Goal: Task Accomplishment & Management: Use online tool/utility

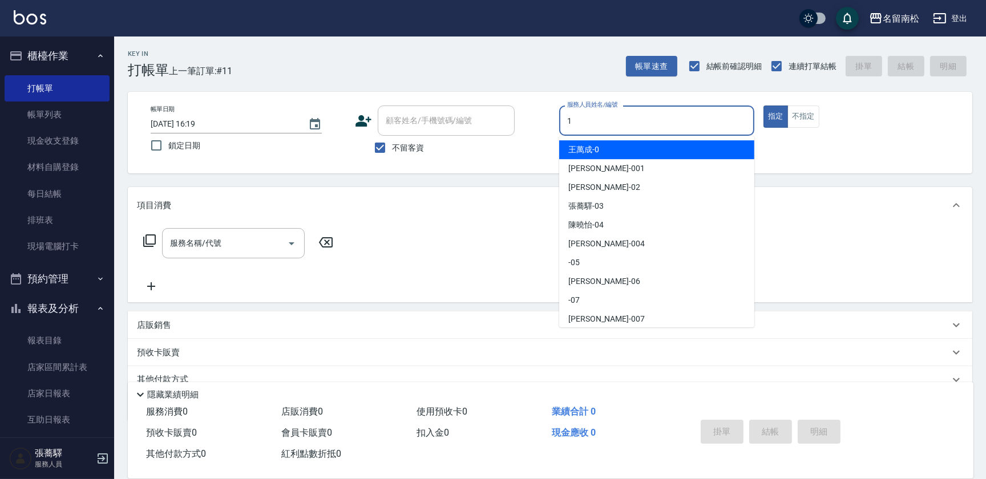
click at [621, 115] on input "1" at bounding box center [656, 121] width 185 height 20
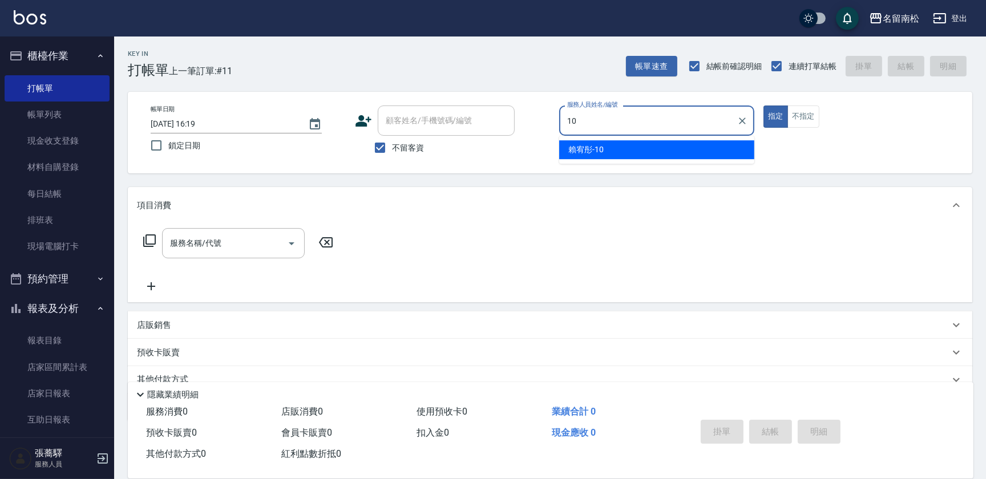
click at [628, 153] on div "[PERSON_NAME]-10" at bounding box center [656, 149] width 195 height 19
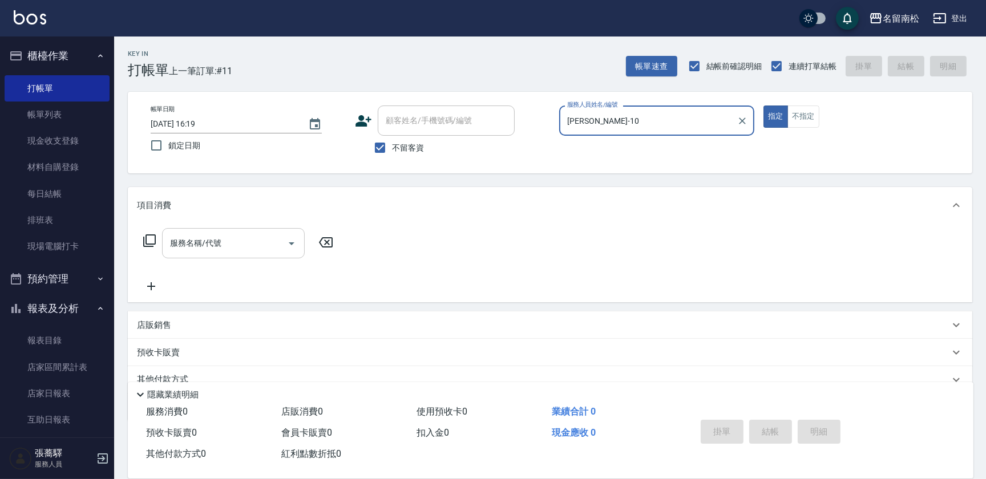
type input "[PERSON_NAME]-10"
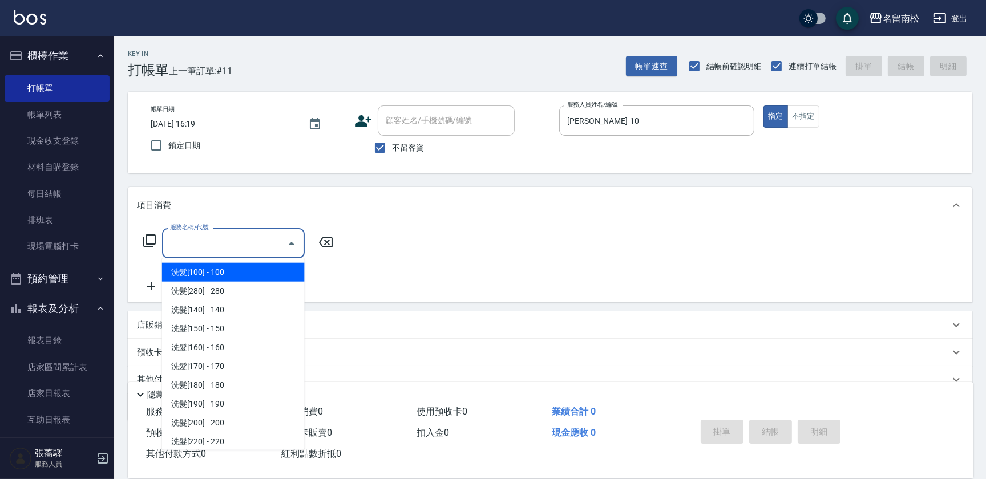
click at [261, 252] on input "服務名稱/代號" at bounding box center [224, 243] width 115 height 20
click at [290, 242] on icon "Close" at bounding box center [292, 244] width 14 height 14
click at [276, 240] on input "服務名稱/代號" at bounding box center [224, 243] width 115 height 20
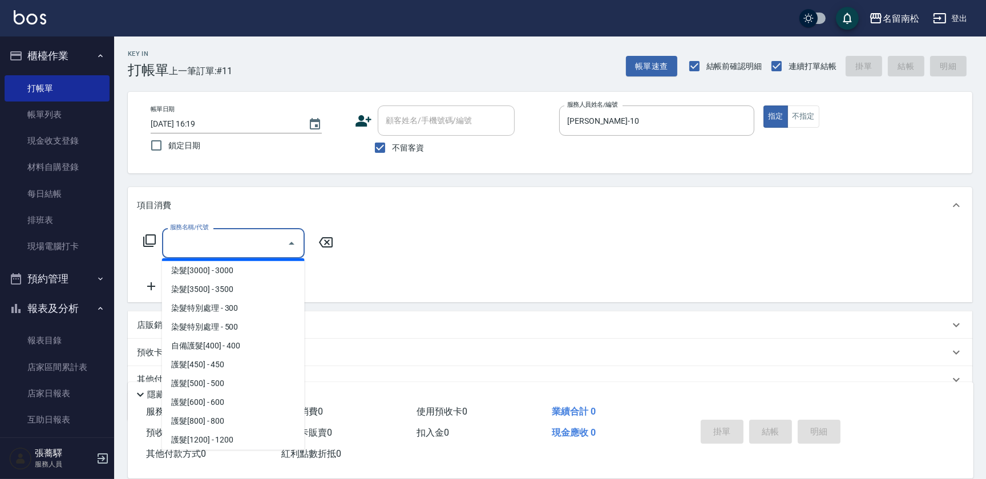
scroll to position [1296, 0]
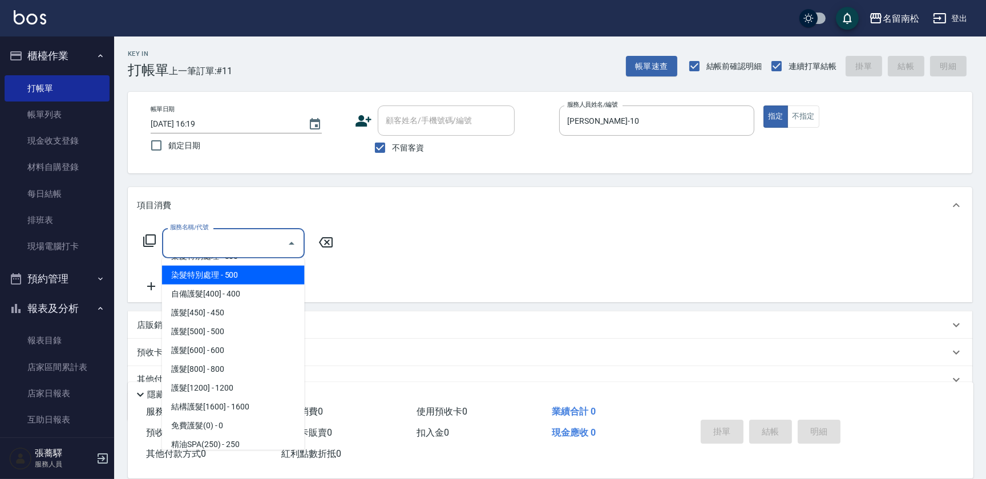
click at [257, 270] on span "染髮特別處理 - 500" at bounding box center [233, 275] width 143 height 19
type input "染髮特別處理(516)"
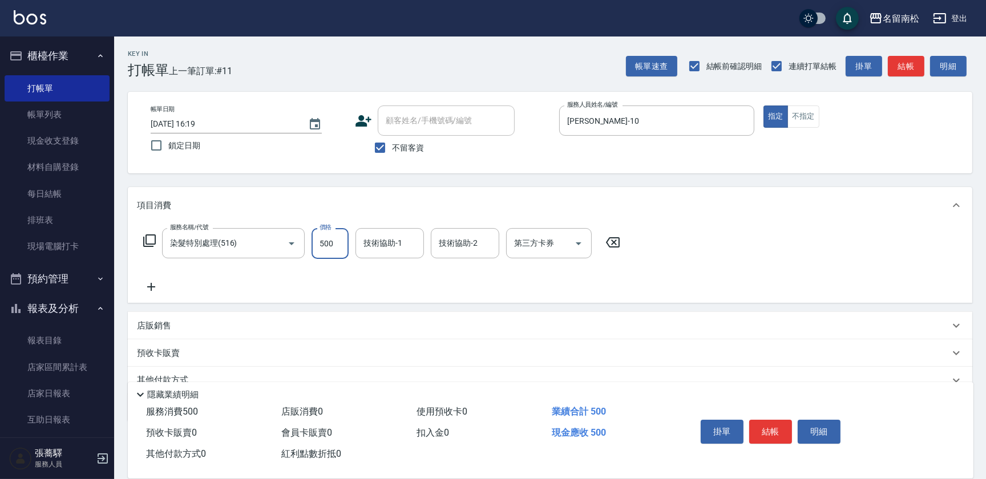
click at [335, 240] on input "500" at bounding box center [330, 243] width 37 height 31
click at [322, 244] on input "11000" at bounding box center [330, 243] width 37 height 31
type input "1000"
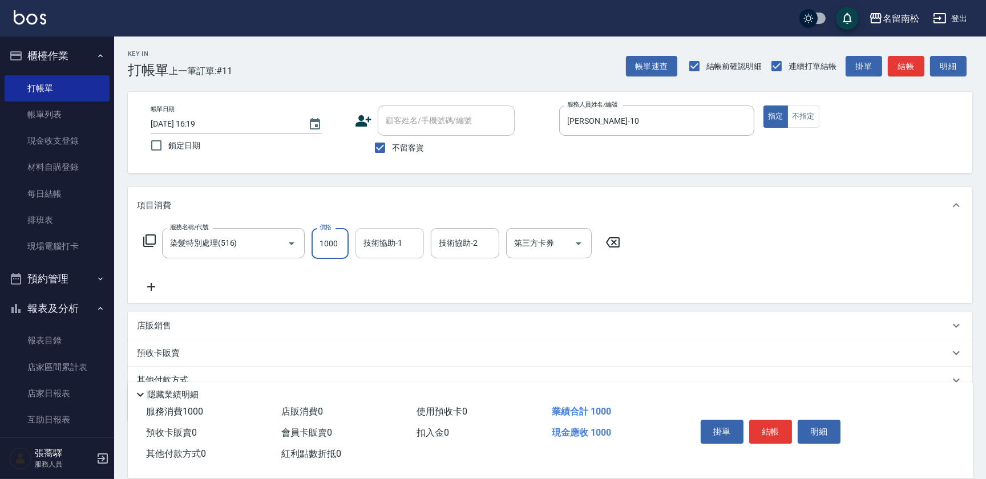
click at [377, 240] on input "技術協助-1" at bounding box center [390, 243] width 58 height 20
click at [385, 267] on span "[PERSON_NAME]-10" at bounding box center [382, 272] width 35 height 12
type input "[PERSON_NAME]-10"
click at [152, 284] on icon at bounding box center [151, 287] width 29 height 14
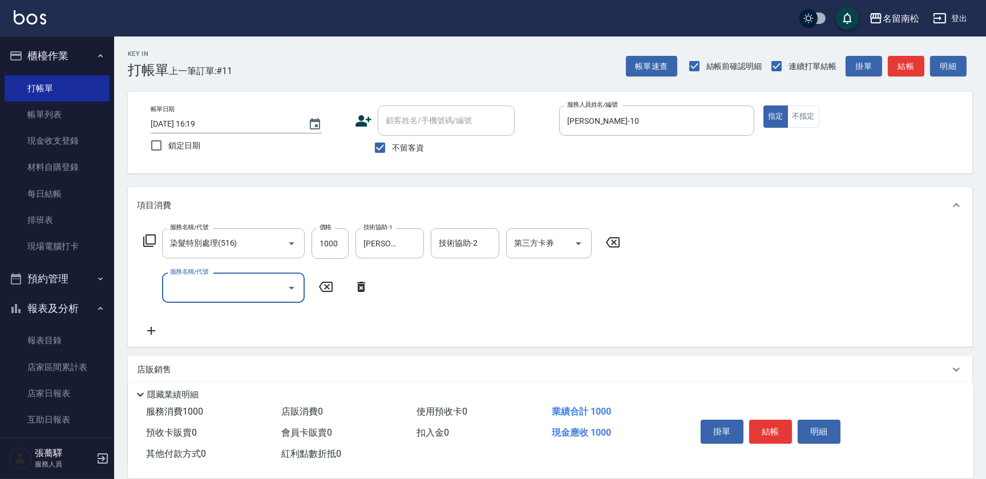
click at [175, 282] on input "服務名稱/代號" at bounding box center [224, 288] width 115 height 20
click at [212, 286] on input "21414" at bounding box center [224, 288] width 115 height 20
click at [225, 285] on input "2141214" at bounding box center [224, 288] width 115 height 20
type input "滾珠洗髪699(214)"
click at [379, 283] on input "洗-1" at bounding box center [390, 288] width 58 height 20
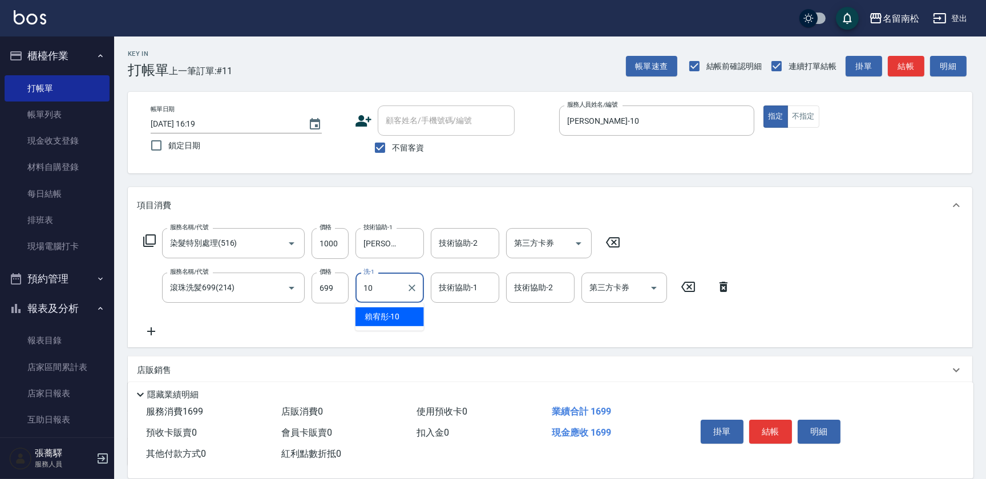
click at [382, 309] on div "[PERSON_NAME]-10" at bounding box center [389, 317] width 68 height 19
type input "[PERSON_NAME]-10"
click at [536, 292] on input "技術協助-2" at bounding box center [540, 288] width 58 height 20
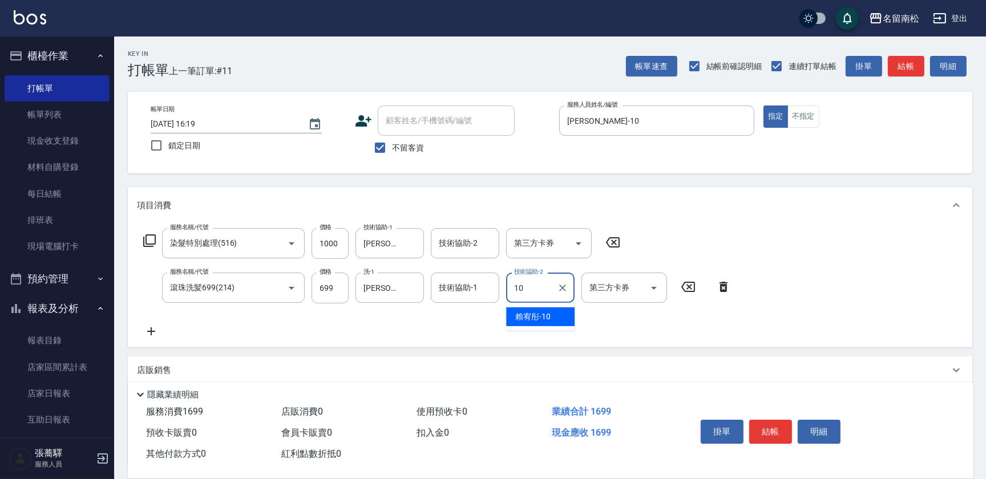
click at [536, 314] on span "[PERSON_NAME]-10" at bounding box center [532, 317] width 35 height 12
type input "[PERSON_NAME]-10"
click at [155, 329] on icon at bounding box center [151, 332] width 29 height 14
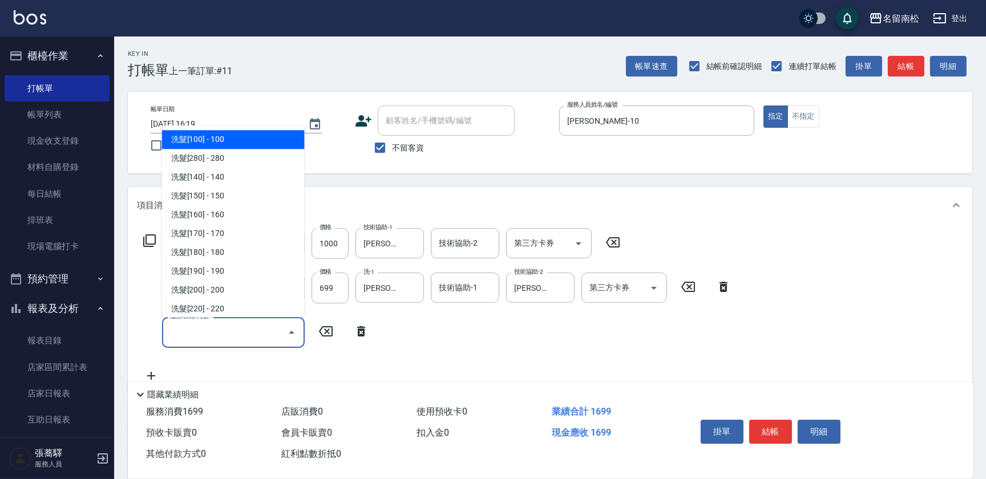
click at [231, 327] on input "服務名稱/代號" at bounding box center [224, 332] width 115 height 20
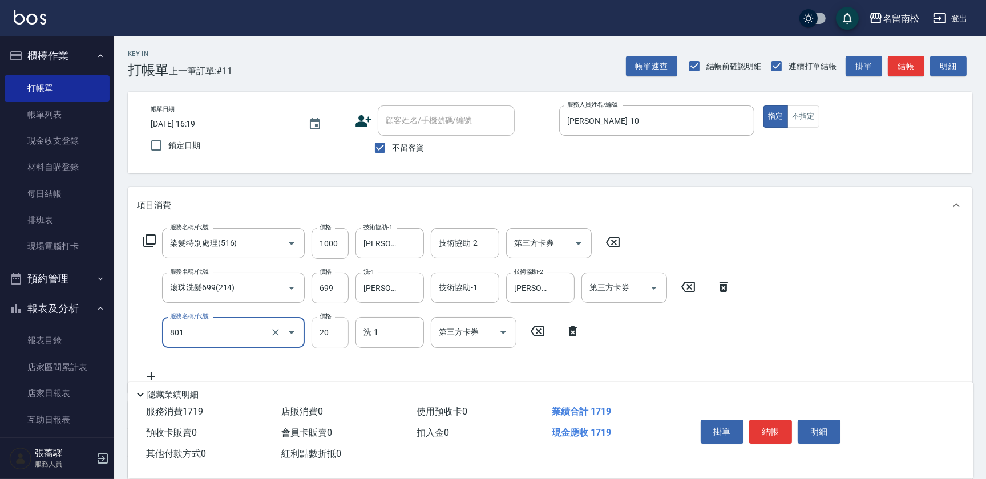
type input "潤絲(801)"
click at [341, 328] on input "20" at bounding box center [330, 332] width 37 height 31
click at [325, 331] on input "110" at bounding box center [330, 332] width 37 height 31
type input "10"
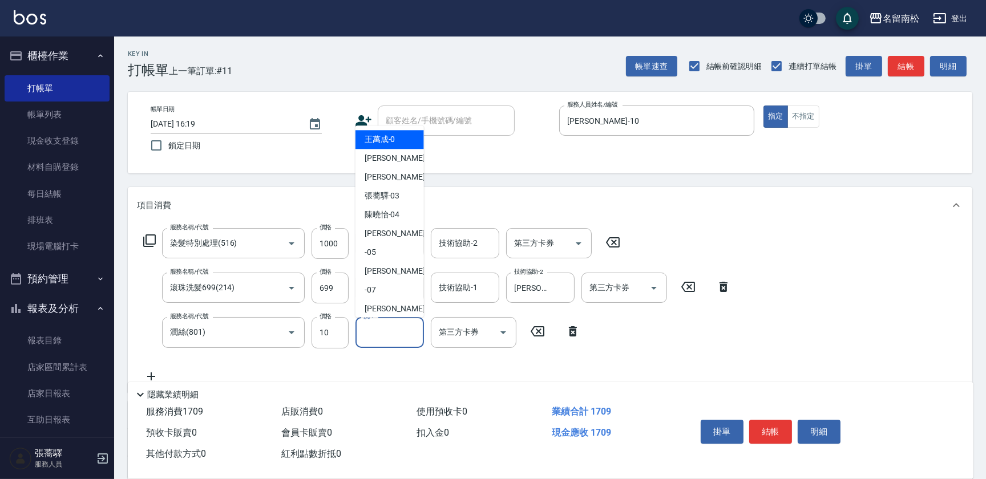
click at [392, 325] on input "洗-1" at bounding box center [390, 332] width 58 height 20
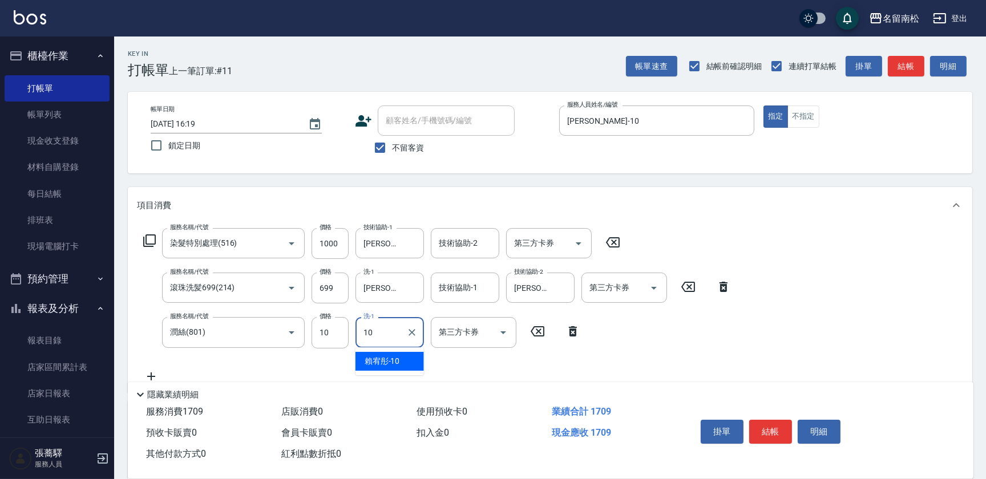
type input "[PERSON_NAME]-10"
drag, startPoint x: 262, startPoint y: 333, endPoint x: 272, endPoint y: 333, distance: 9.7
click at [263, 333] on input "潤絲(801)" at bounding box center [217, 332] width 100 height 20
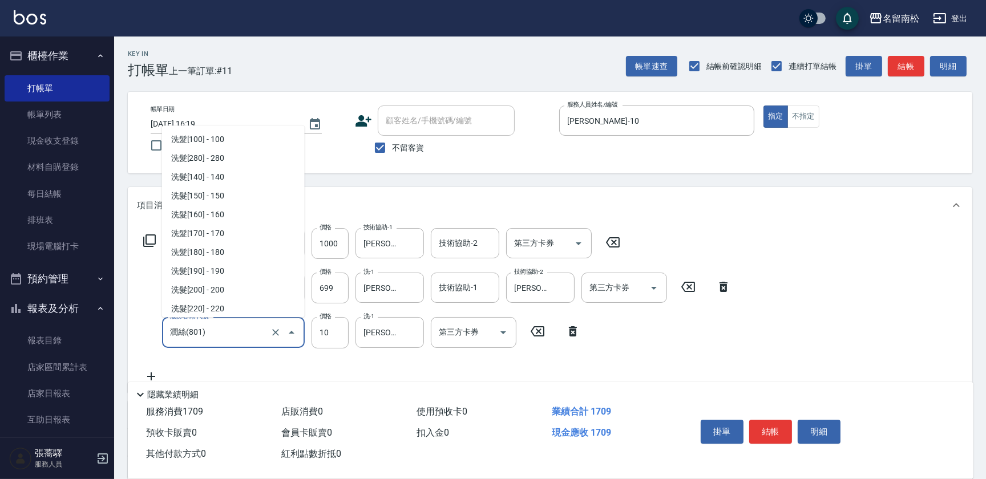
click at [251, 328] on input "潤絲(801)" at bounding box center [217, 332] width 100 height 20
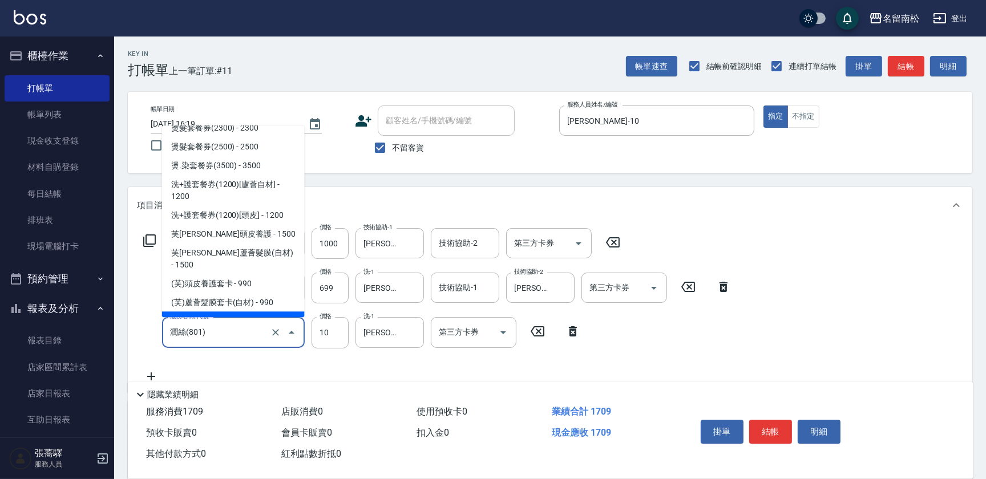
click at [251, 328] on input "潤絲(801)" at bounding box center [217, 332] width 100 height 20
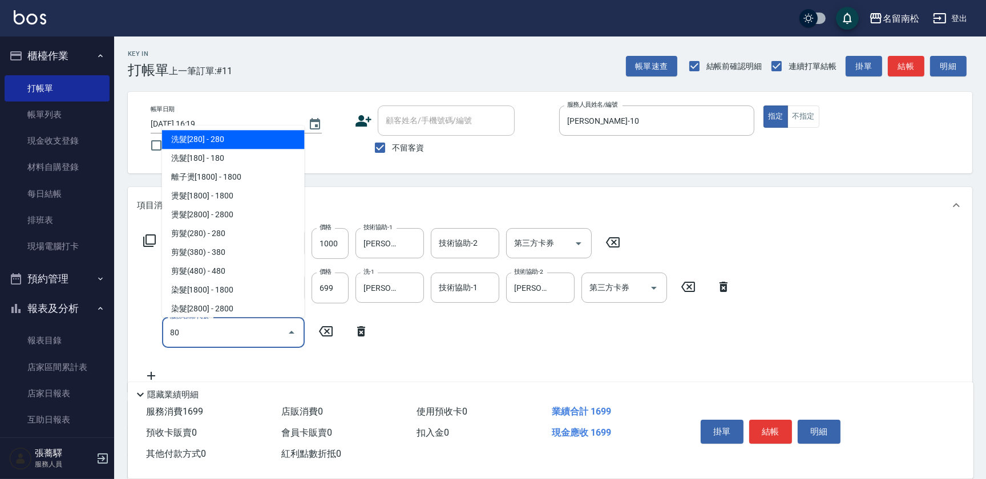
type input "806"
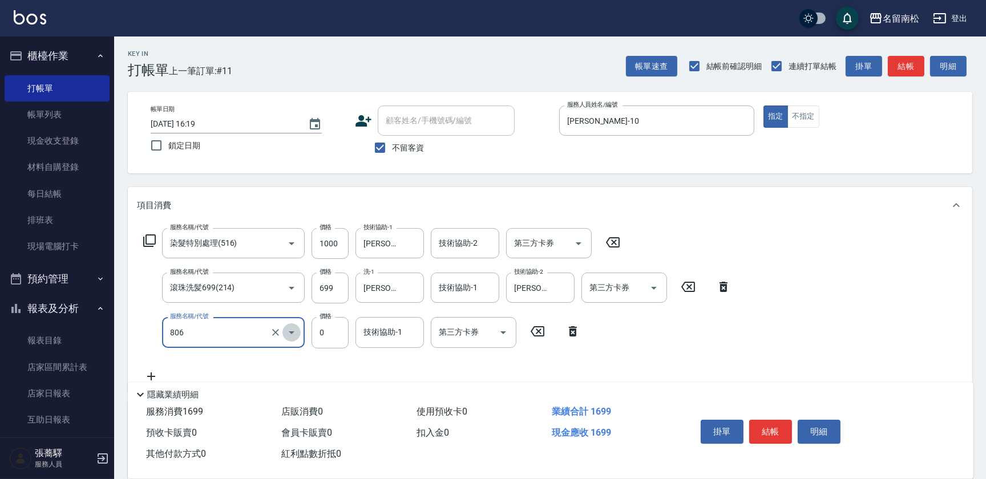
click at [290, 331] on icon "Open" at bounding box center [292, 333] width 14 height 14
click at [274, 333] on icon "Clear" at bounding box center [275, 332] width 7 height 7
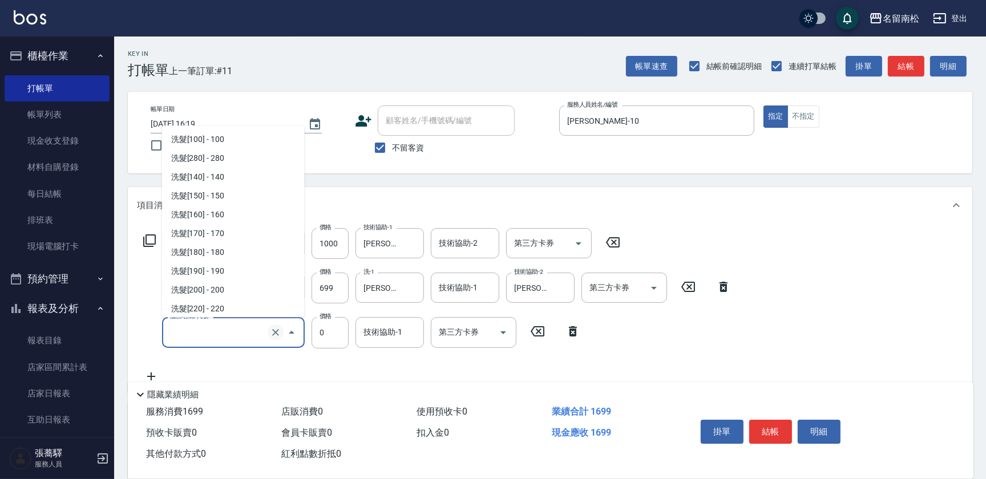
scroll to position [1894, 0]
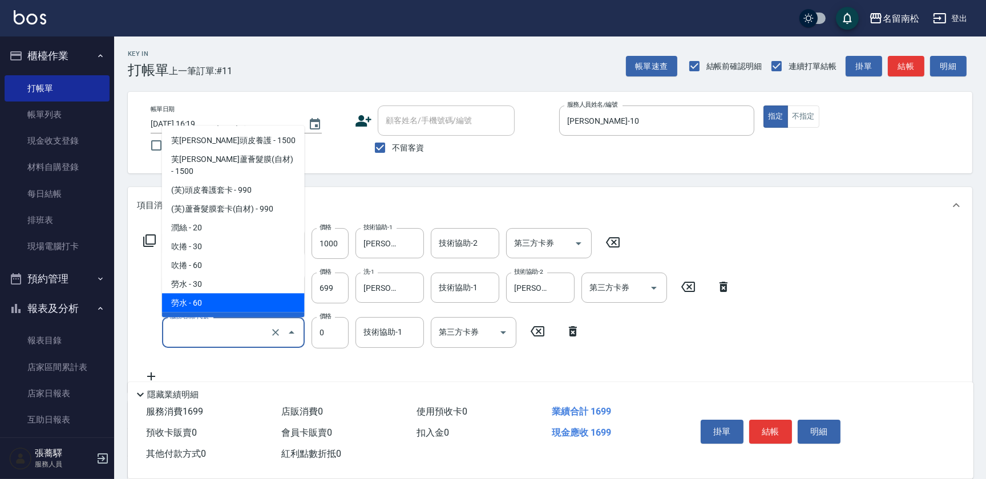
click at [233, 293] on span "勞水 - 60" at bounding box center [233, 302] width 143 height 19
type input "勞水(805)"
type input "60"
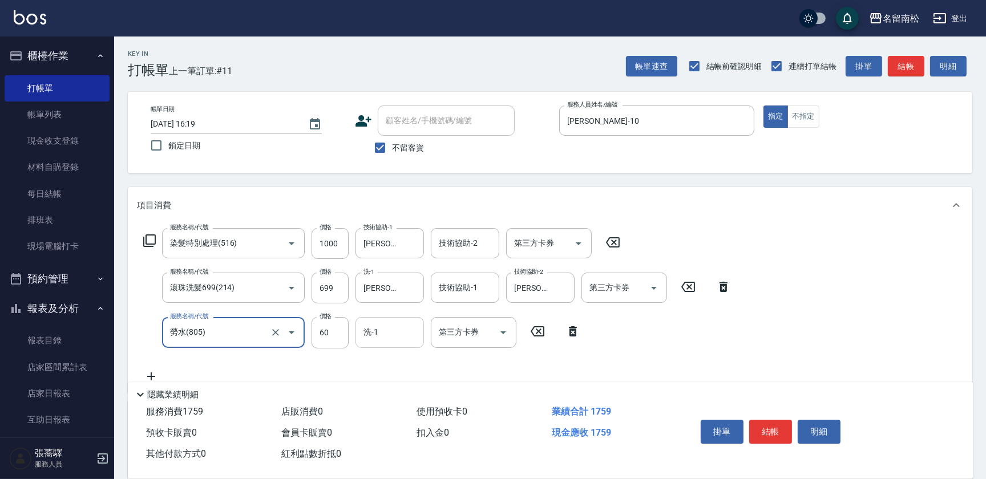
type input "勞水(805)"
click at [377, 330] on input "洗-1" at bounding box center [390, 332] width 58 height 20
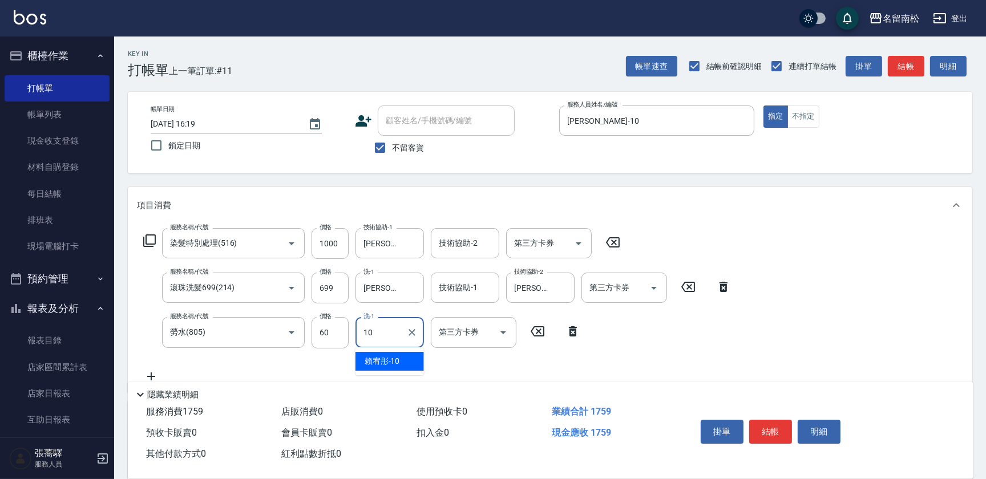
click at [389, 356] on span "[PERSON_NAME]-10" at bounding box center [382, 361] width 35 height 12
type input "[PERSON_NAME]-10"
click at [763, 426] on button "結帳" at bounding box center [770, 432] width 43 height 24
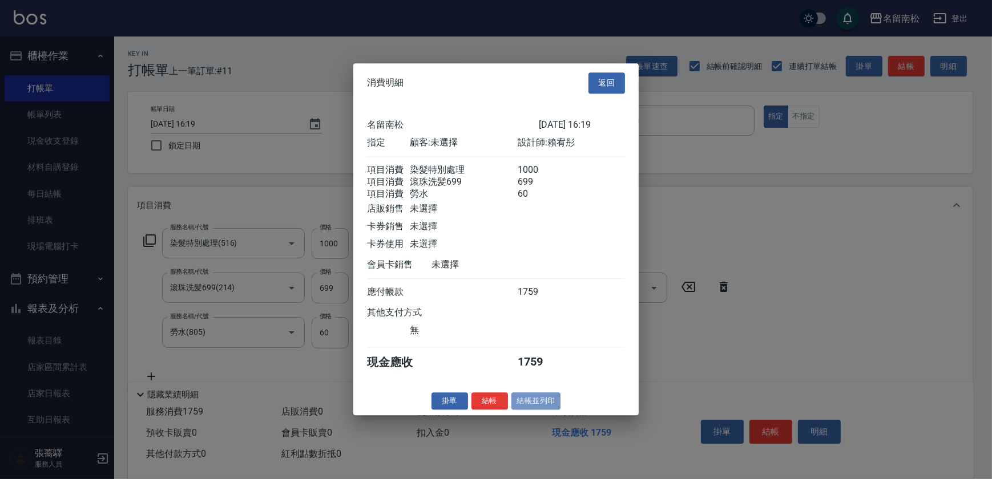
click at [539, 407] on button "結帳並列印" at bounding box center [536, 402] width 50 height 18
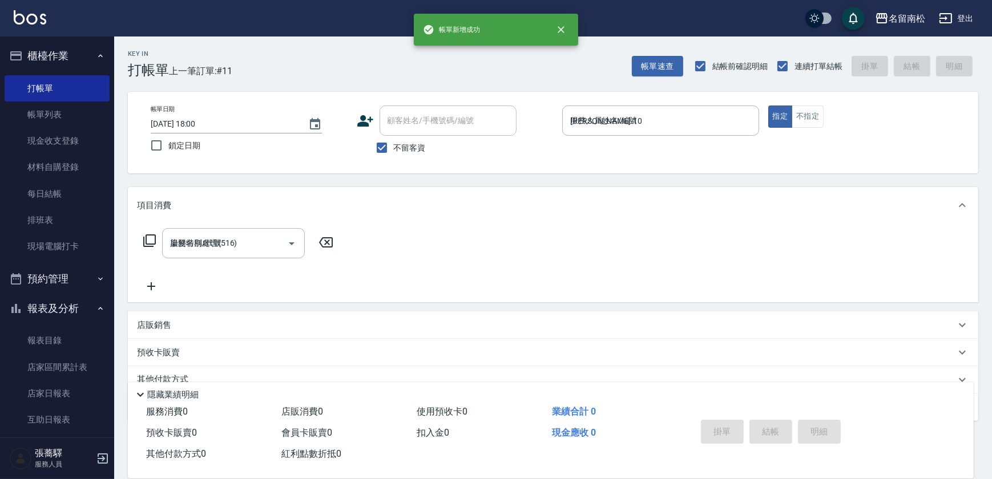
type input "[DATE] 18:00"
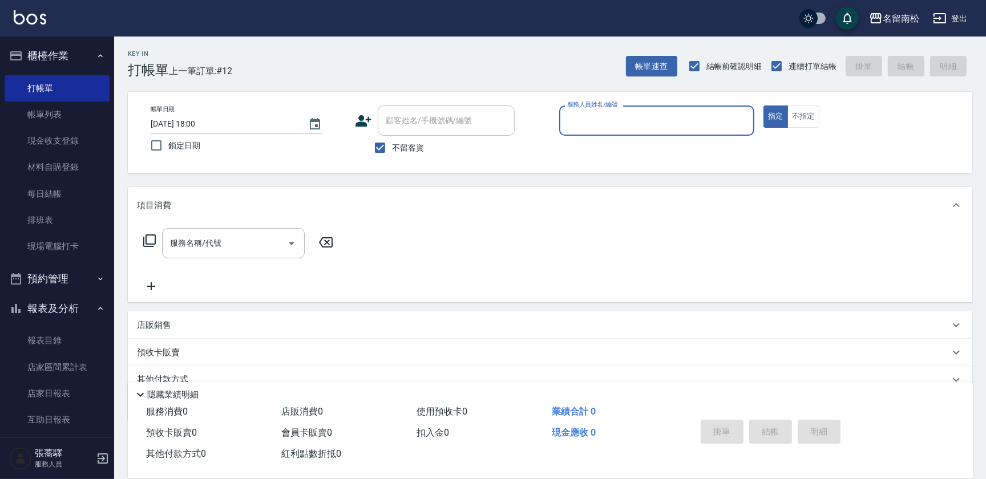
click at [628, 122] on div "服務人員姓名/編號 服務人員姓名/編號" at bounding box center [656, 121] width 195 height 30
click at [634, 151] on div "[PERSON_NAME]-10" at bounding box center [656, 149] width 195 height 19
type input "[PERSON_NAME]-10"
click at [266, 240] on input "服務名稱/代號" at bounding box center [224, 243] width 115 height 20
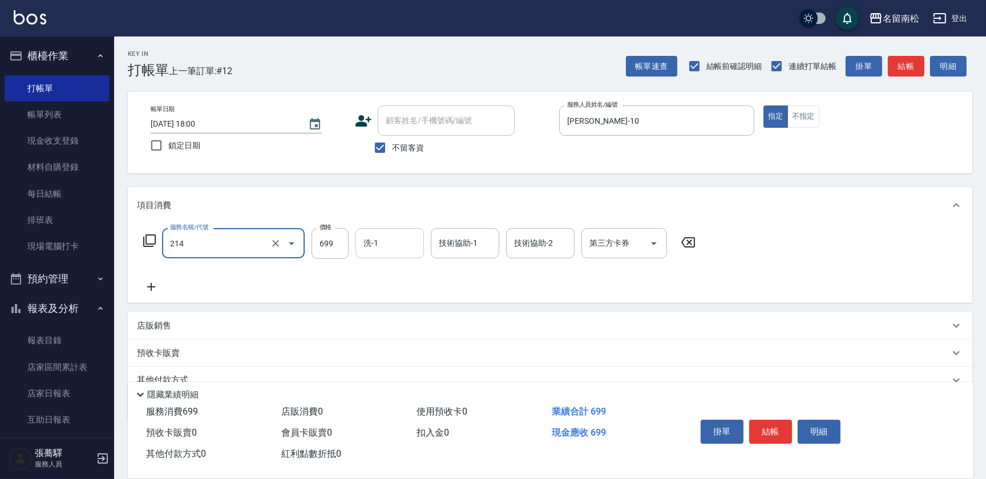
type input "滾珠洗髪699(214)"
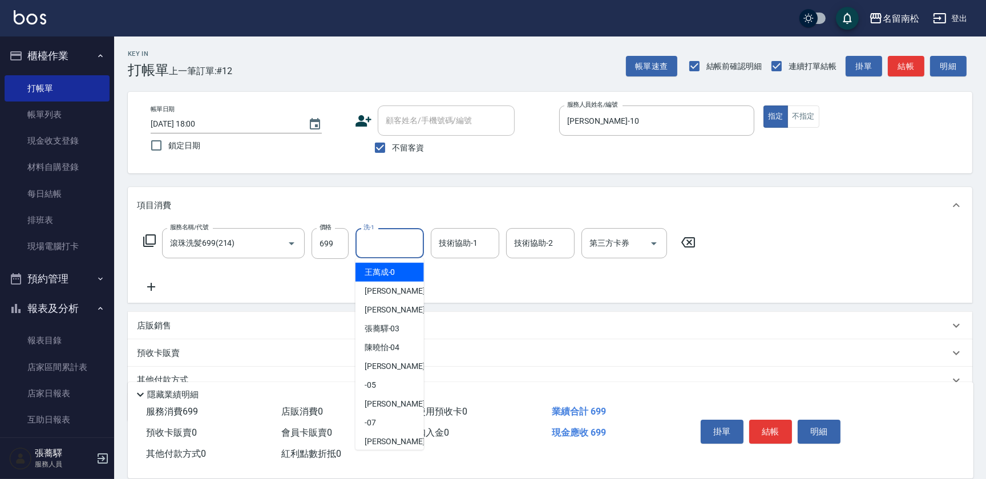
click at [410, 233] on input "洗-1" at bounding box center [390, 243] width 58 height 20
click at [410, 269] on div "[PERSON_NAME]-10" at bounding box center [389, 272] width 68 height 19
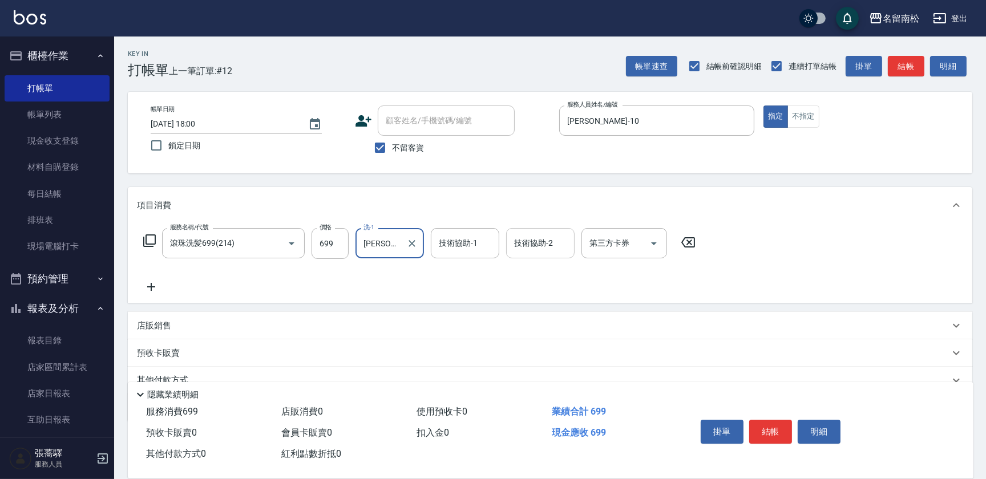
type input "[PERSON_NAME]-10"
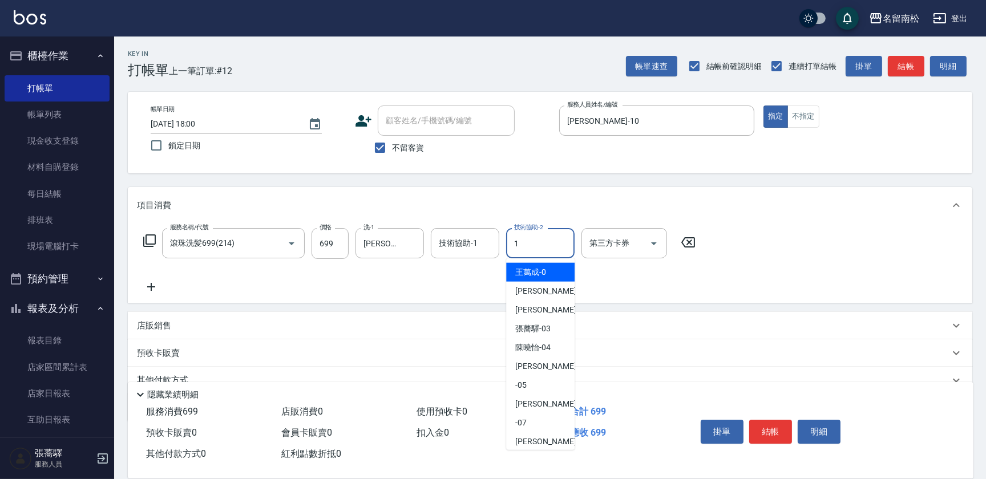
click at [526, 245] on input "1" at bounding box center [540, 243] width 58 height 20
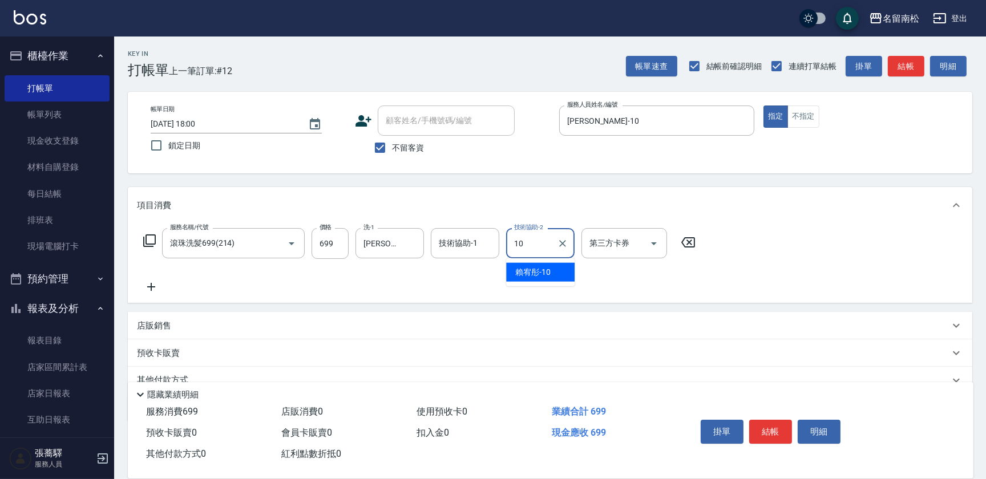
drag, startPoint x: 527, startPoint y: 273, endPoint x: 607, endPoint y: 329, distance: 97.5
click at [528, 274] on span "[PERSON_NAME]-10" at bounding box center [532, 272] width 35 height 12
type input "[PERSON_NAME]-10"
click at [770, 429] on button "結帳" at bounding box center [770, 432] width 43 height 24
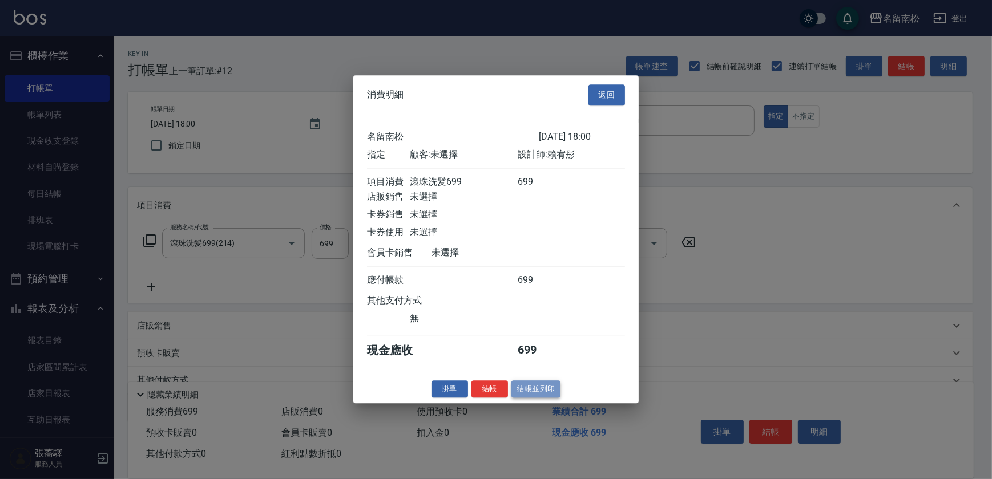
click at [546, 398] on button "結帳並列印" at bounding box center [536, 390] width 50 height 18
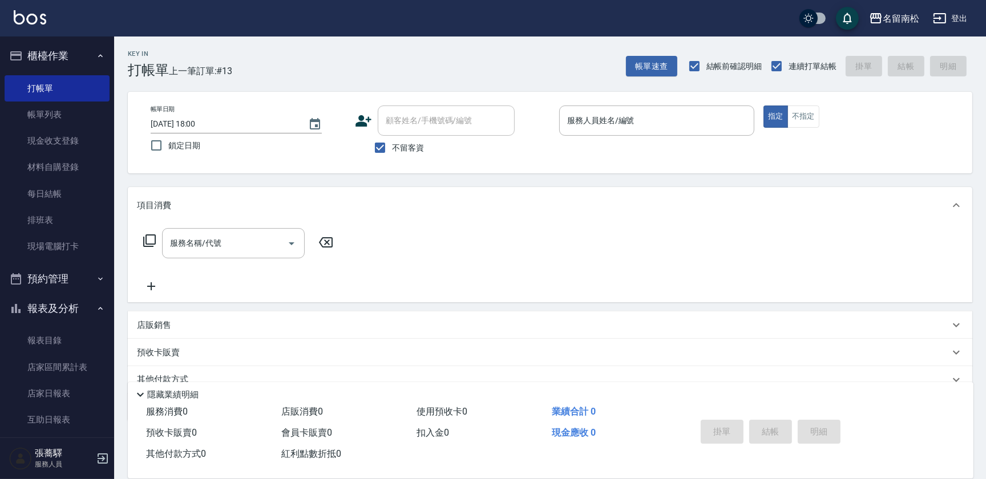
click at [598, 125] on div "服務人員姓名/編號 服務人員姓名/編號" at bounding box center [656, 121] width 195 height 30
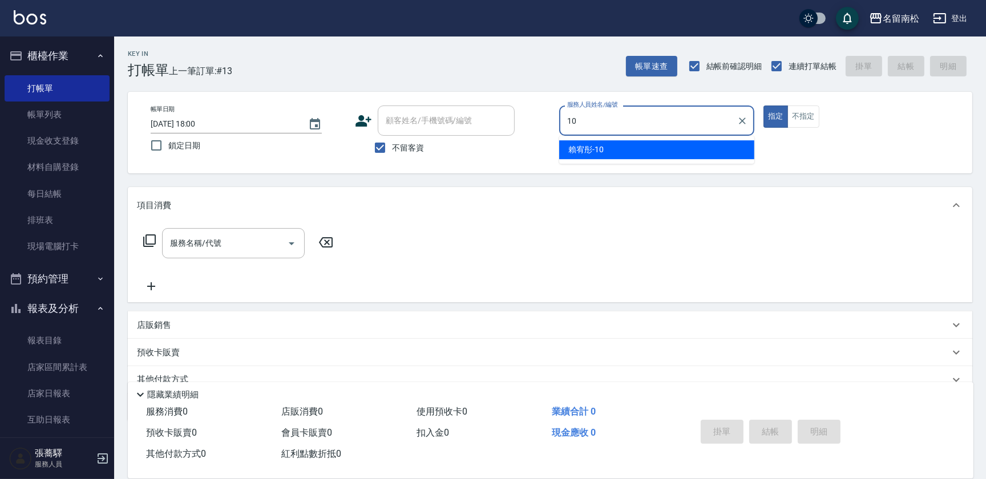
drag, startPoint x: 596, startPoint y: 147, endPoint x: 262, endPoint y: 144, distance: 333.8
click at [596, 147] on span "[PERSON_NAME]-10" at bounding box center [585, 150] width 35 height 12
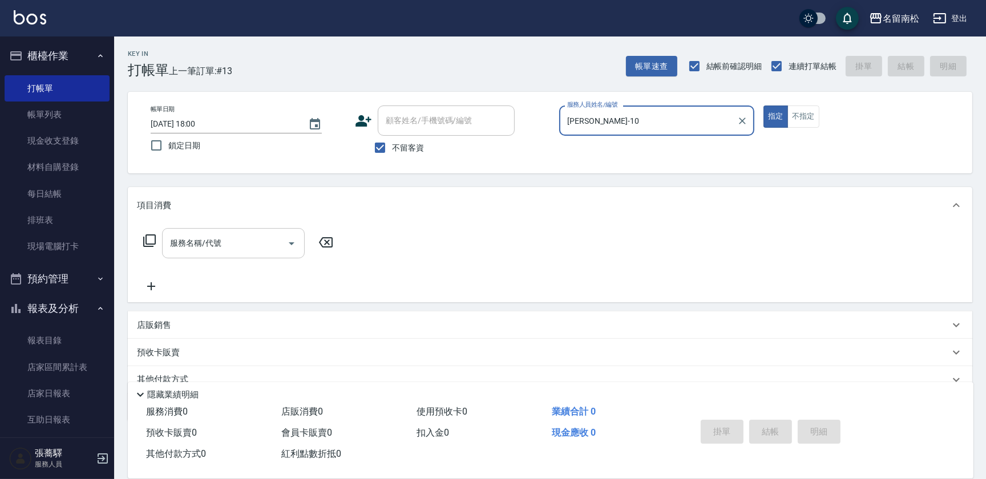
type input "[PERSON_NAME]-10"
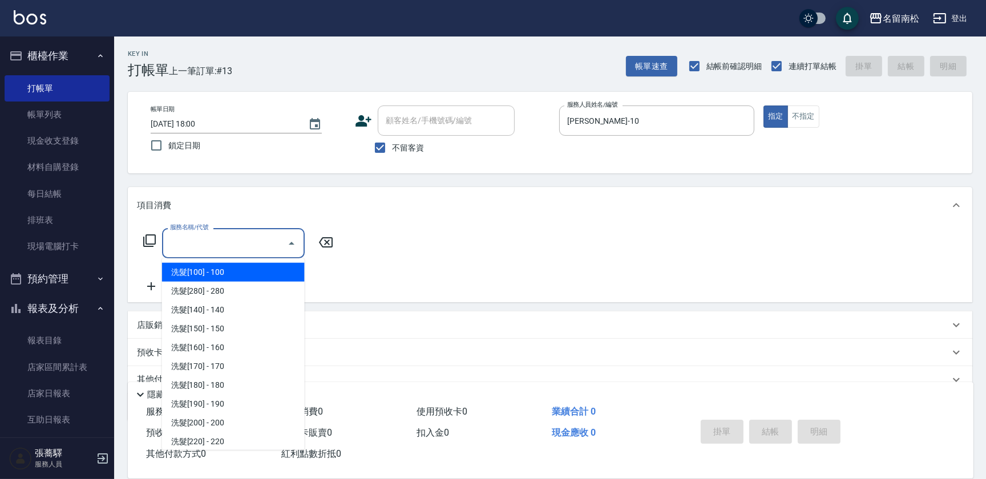
click at [244, 245] on input "服務名稱/代號" at bounding box center [224, 243] width 115 height 20
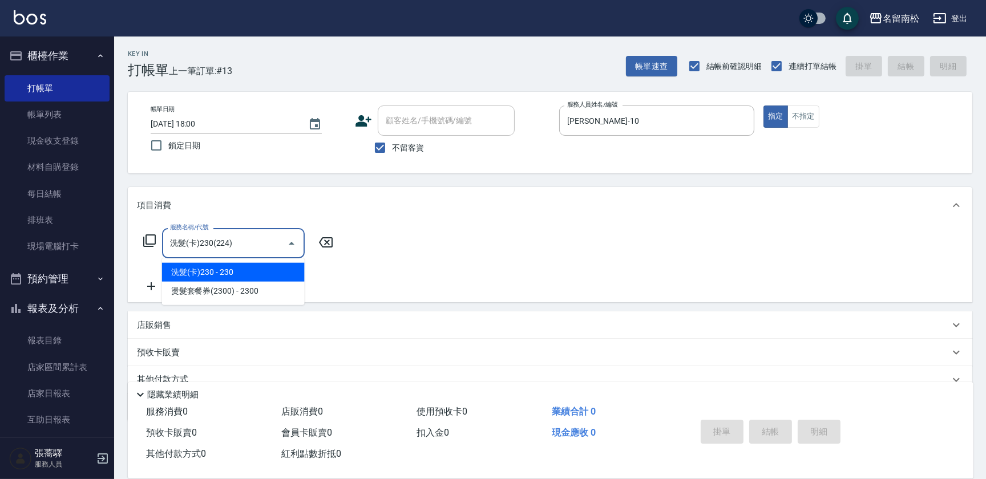
type input "洗髮(卡)230(224)"
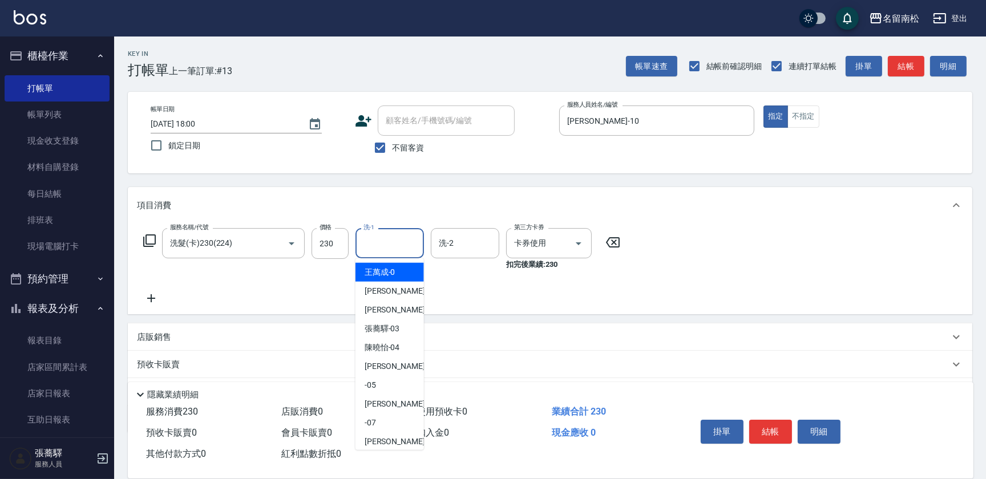
drag, startPoint x: 407, startPoint y: 234, endPoint x: 399, endPoint y: 236, distance: 8.9
click at [405, 233] on input "洗-1" at bounding box center [390, 243] width 58 height 20
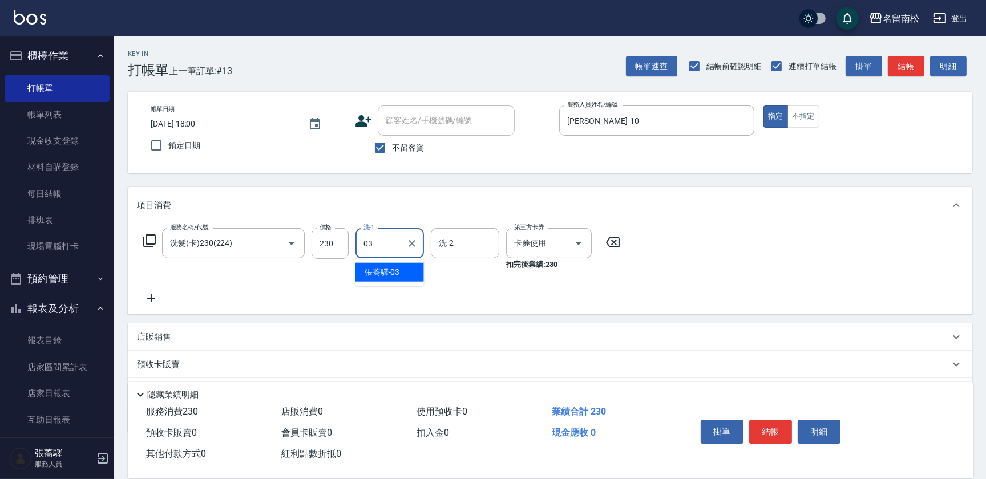
type input "[PERSON_NAME]-03"
click at [760, 430] on button "結帳" at bounding box center [770, 432] width 43 height 24
click at [769, 432] on button "結帳" at bounding box center [770, 432] width 43 height 24
click at [764, 430] on button "結帳" at bounding box center [770, 432] width 43 height 24
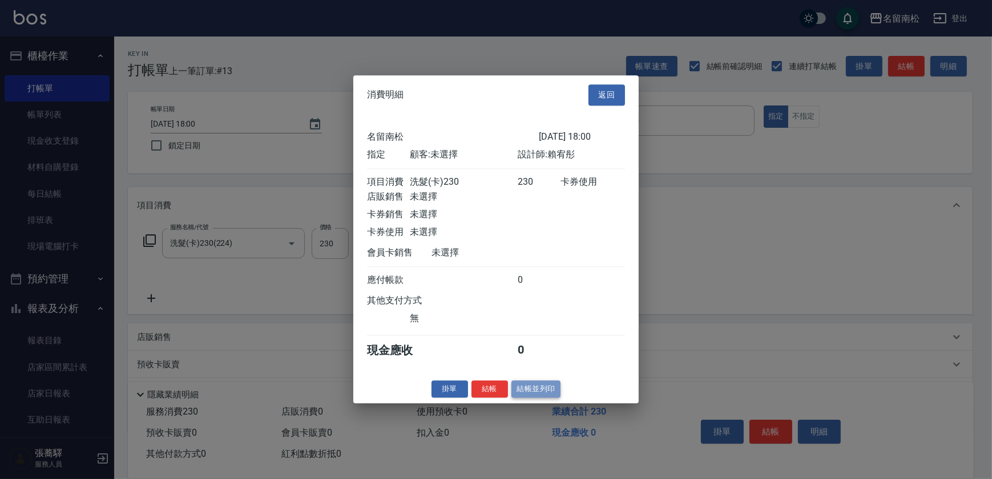
click at [542, 395] on button "結帳並列印" at bounding box center [536, 390] width 50 height 18
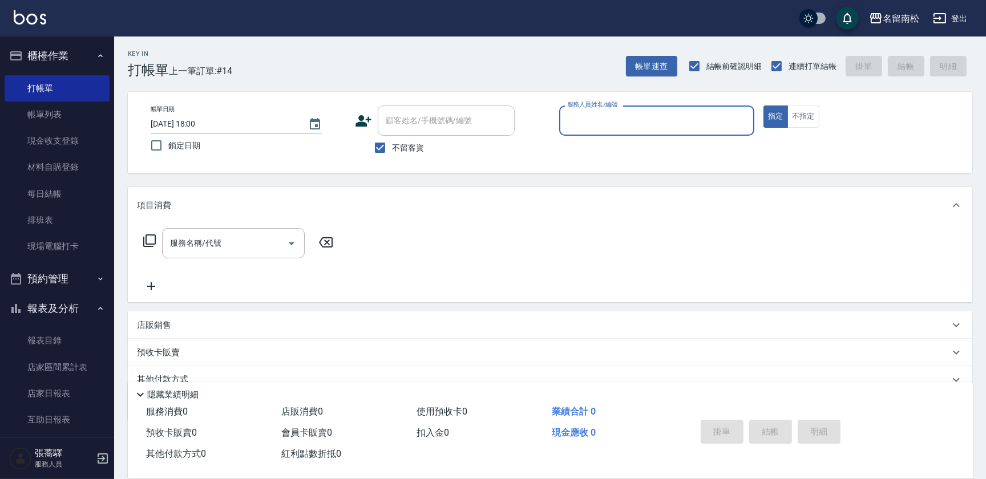
click at [628, 125] on div "服務人員姓名/編號 服務人員姓名/編號" at bounding box center [656, 121] width 195 height 30
click at [622, 147] on div "[PERSON_NAME]-10" at bounding box center [656, 149] width 195 height 19
type input "[PERSON_NAME]-10"
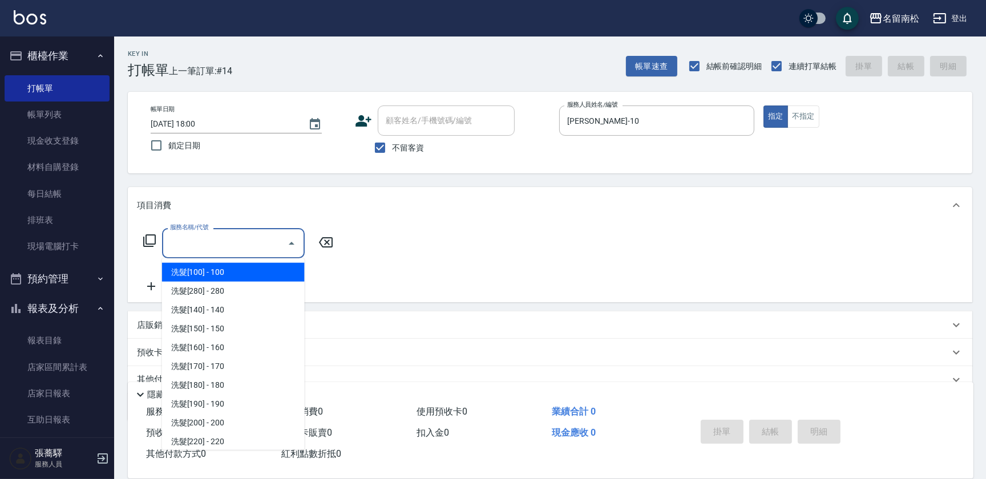
click at [246, 239] on input "服務名稱/代號" at bounding box center [224, 243] width 115 height 20
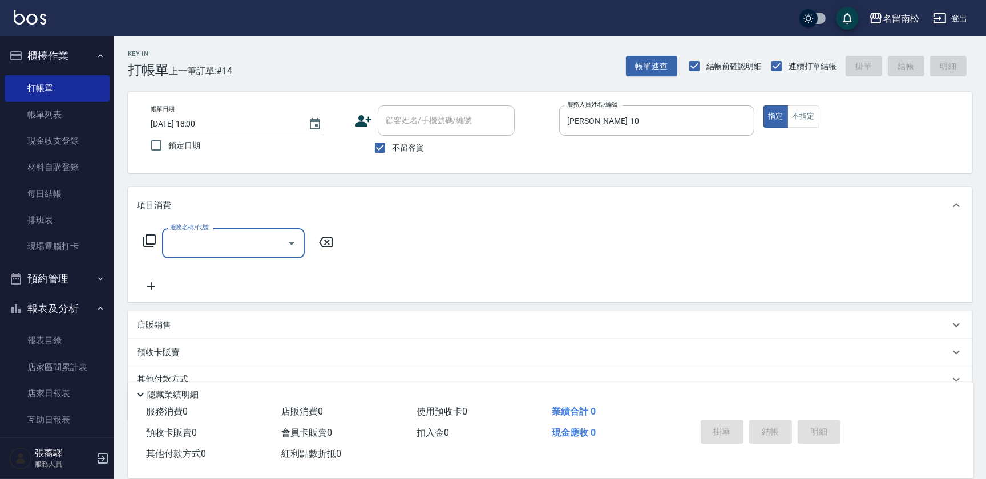
click at [251, 241] on input "服務名稱/代號" at bounding box center [224, 243] width 115 height 20
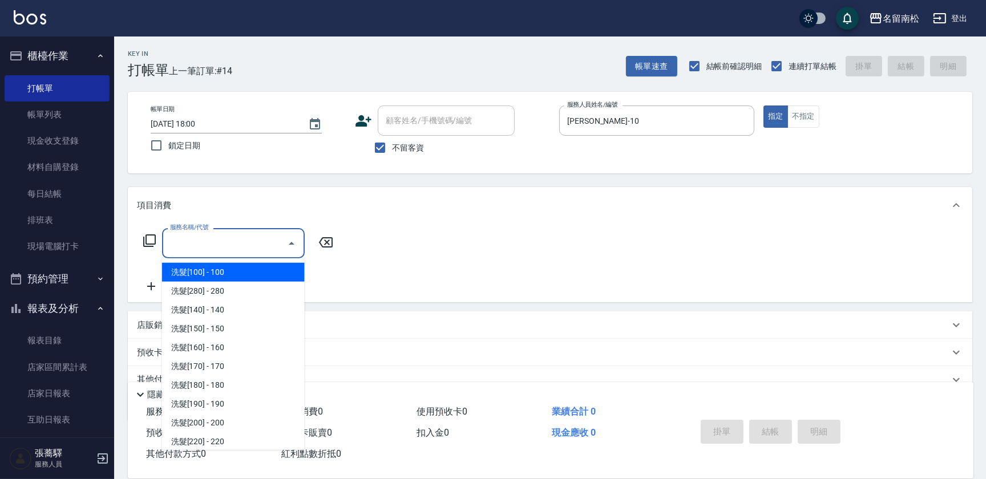
click at [257, 241] on input "服務名稱/代號" at bounding box center [224, 243] width 115 height 20
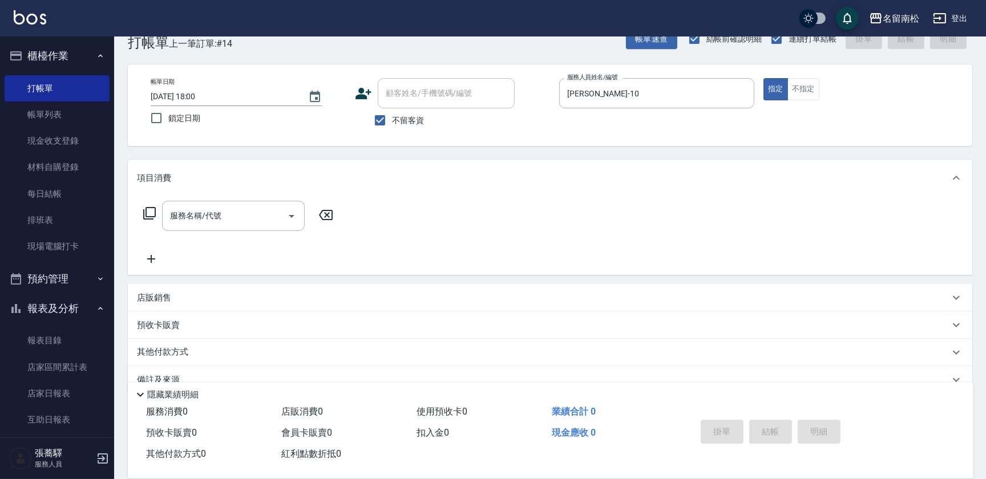
scroll to position [49, 0]
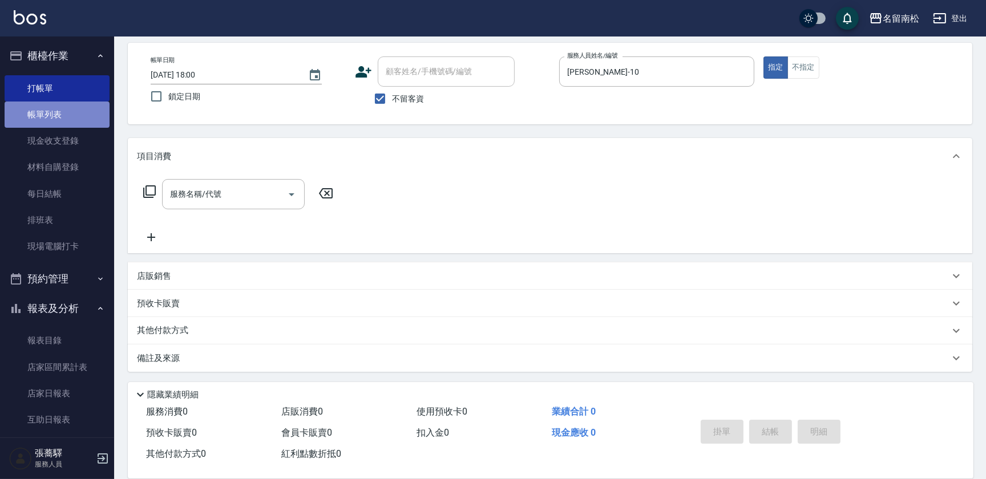
click at [56, 115] on link "帳單列表" at bounding box center [57, 115] width 105 height 26
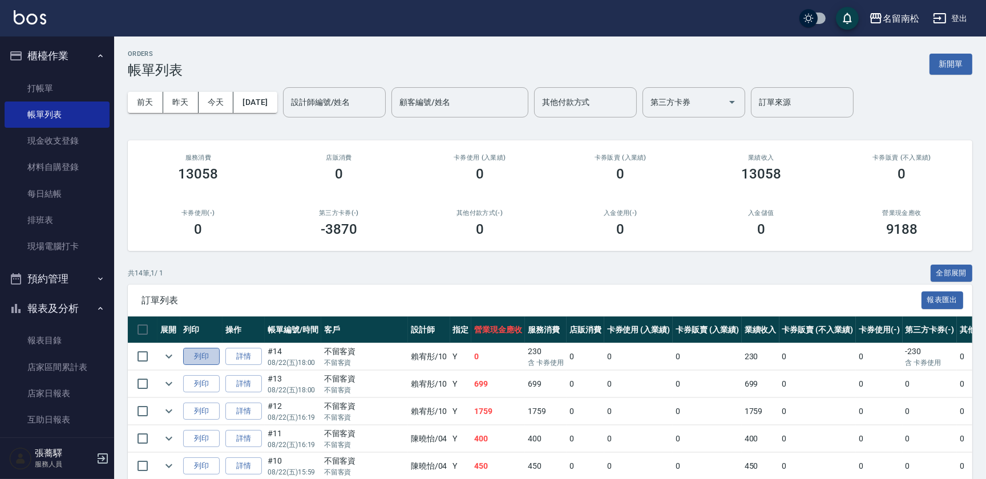
click at [208, 355] on button "列印" at bounding box center [201, 357] width 37 height 18
click at [43, 91] on link "打帳單" at bounding box center [57, 88] width 105 height 26
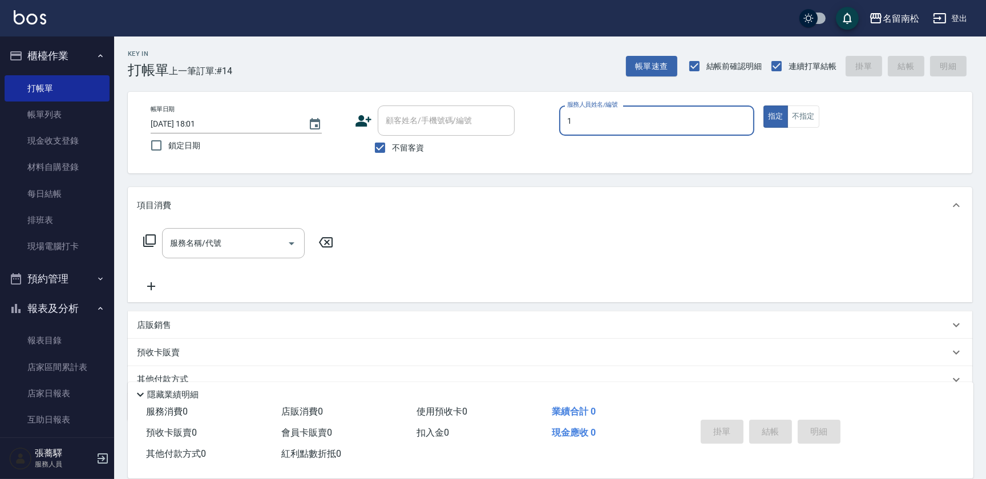
click at [615, 118] on input "1" at bounding box center [656, 121] width 185 height 20
click at [620, 146] on div "[PERSON_NAME]-10" at bounding box center [656, 149] width 195 height 19
type input "[PERSON_NAME]-10"
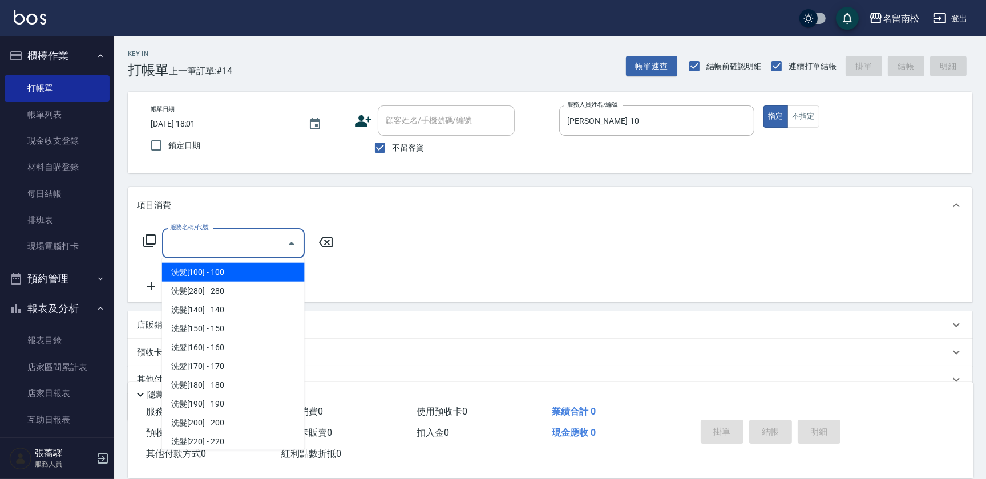
click at [264, 247] on input "服務名稱/代號" at bounding box center [224, 243] width 115 height 20
click at [293, 240] on icon "Close" at bounding box center [292, 244] width 14 height 14
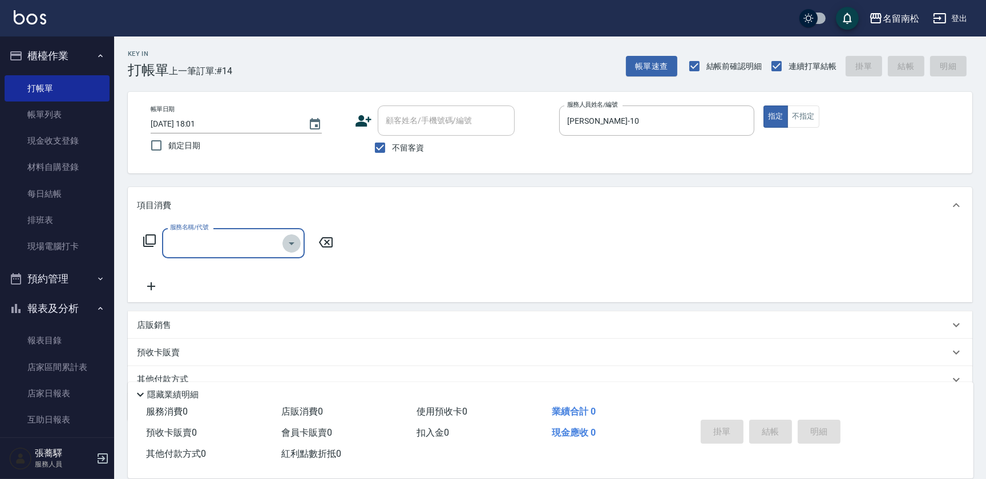
click at [293, 240] on icon "Open" at bounding box center [292, 244] width 14 height 14
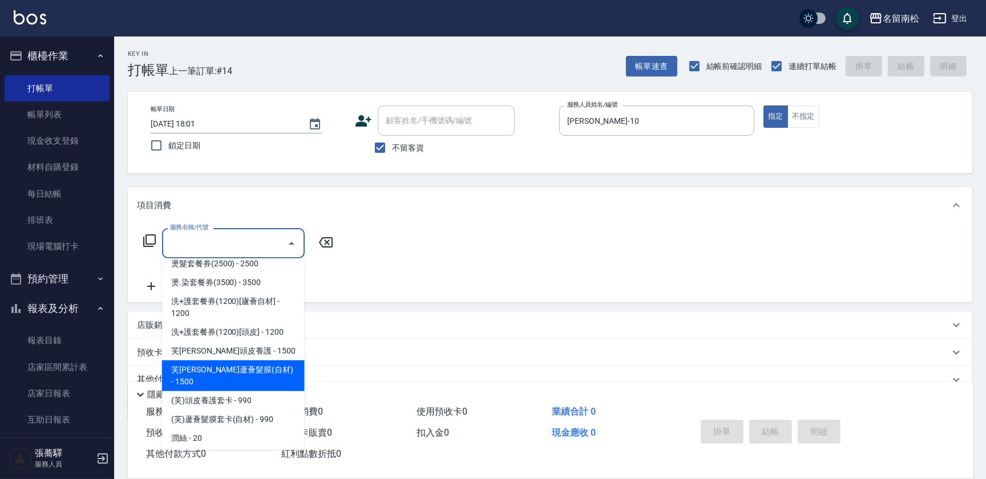
scroll to position [1815, 0]
click at [246, 365] on span "芙[PERSON_NAME]蘆薈髮膜(自材) - 1500" at bounding box center [233, 377] width 143 height 31
type input "芙[PERSON_NAME]蘆薈髮膜(自材)(637)"
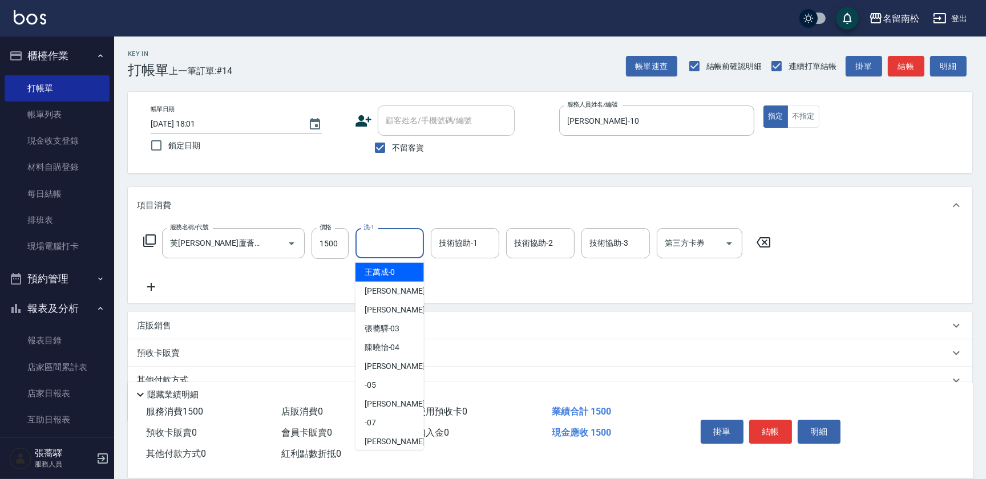
click at [390, 240] on input "洗-1" at bounding box center [390, 243] width 58 height 20
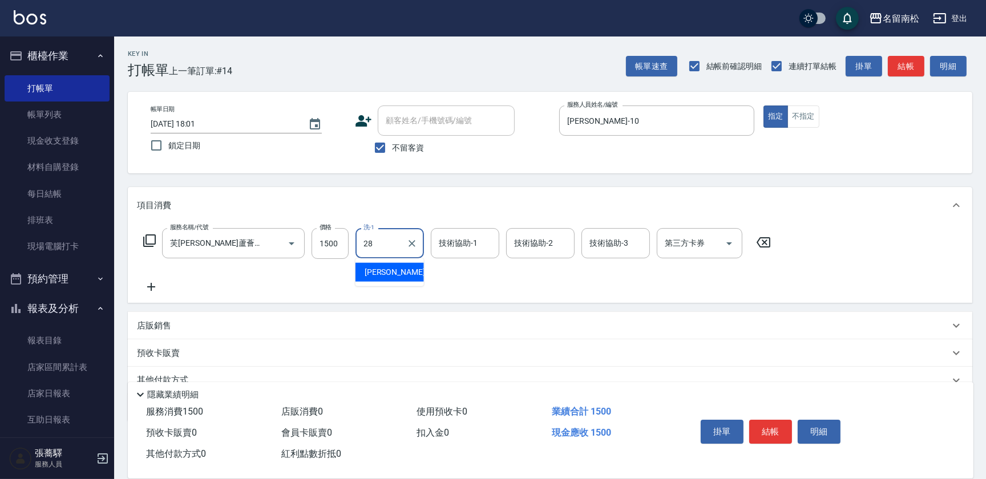
type input "[PERSON_NAME]-28"
click at [538, 248] on input "技術協助-2" at bounding box center [540, 243] width 58 height 20
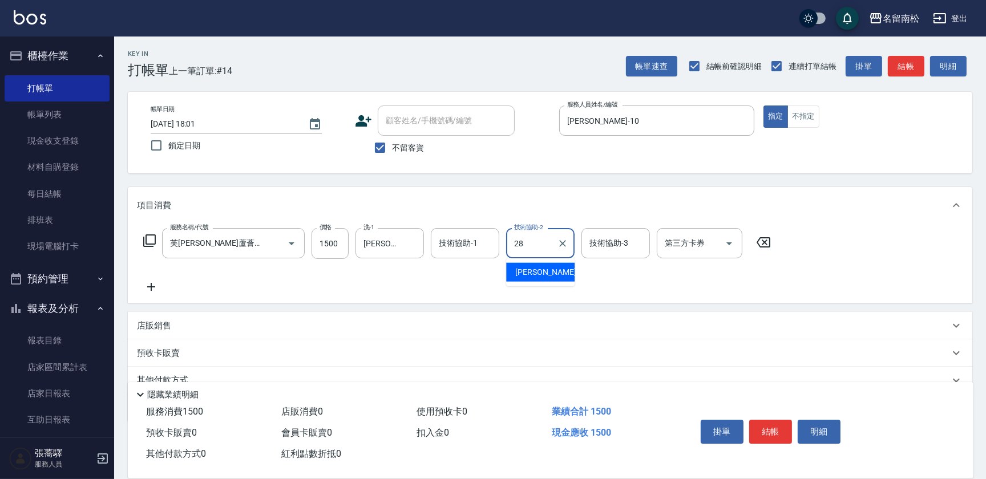
type input "[PERSON_NAME]-28"
click at [156, 286] on icon at bounding box center [151, 287] width 29 height 14
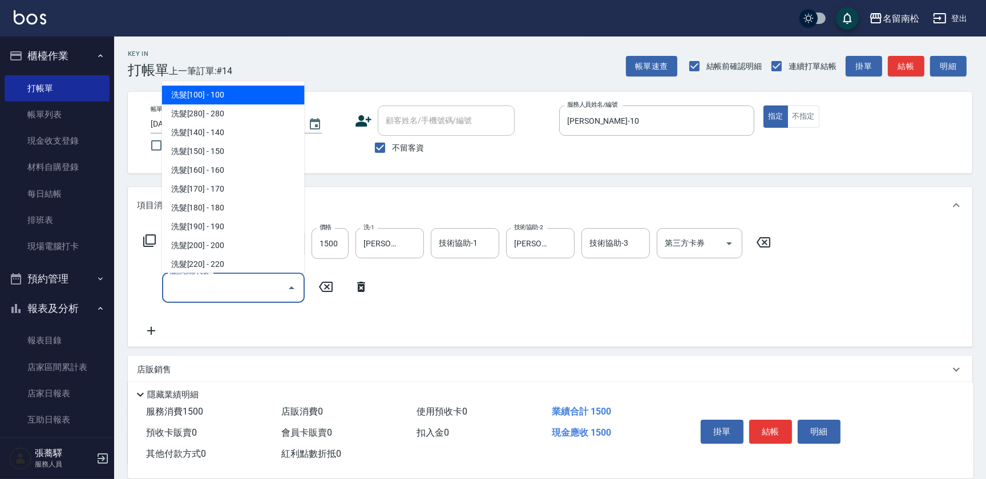
drag, startPoint x: 156, startPoint y: 286, endPoint x: 223, endPoint y: 282, distance: 66.9
click at [223, 282] on input "服務名稱/代號" at bounding box center [224, 288] width 115 height 20
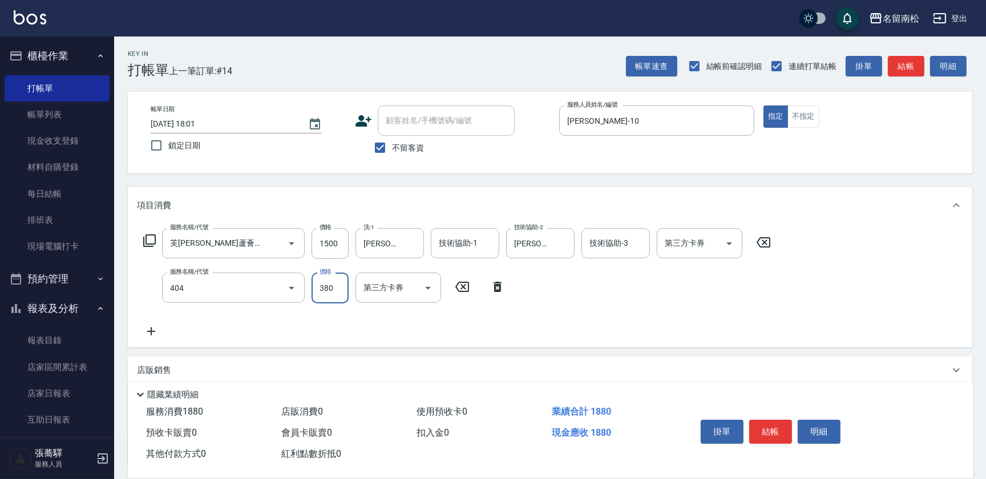
type input "剪髮(380)(404)"
click at [341, 284] on input "380" at bounding box center [330, 288] width 37 height 31
click at [770, 423] on button "結帳" at bounding box center [770, 432] width 43 height 24
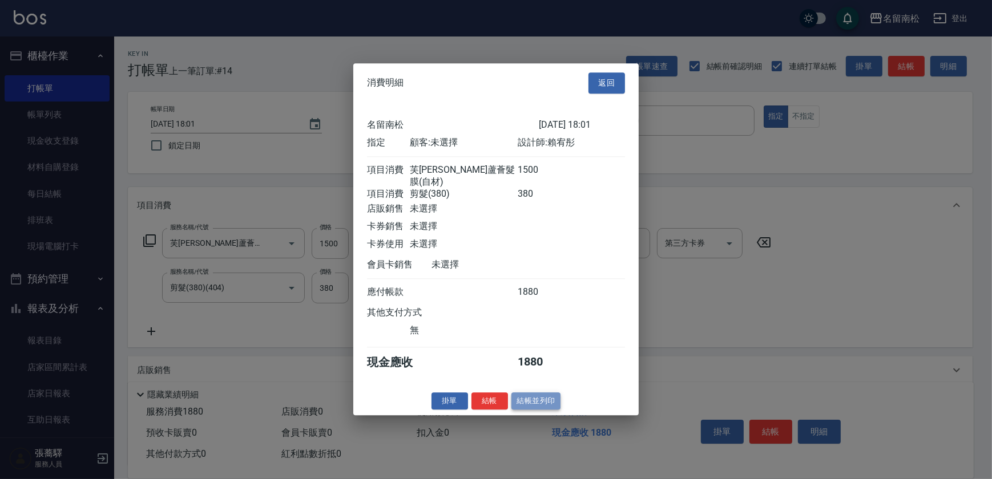
click at [535, 397] on button "結帳並列印" at bounding box center [536, 402] width 50 height 18
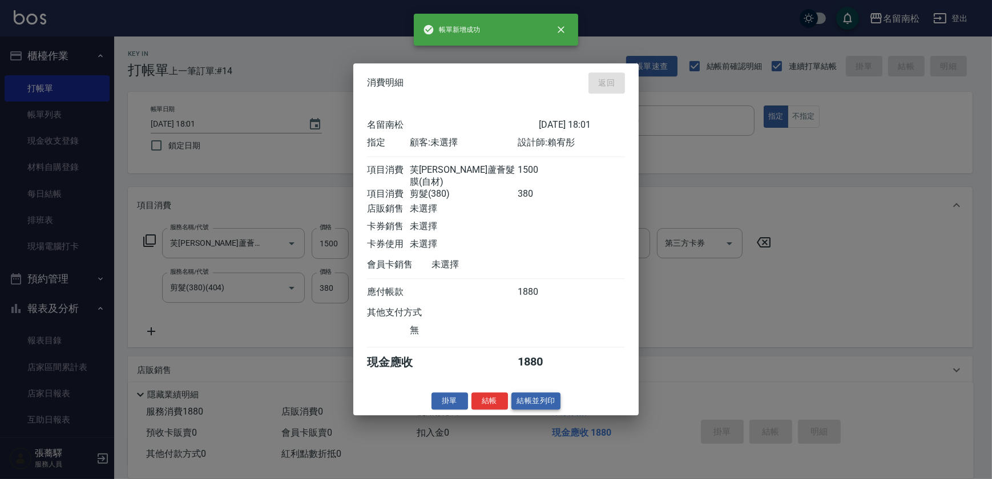
type input "[DATE] 18:02"
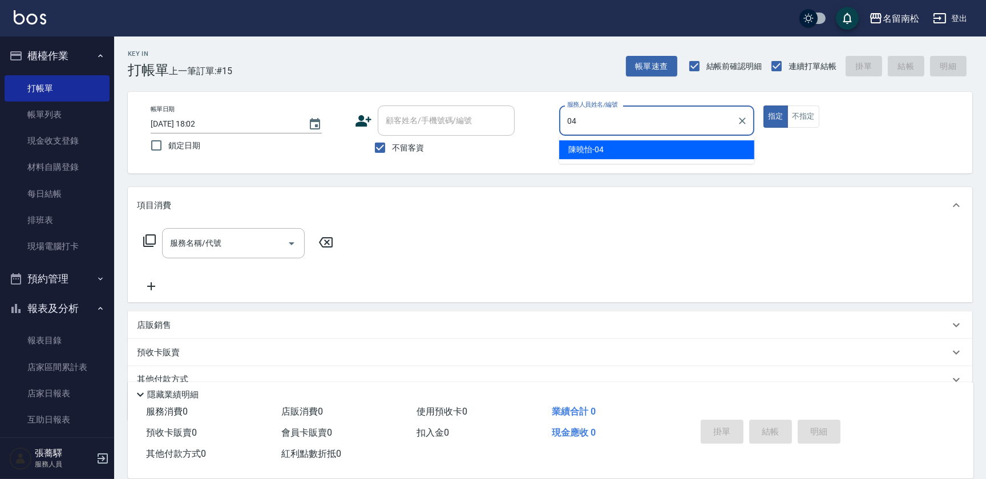
type input "[PERSON_NAME]04"
type button "true"
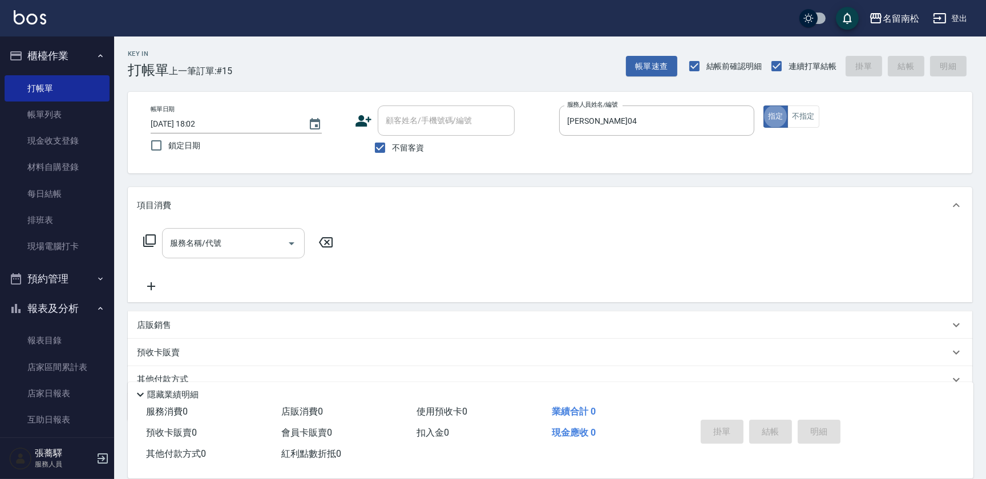
click at [238, 243] on input "服務名稱/代號" at bounding box center [224, 243] width 115 height 20
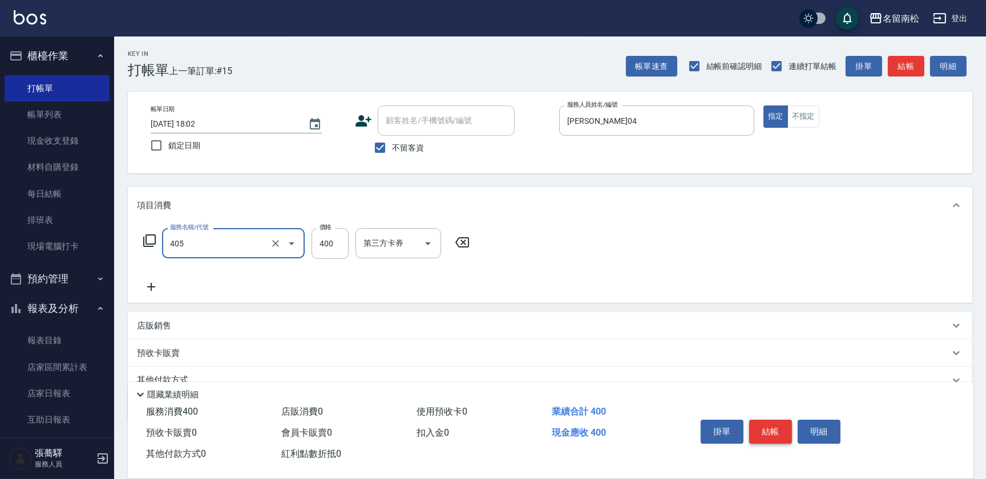
type input "剪髮(400)(405)"
click at [775, 426] on button "結帳" at bounding box center [770, 432] width 43 height 24
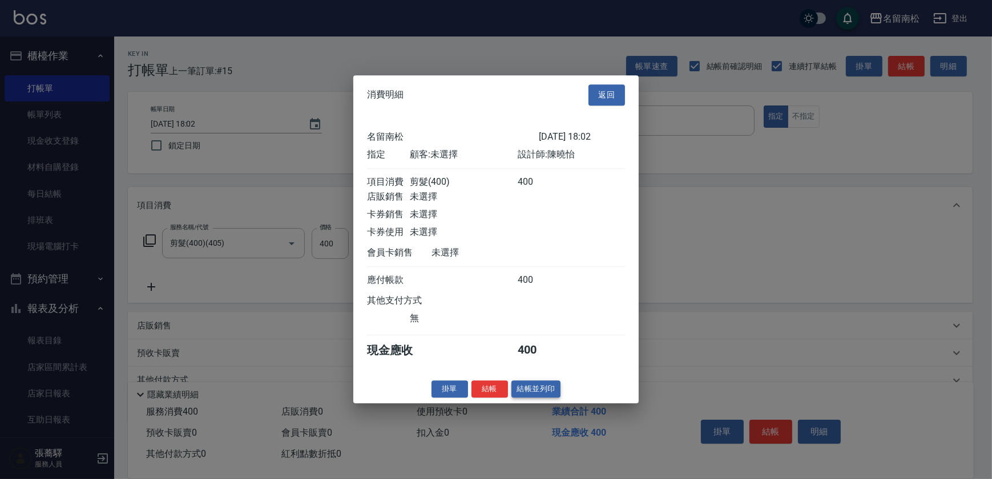
click at [539, 394] on button "結帳並列印" at bounding box center [536, 390] width 50 height 18
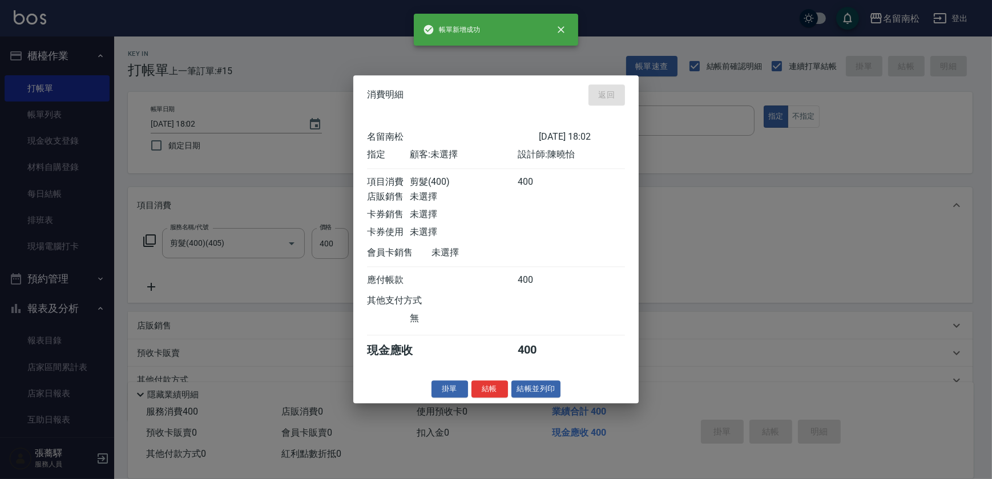
type input "[DATE] 18:07"
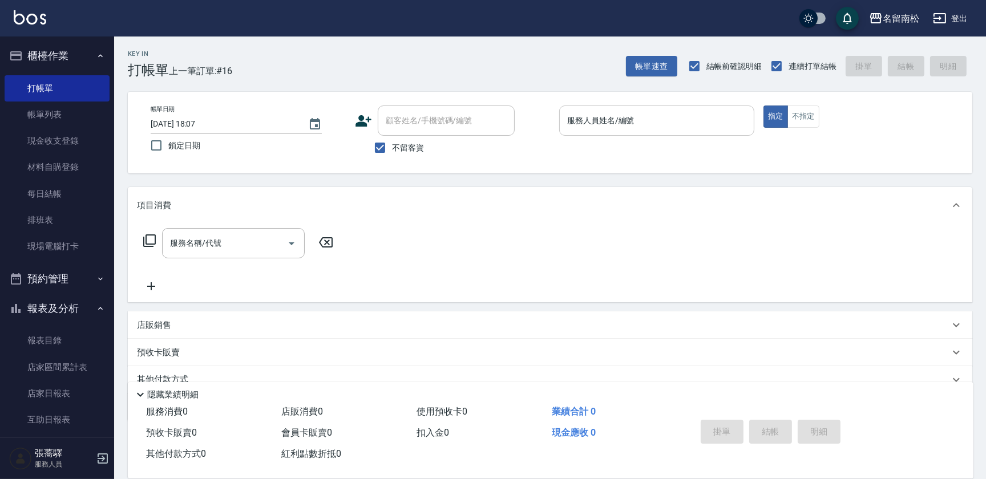
click at [702, 126] on input "服務人員姓名/編號" at bounding box center [656, 121] width 185 height 20
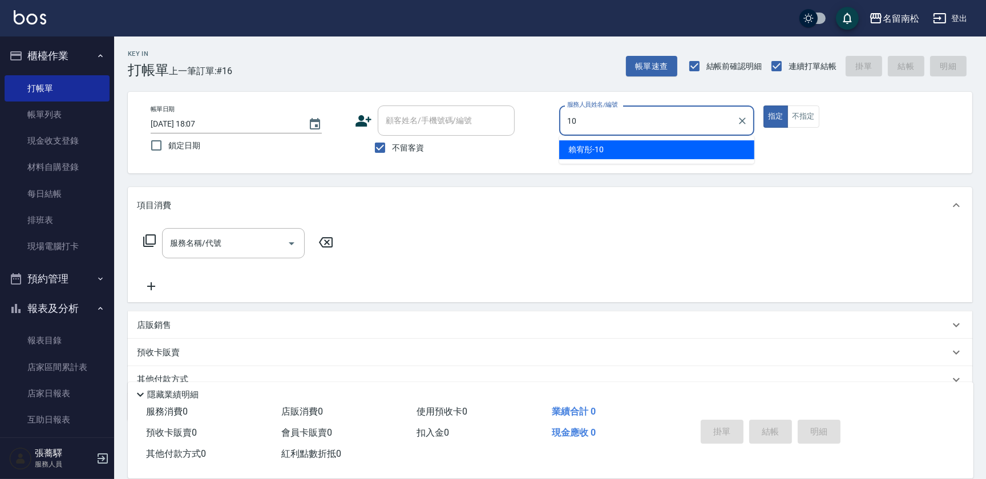
type input "[PERSON_NAME]-10"
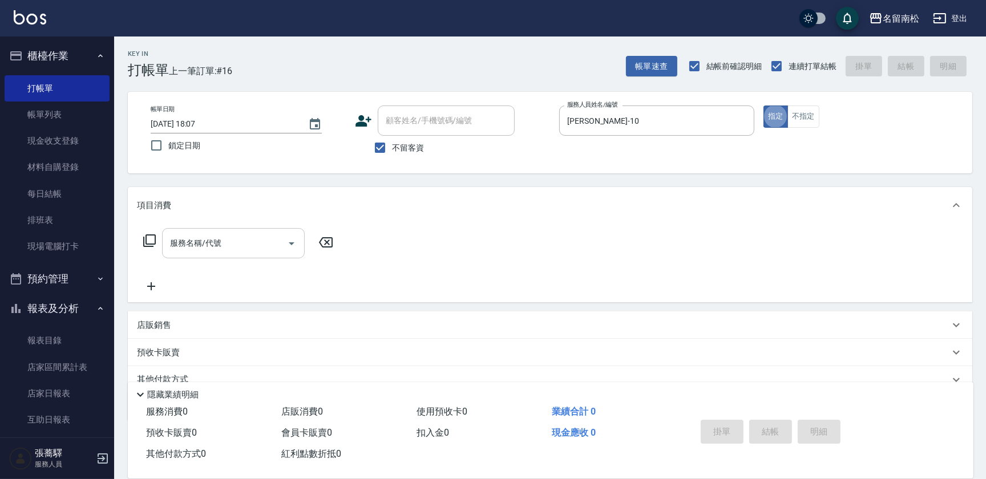
click at [245, 240] on input "服務名稱/代號" at bounding box center [224, 243] width 115 height 20
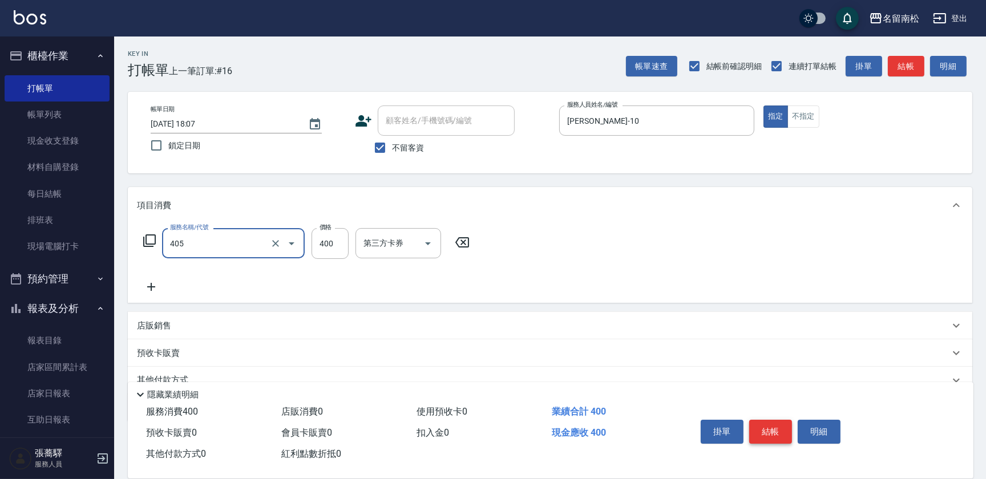
type input "剪髮(400)(405)"
click at [777, 423] on button "結帳" at bounding box center [770, 432] width 43 height 24
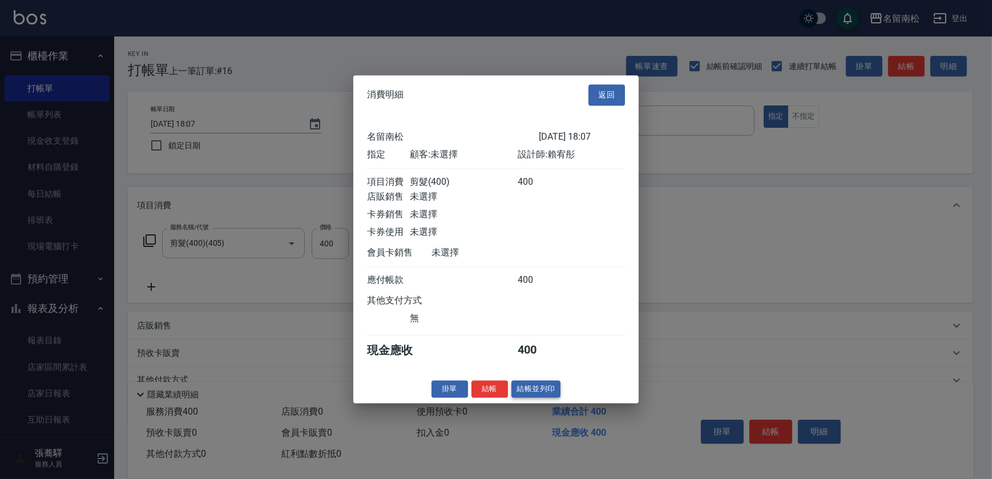
click at [544, 395] on button "結帳並列印" at bounding box center [536, 390] width 50 height 18
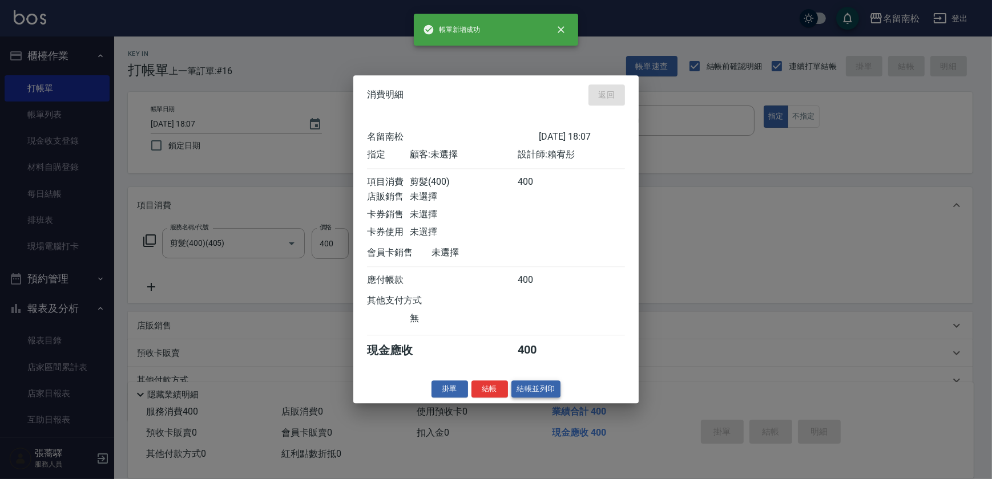
type input "[DATE] 18:08"
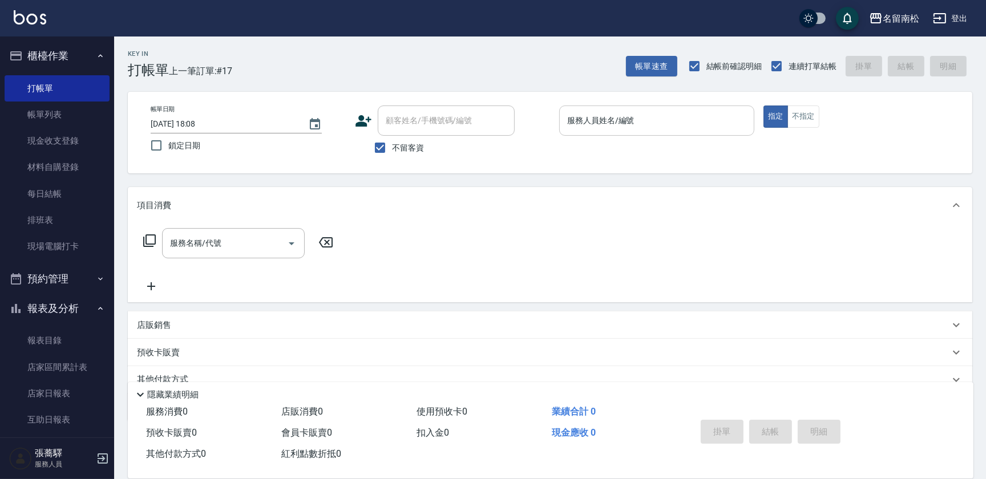
click at [676, 114] on input "服務人員姓名/編號" at bounding box center [656, 121] width 185 height 20
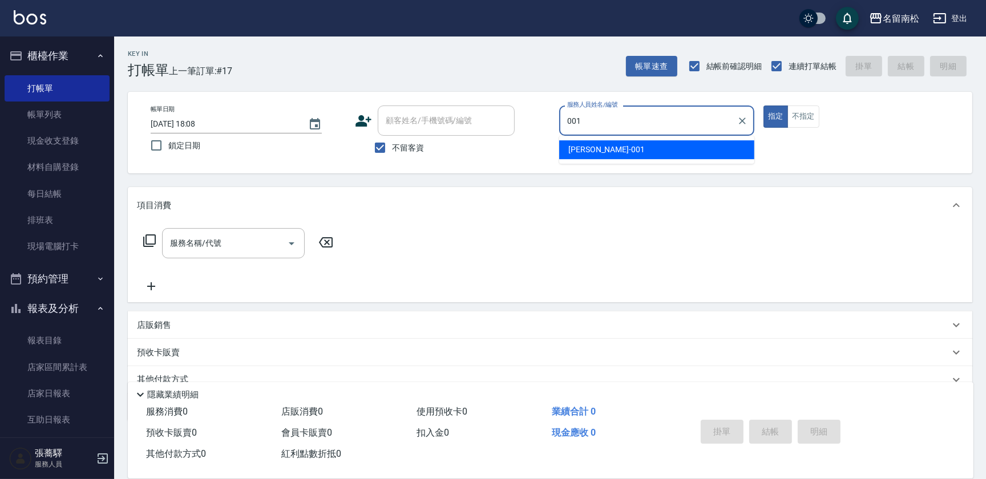
type input "林正雪-001"
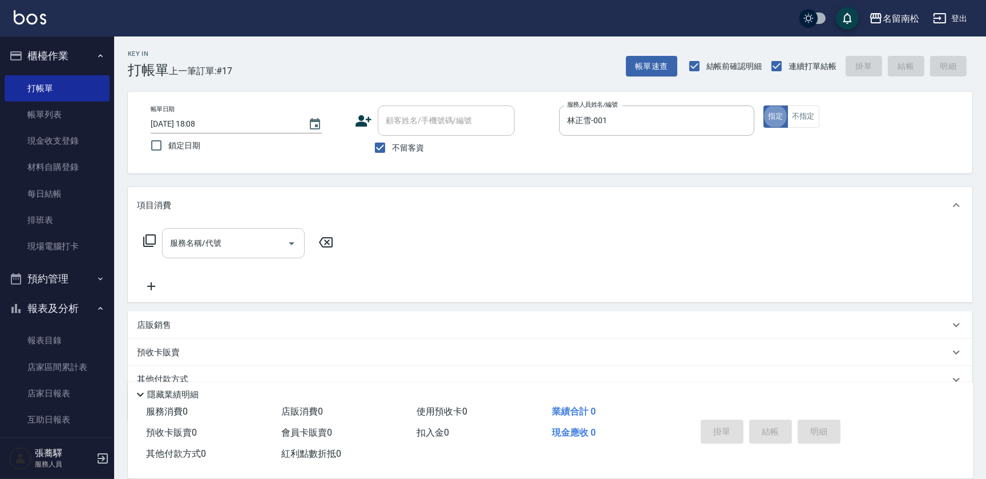
click at [205, 244] on input "服務名稱/代號" at bounding box center [224, 243] width 115 height 20
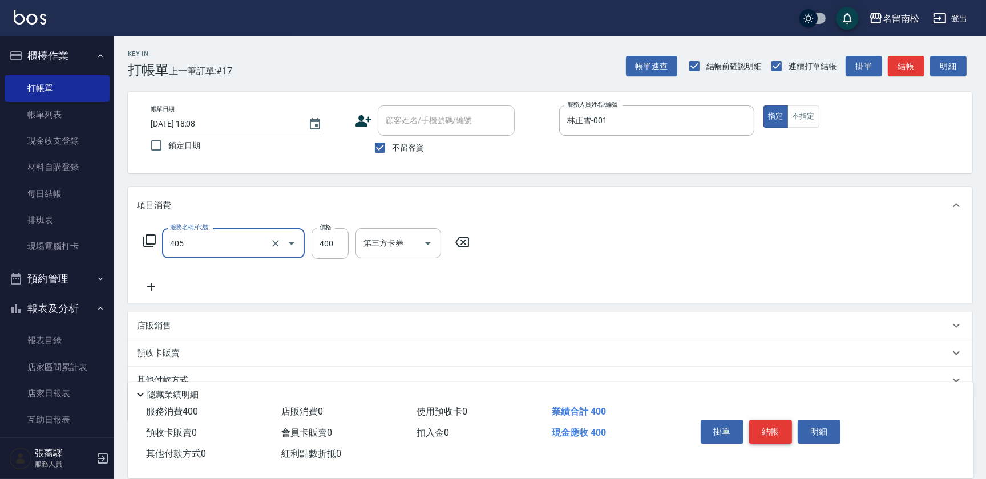
type input "剪髮(400)(405)"
click at [781, 430] on button "結帳" at bounding box center [770, 432] width 43 height 24
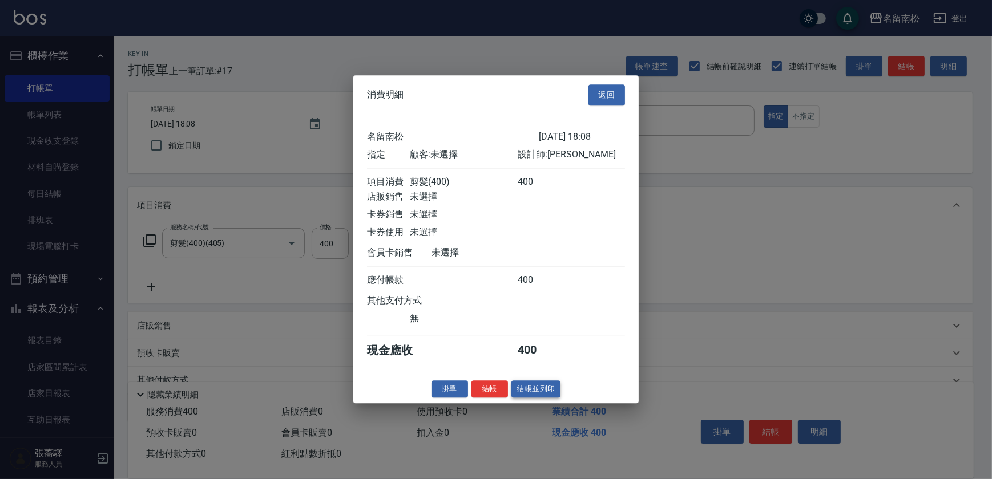
click at [519, 388] on button "結帳並列印" at bounding box center [536, 390] width 50 height 18
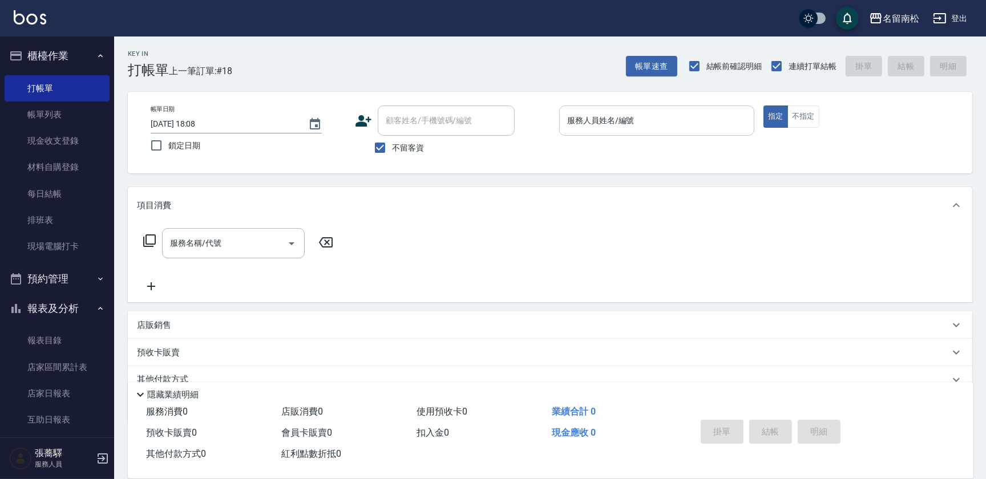
click at [676, 124] on input "服務人員姓名/編號" at bounding box center [656, 121] width 185 height 20
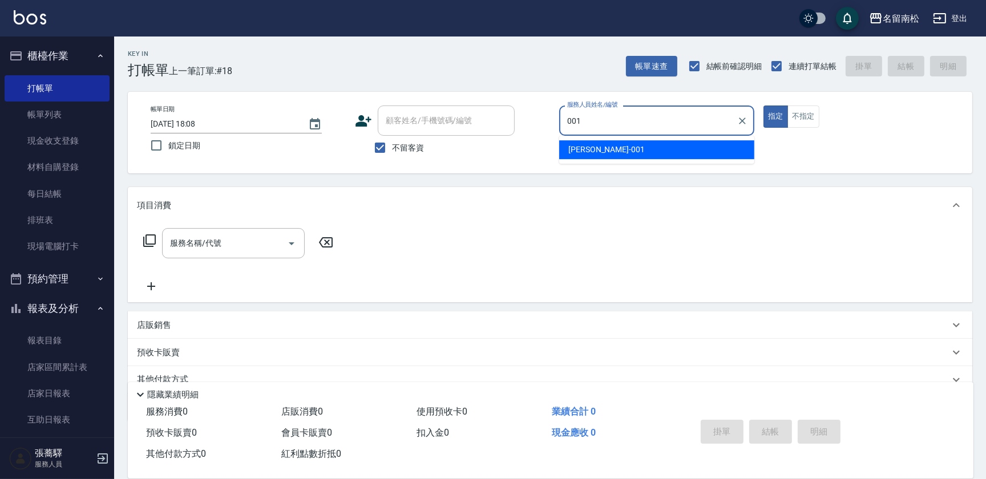
type input "林正雪-001"
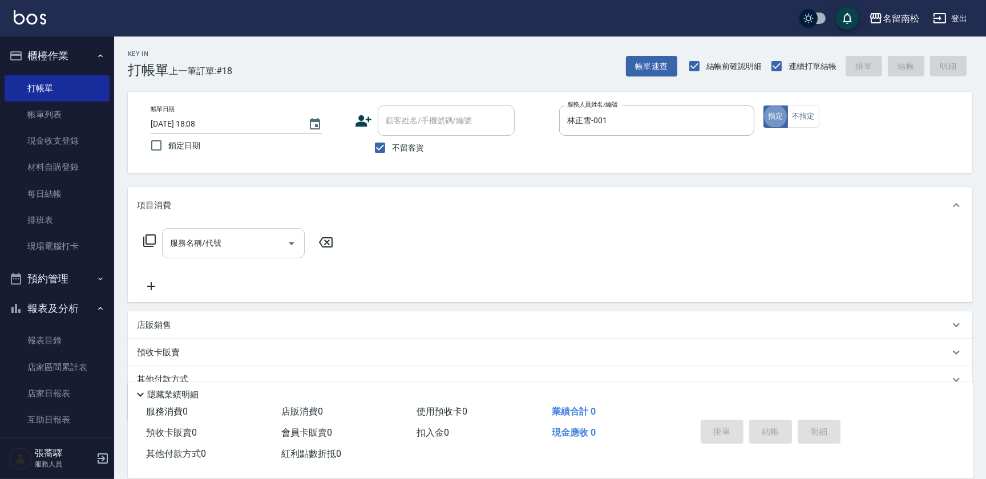
click at [238, 231] on div "服務名稱/代號" at bounding box center [233, 243] width 143 height 30
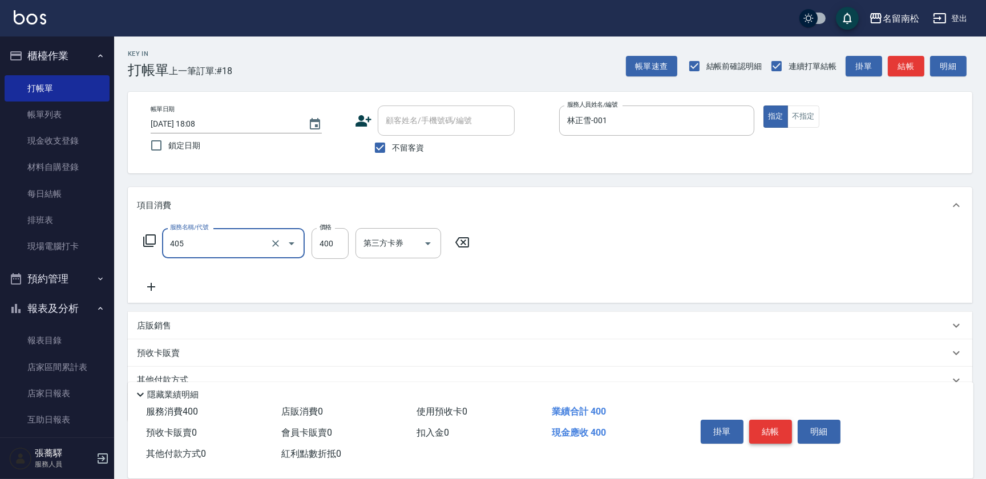
type input "剪髮(400)(405)"
click at [776, 429] on button "結帳" at bounding box center [770, 432] width 43 height 24
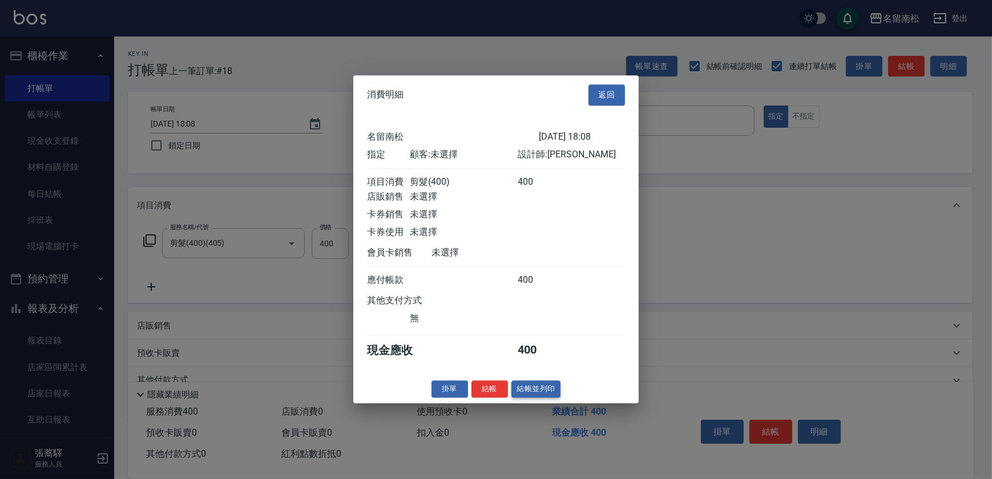
click at [543, 390] on button "結帳並列印" at bounding box center [536, 390] width 50 height 18
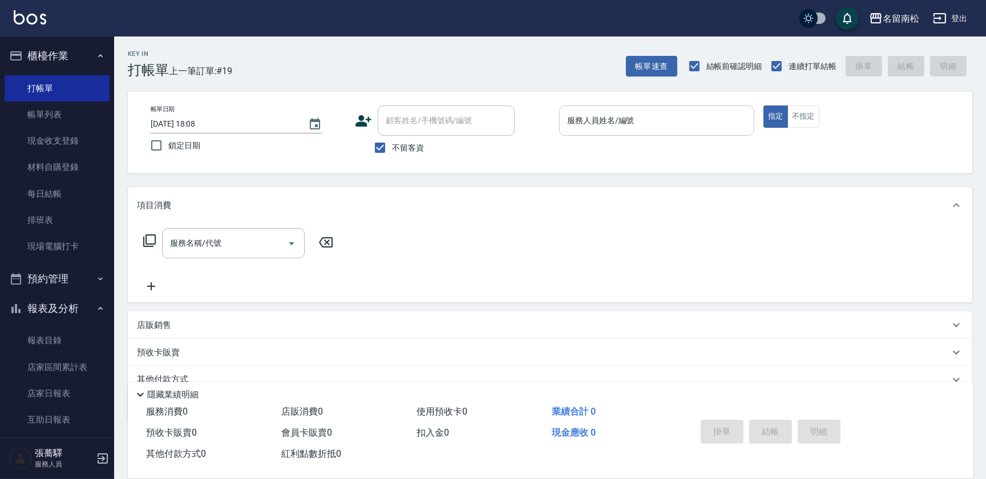
click at [676, 124] on input "服務人員姓名/編號" at bounding box center [656, 121] width 185 height 20
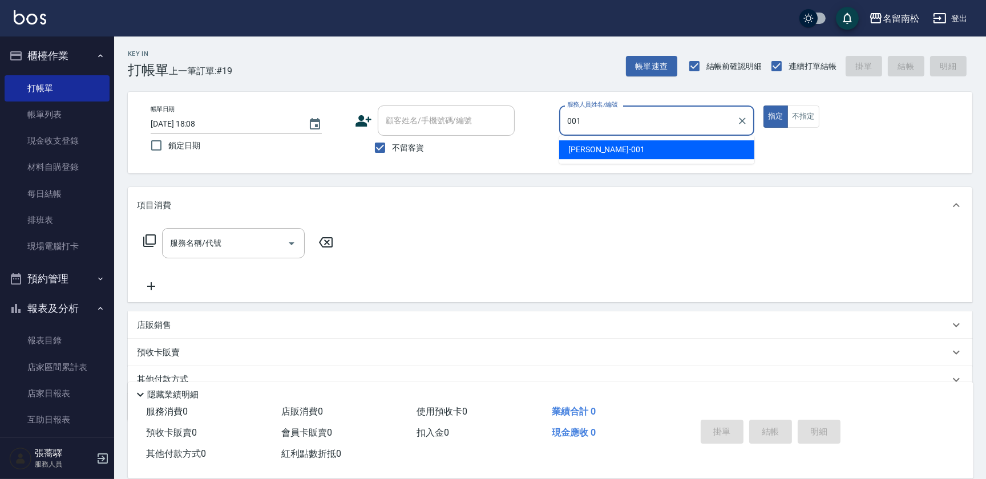
type input "林正雪-001"
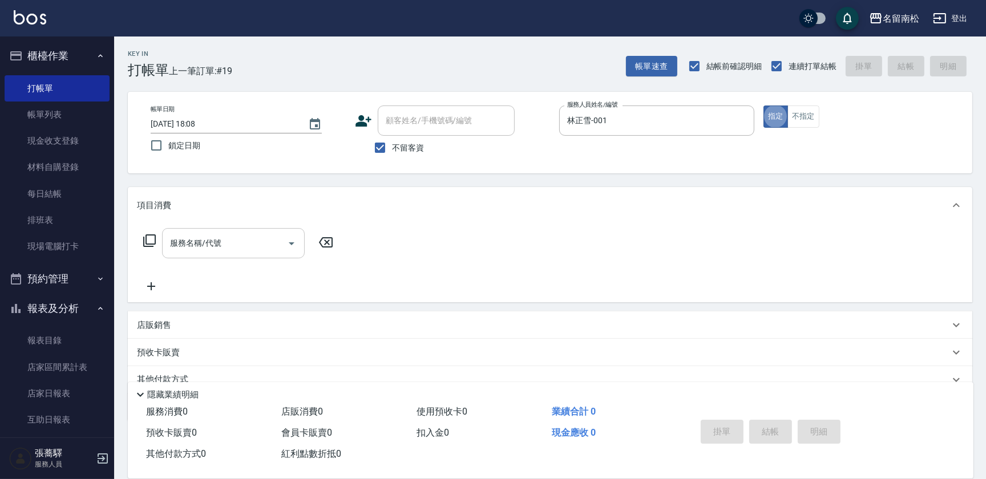
click at [221, 244] on input "服務名稱/代號" at bounding box center [224, 243] width 115 height 20
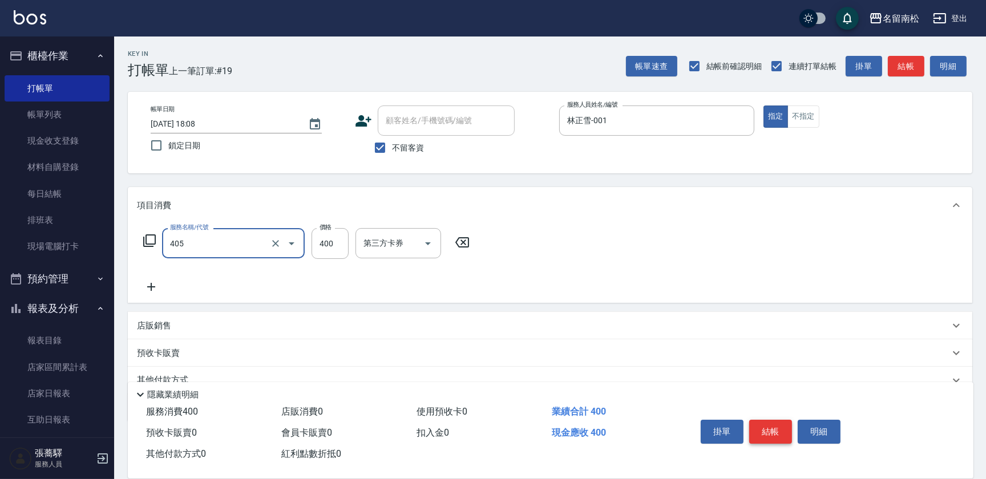
type input "剪髮(400)(405)"
click at [777, 422] on button "結帳" at bounding box center [770, 432] width 43 height 24
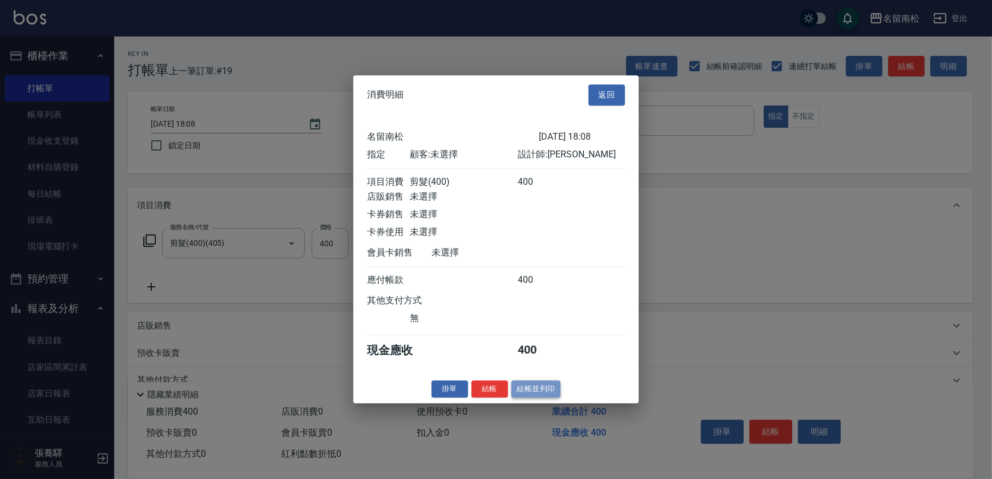
click at [542, 390] on button "結帳並列印" at bounding box center [536, 390] width 50 height 18
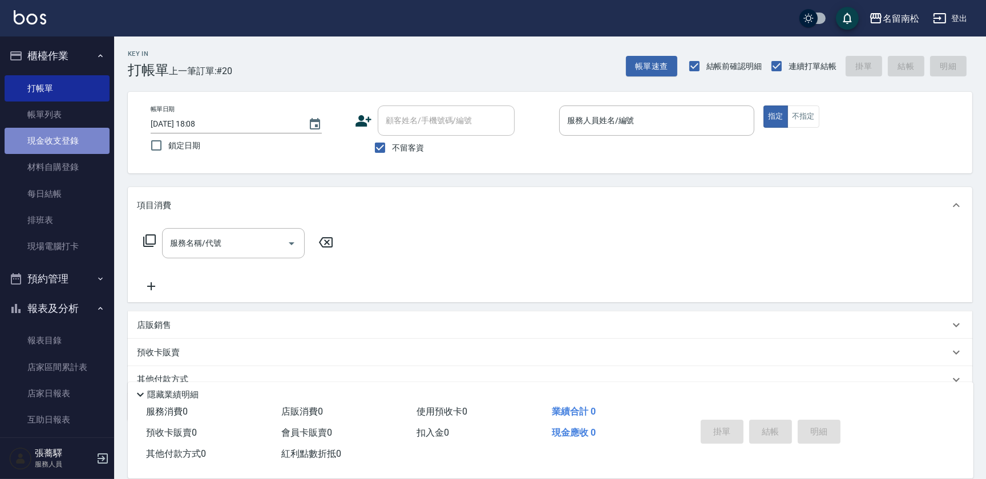
click at [84, 138] on link "現金收支登錄" at bounding box center [57, 141] width 105 height 26
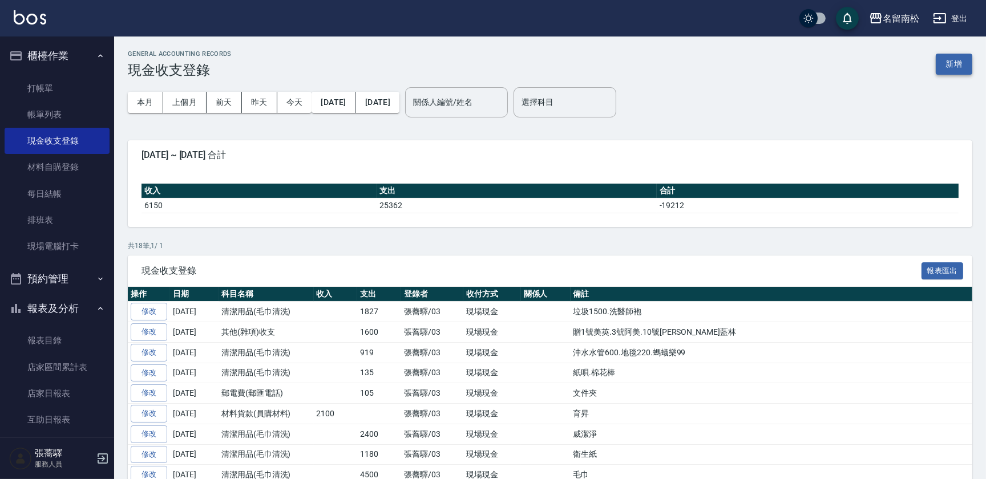
click at [950, 68] on button "新增" at bounding box center [954, 64] width 37 height 21
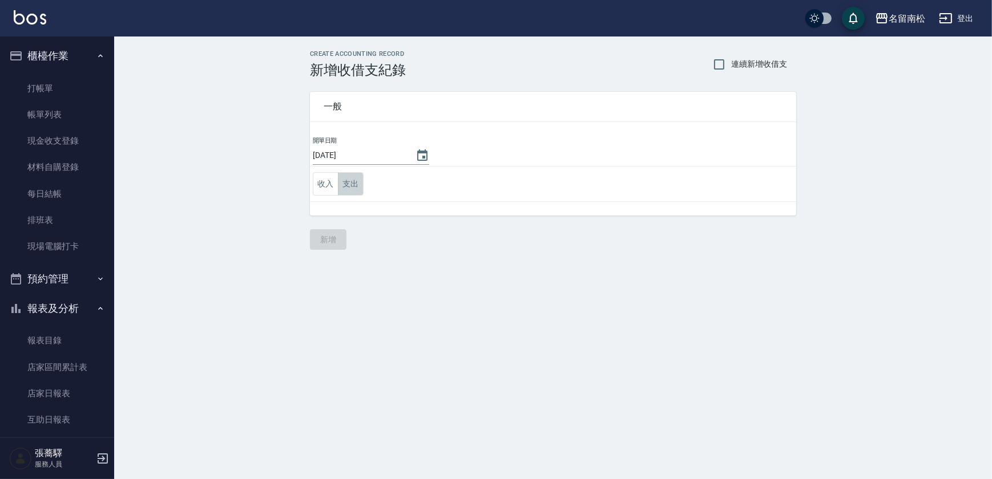
click at [363, 183] on td "收入 支出" at bounding box center [553, 184] width 486 height 35
drag, startPoint x: 364, startPoint y: 217, endPoint x: 367, endPoint y: 209, distance: 8.7
click at [365, 217] on div "一般 開單日期 [DATE] 收入 支出 新增" at bounding box center [553, 164] width 486 height 172
click at [344, 183] on button "支出" at bounding box center [351, 183] width 26 height 23
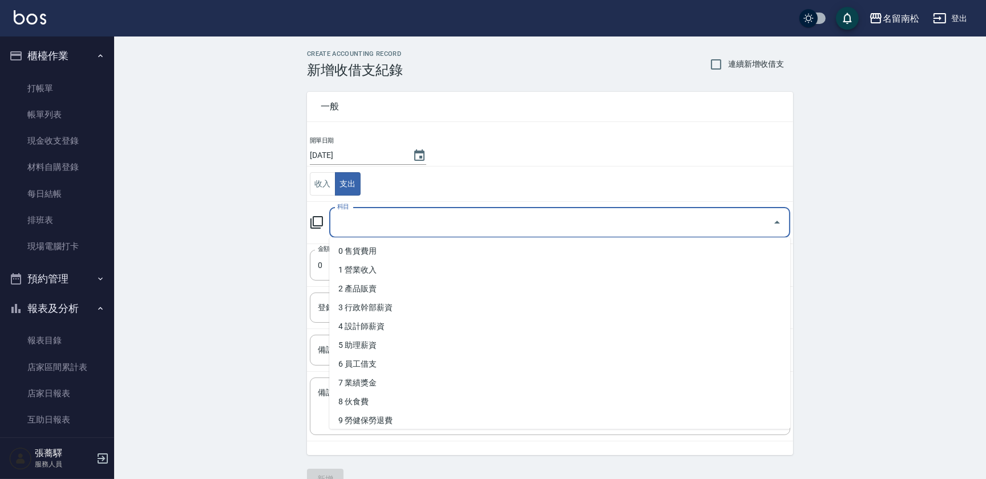
click at [411, 220] on input "科目" at bounding box center [551, 223] width 434 height 20
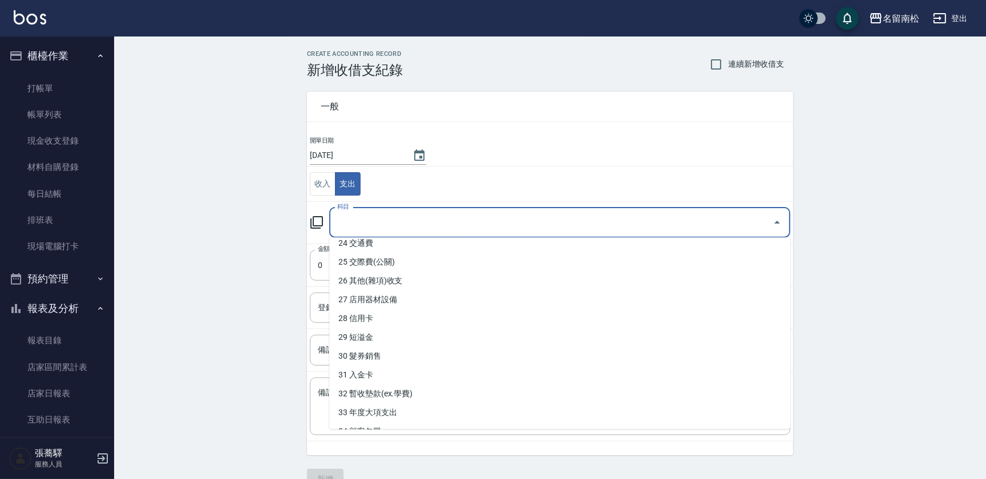
scroll to position [439, 0]
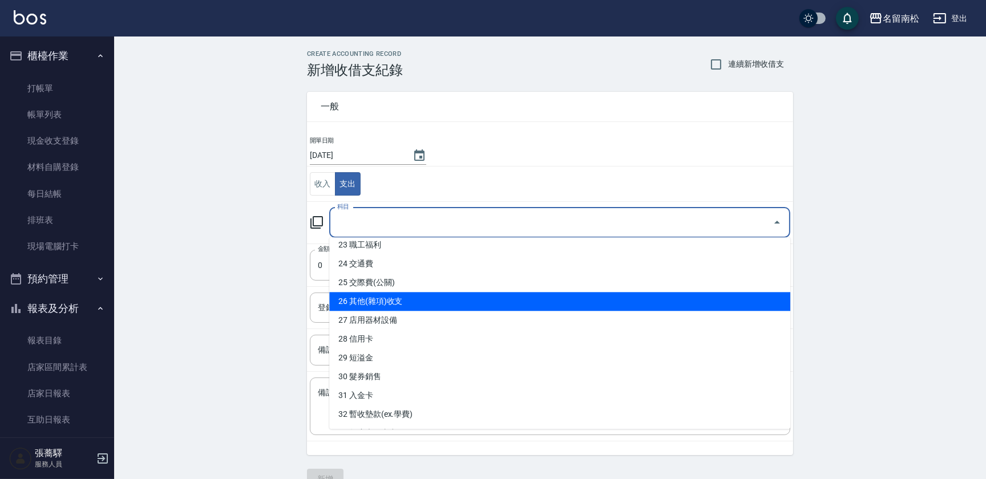
click at [571, 305] on li "26 其他(雜項)收支" at bounding box center [559, 301] width 461 height 19
type input "26 其他(雜項)收支"
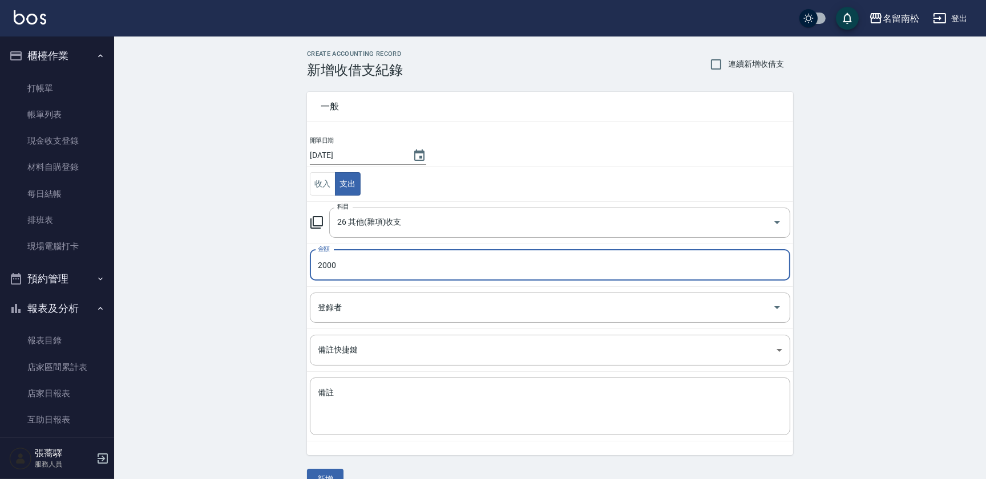
type input "2000"
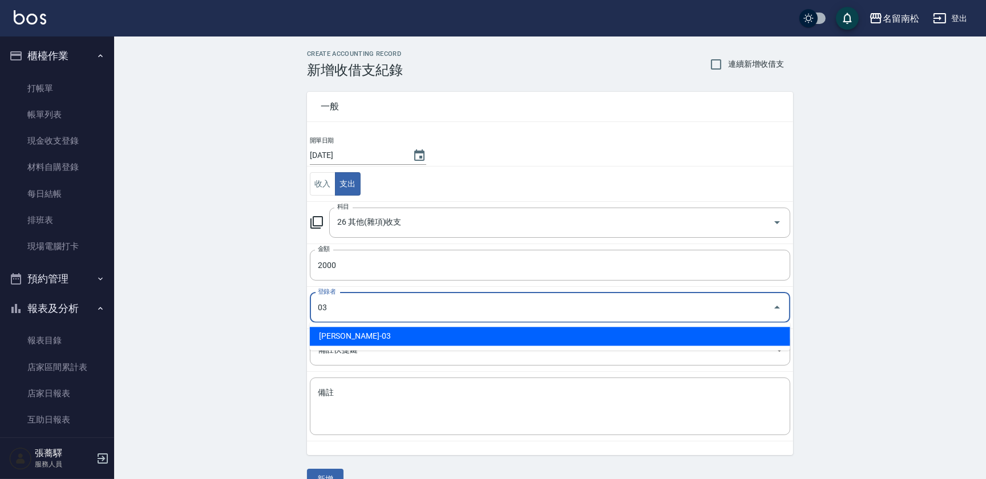
type input "[PERSON_NAME]-03"
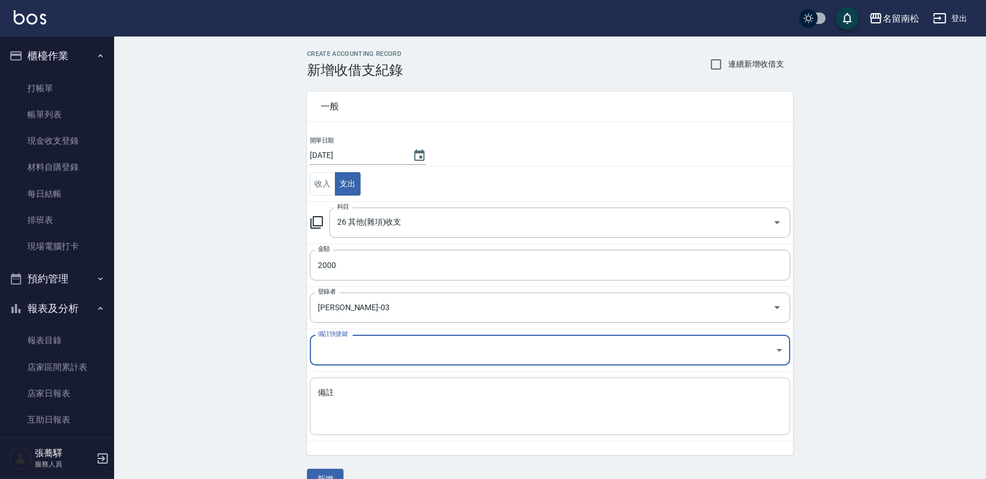
click at [482, 410] on textarea "備註" at bounding box center [550, 406] width 464 height 39
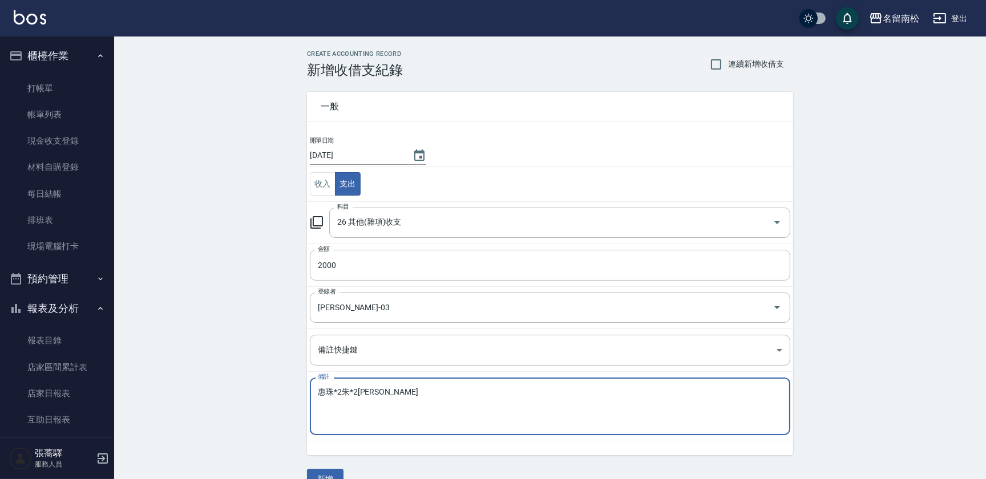
click at [410, 388] on textarea "1惠珠*2[PERSON_NAME]" at bounding box center [550, 406] width 464 height 39
click at [410, 388] on textarea "惠珠*2朱*2[PERSON_NAME]" at bounding box center [550, 406] width 464 height 39
click at [319, 387] on textarea "惠珠*2" at bounding box center [550, 406] width 464 height 39
click at [394, 393] on textarea "1號惠珠*2" at bounding box center [550, 406] width 464 height 39
type textarea "1號惠珠*2[PERSON_NAME].4號[PERSON_NAME]10號小珍"
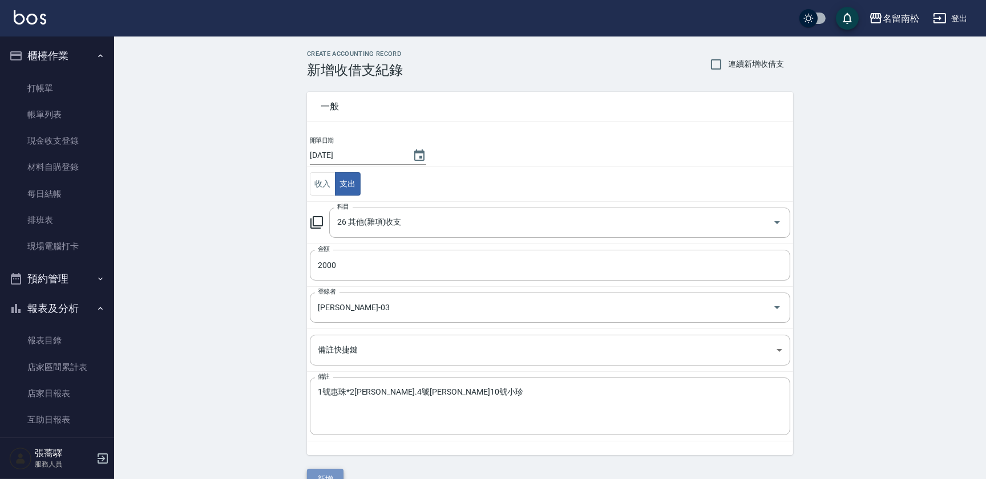
click at [332, 471] on button "新增" at bounding box center [325, 479] width 37 height 21
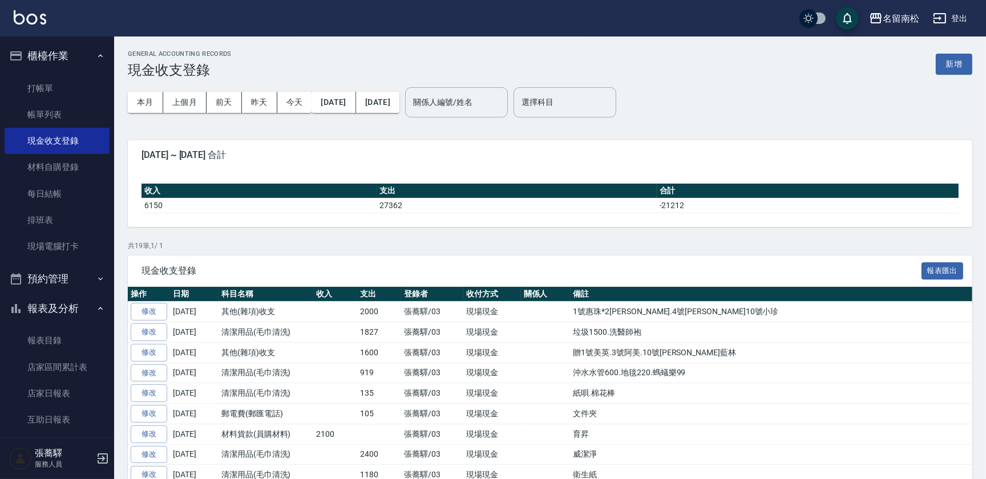
click at [117, 83] on div "GENERAL ACCOUNTING RECORDS 現金收支登錄 新增 本月 上個月 [DATE] [DATE] [DATE] [DATE] [DATE] …" at bounding box center [550, 386] width 872 height 698
click at [39, 80] on link "打帳單" at bounding box center [57, 88] width 105 height 26
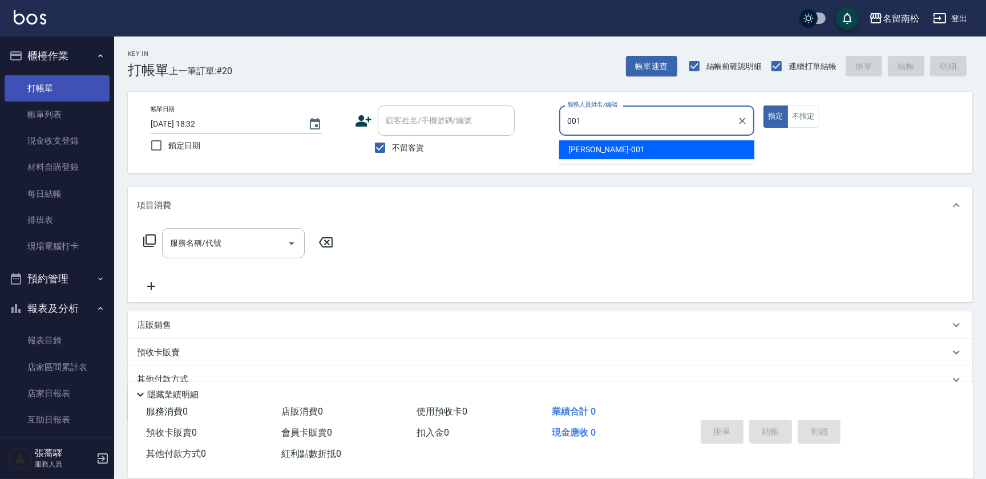
type input "林正雪-001"
type button "true"
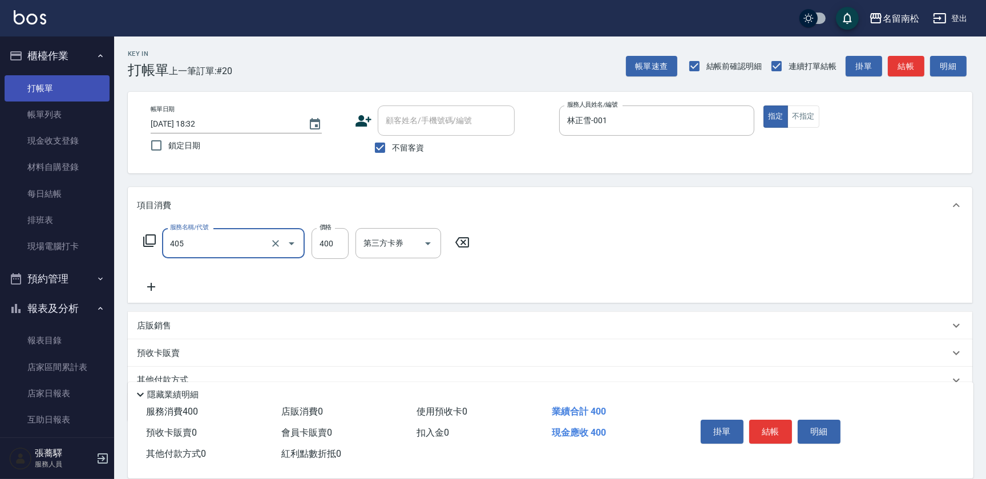
type input "剪髮(400)(405)"
type input "500"
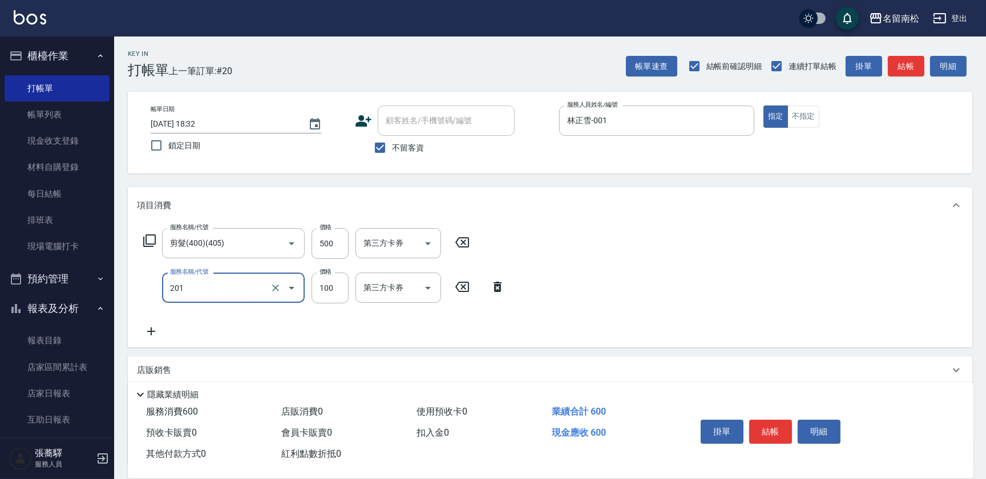
type input "洗髮[100](201)"
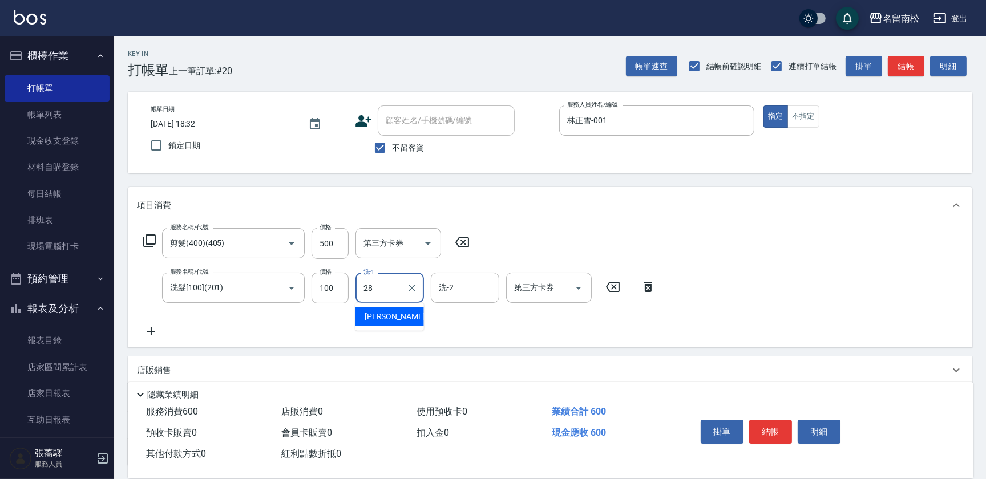
type input "[PERSON_NAME]-28"
click at [818, 423] on button "明細" at bounding box center [819, 432] width 43 height 24
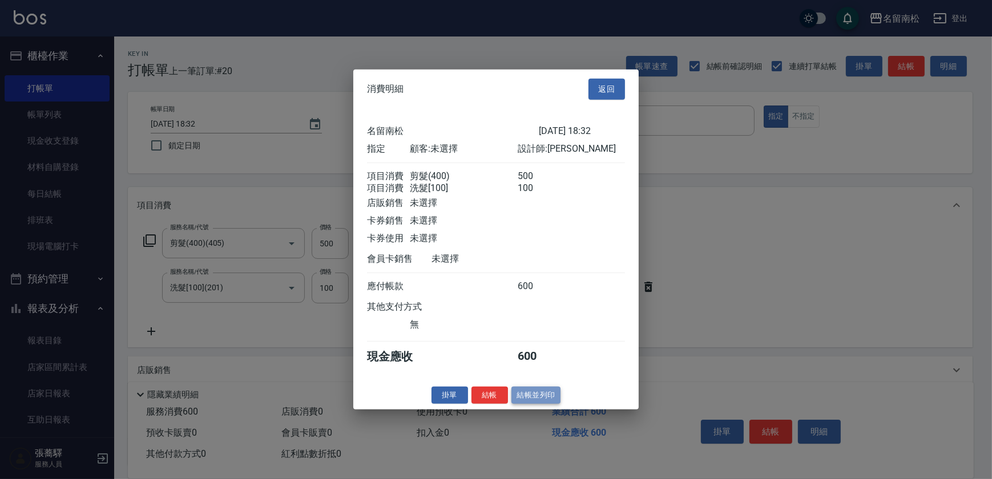
click at [517, 399] on button "結帳並列印" at bounding box center [536, 395] width 50 height 18
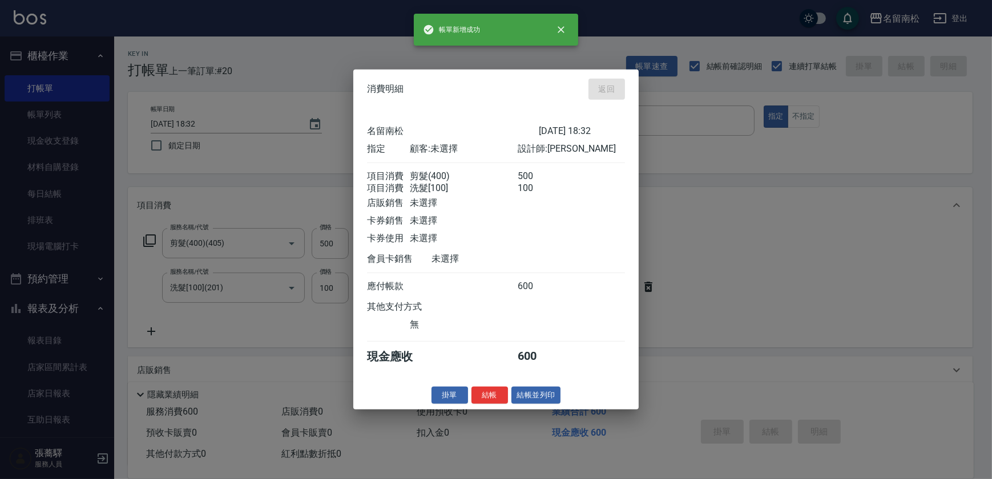
type input "[DATE] 18:34"
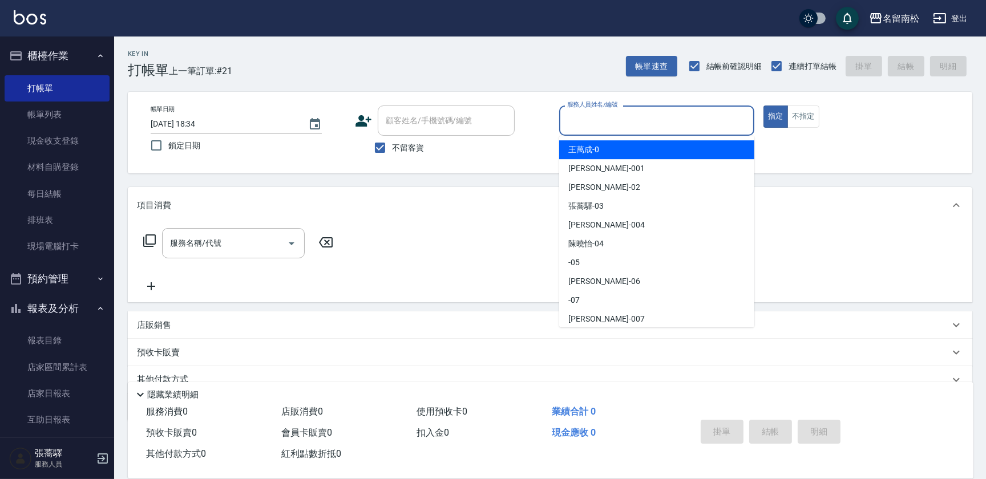
click at [681, 127] on input "服務人員姓名/編號" at bounding box center [656, 121] width 185 height 20
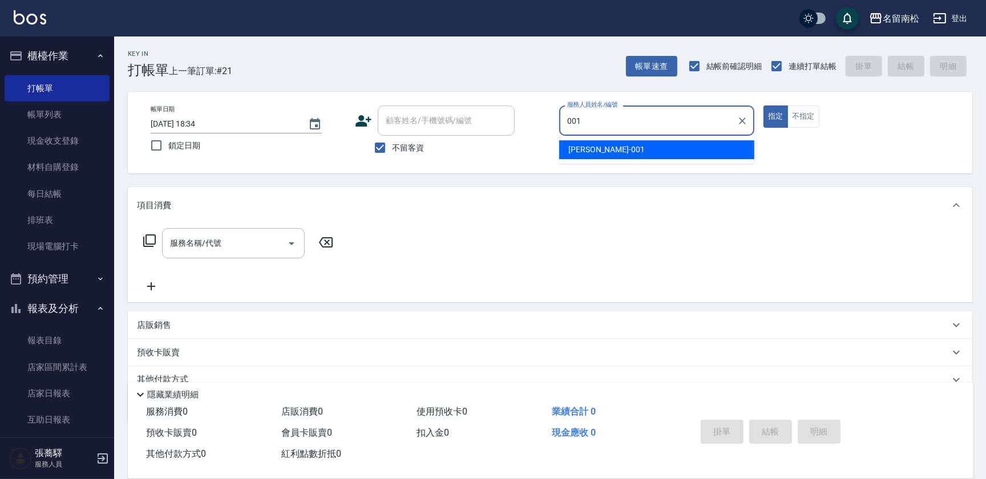
type input "林正雪-001"
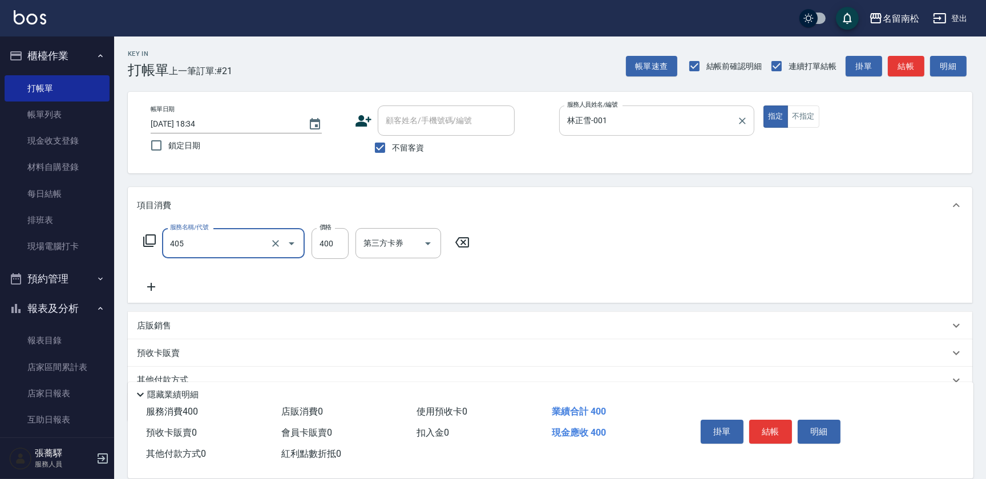
type input "剪髮(400)(405)"
type input "500"
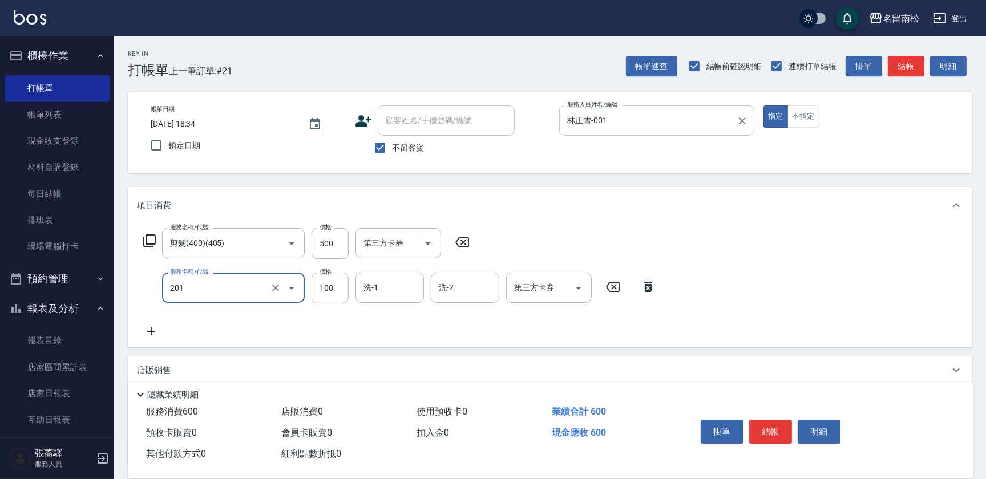
type input "洗髮[100](201)"
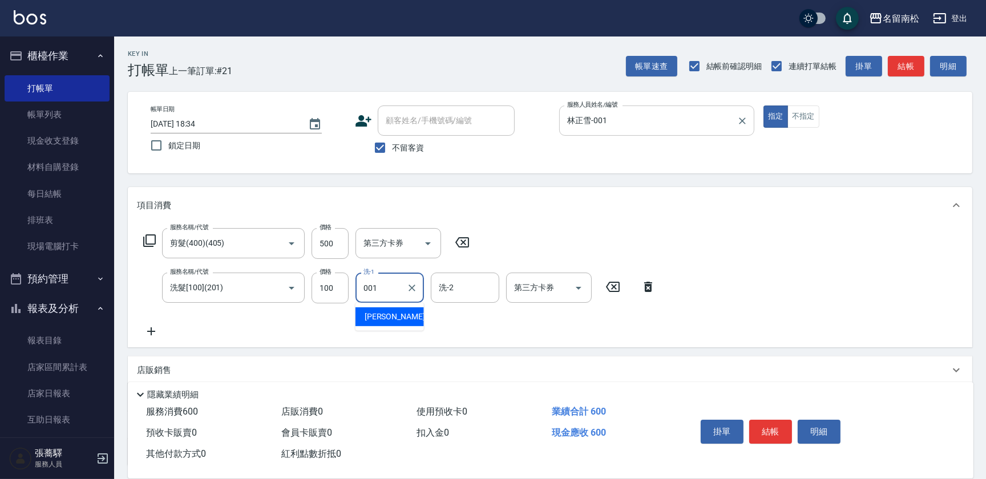
type input "林正雪-001"
click at [823, 423] on button "明細" at bounding box center [819, 432] width 43 height 24
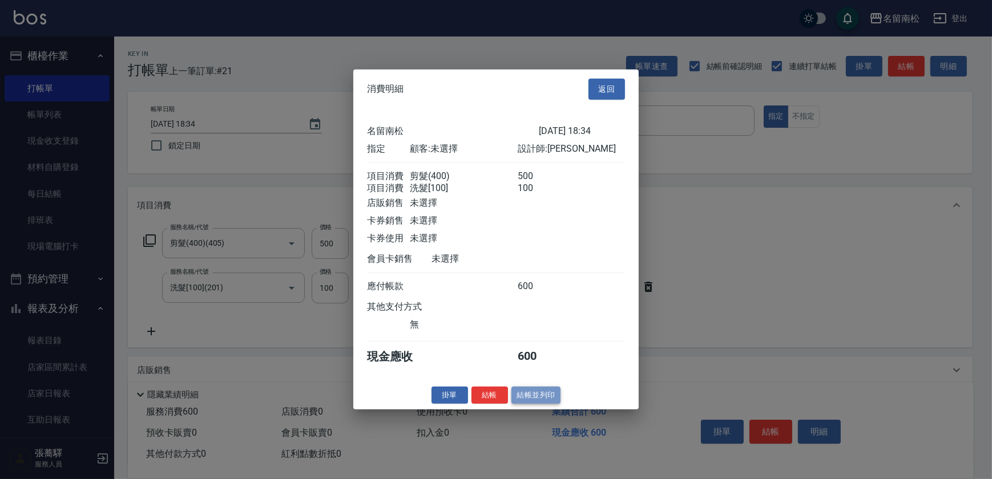
click at [543, 397] on button "結帳並列印" at bounding box center [536, 395] width 50 height 18
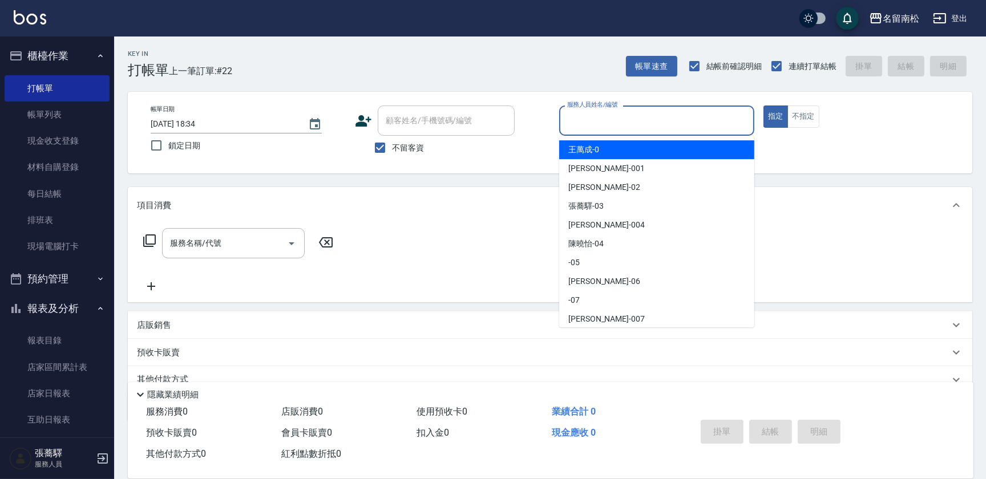
click at [722, 123] on input "服務人員姓名/編號" at bounding box center [656, 121] width 185 height 20
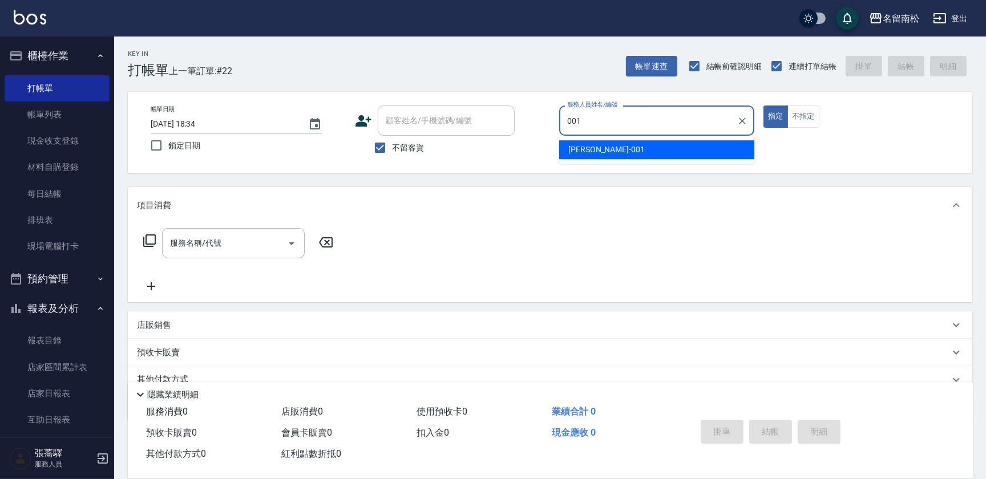
type input "林正雪-001"
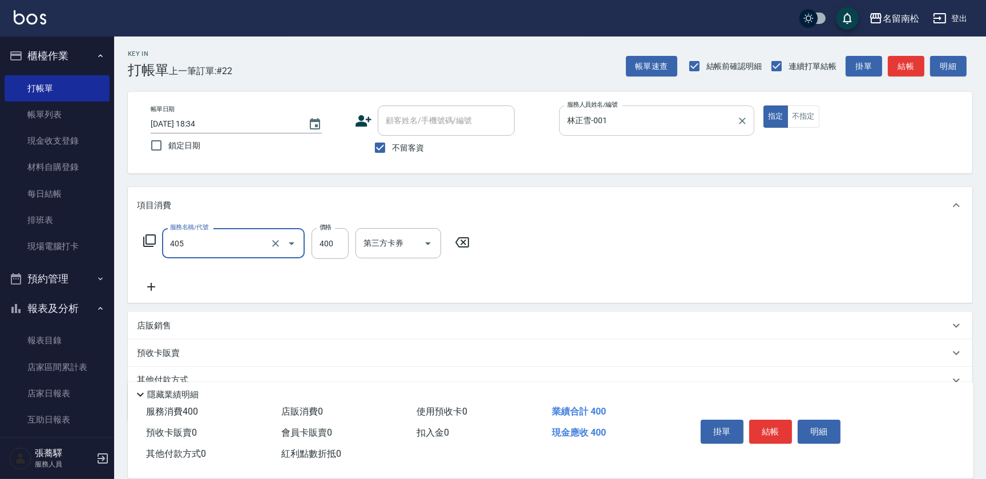
type input "剪髮(400)(405)"
type input "500"
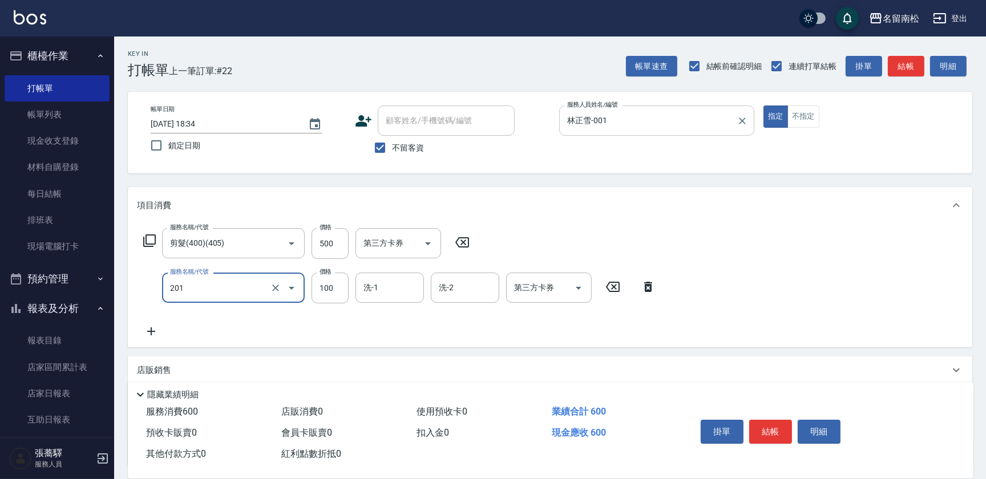
type input "洗髮[100](201)"
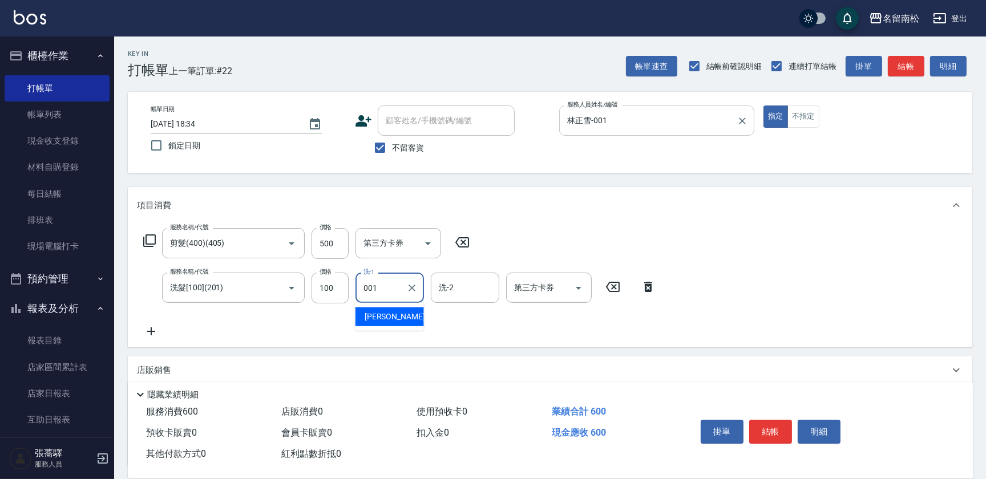
type input "林正雪-001"
click at [822, 428] on button "明細" at bounding box center [819, 432] width 43 height 24
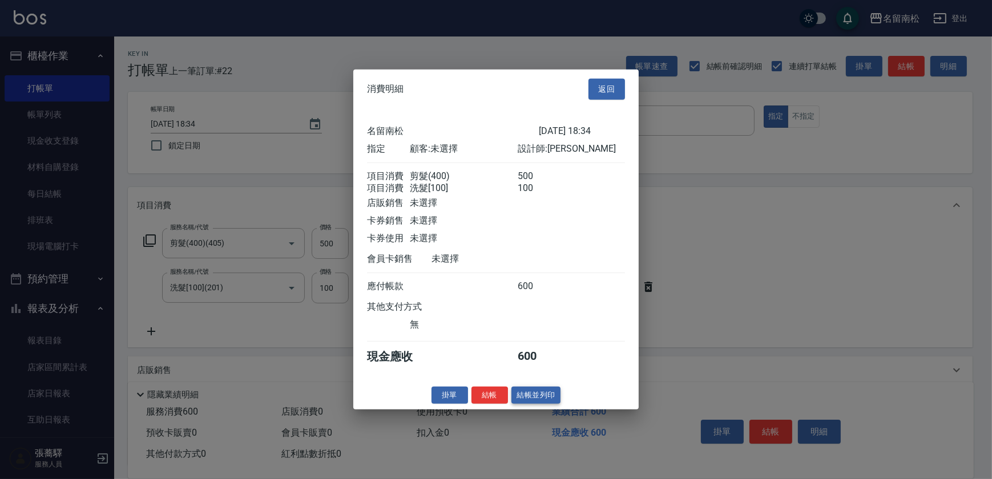
click at [527, 400] on button "結帳並列印" at bounding box center [536, 395] width 50 height 18
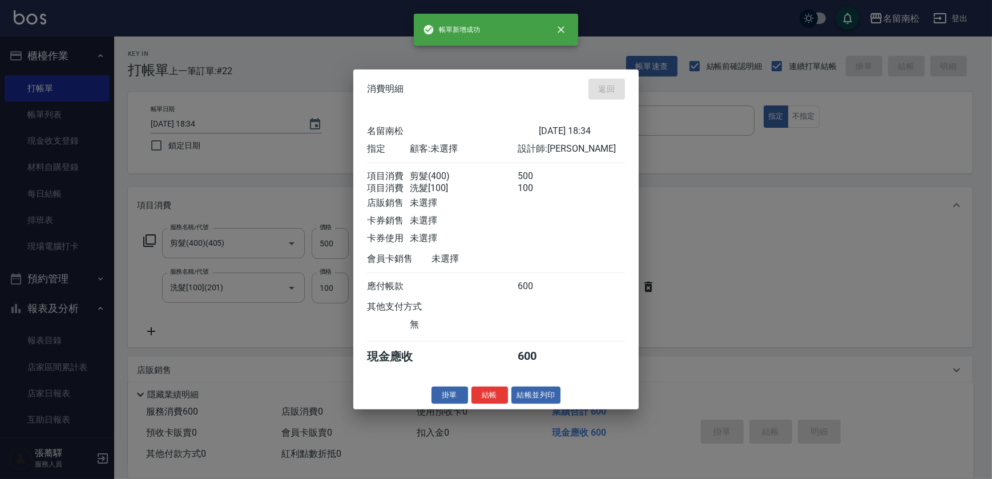
type input "[DATE] 18:35"
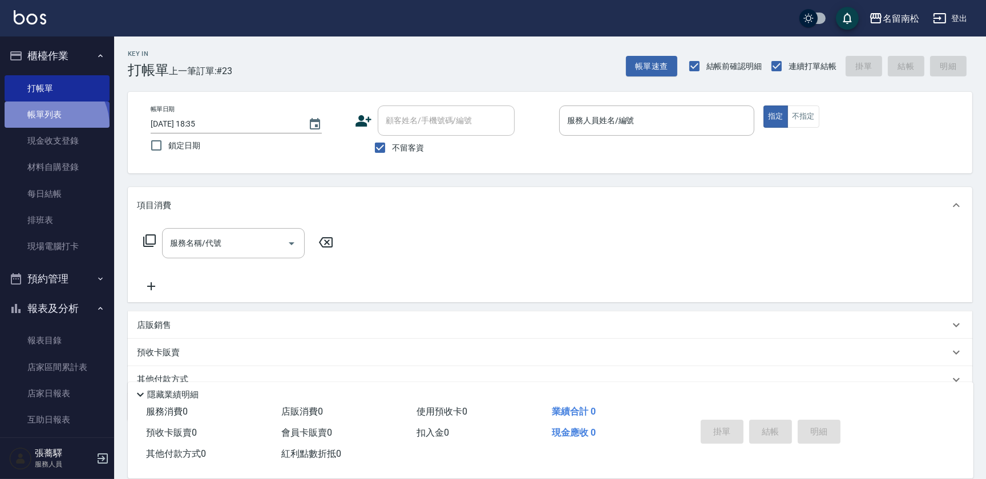
click at [49, 126] on link "帳單列表" at bounding box center [57, 115] width 105 height 26
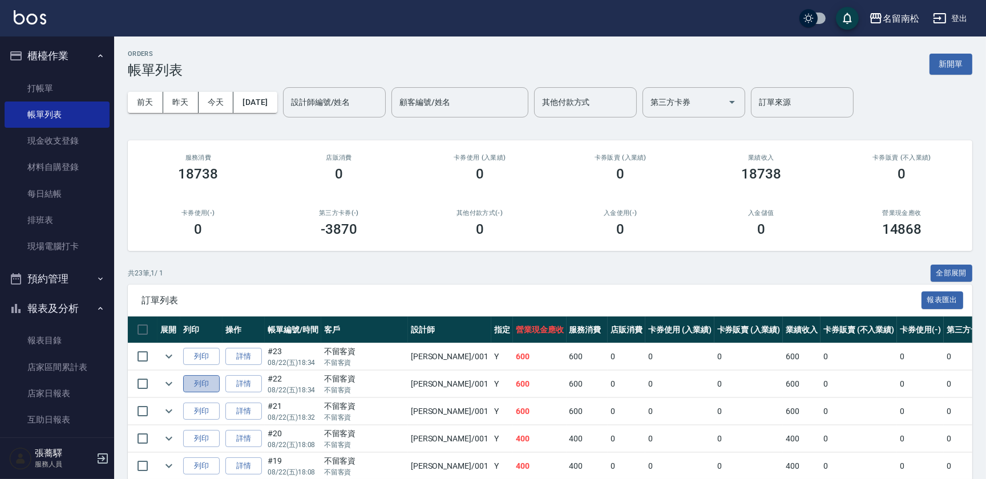
click at [203, 382] on button "列印" at bounding box center [201, 384] width 37 height 18
click at [23, 80] on link "打帳單" at bounding box center [57, 88] width 105 height 26
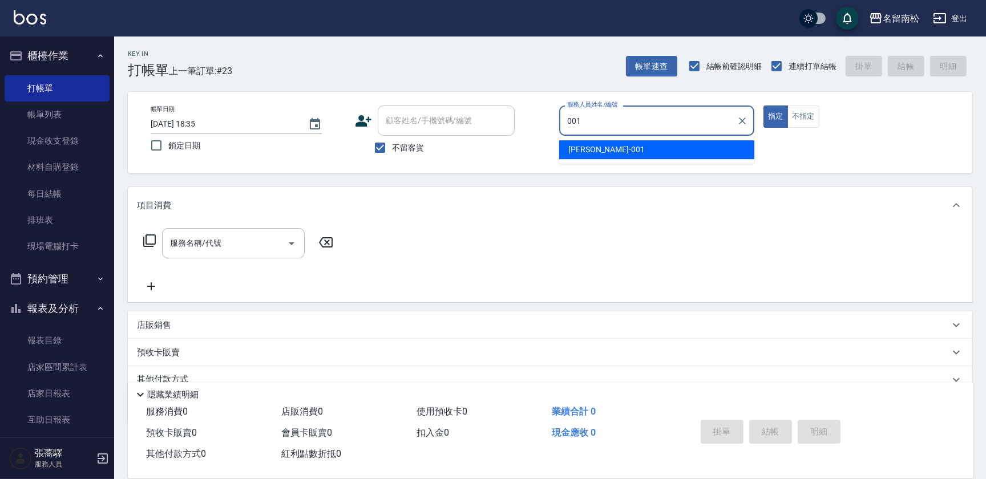
type input "林正雪-001"
type button "true"
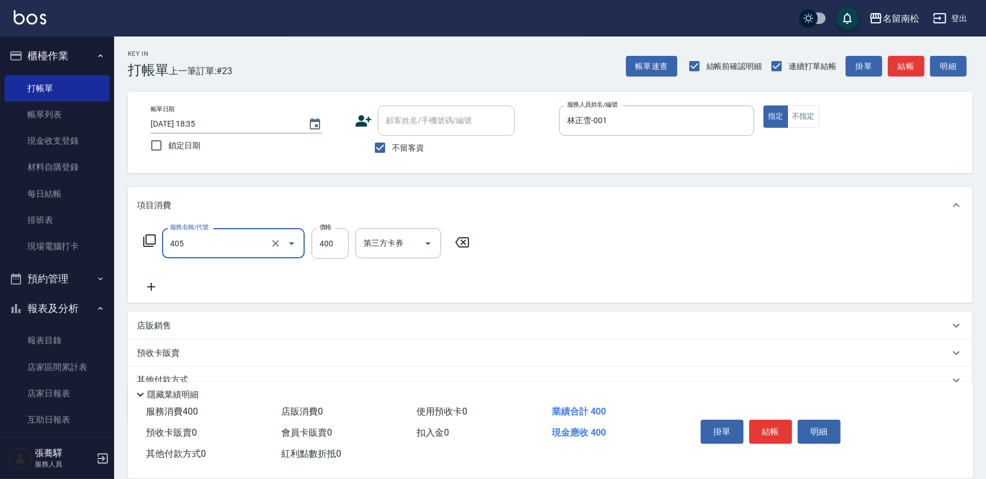
type input "剪髮(400)(405)"
type input "500"
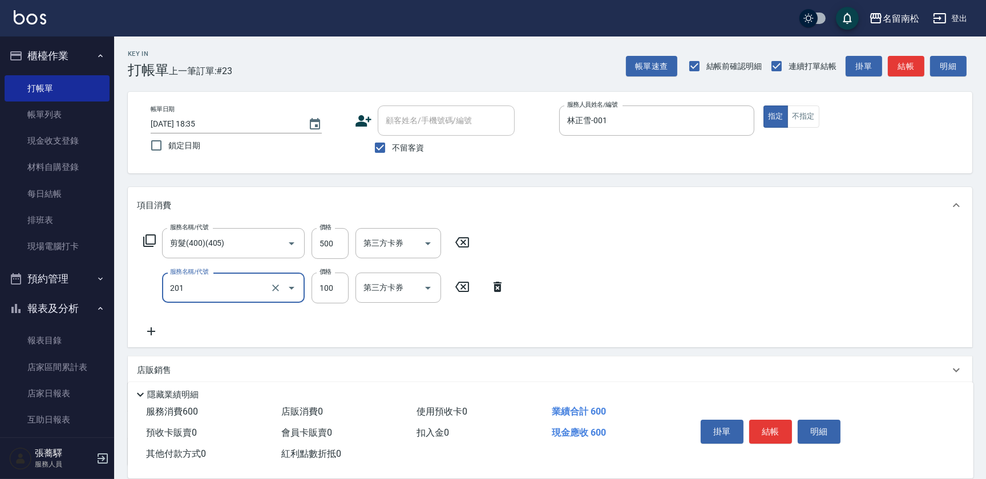
type input "洗髮[100](201)"
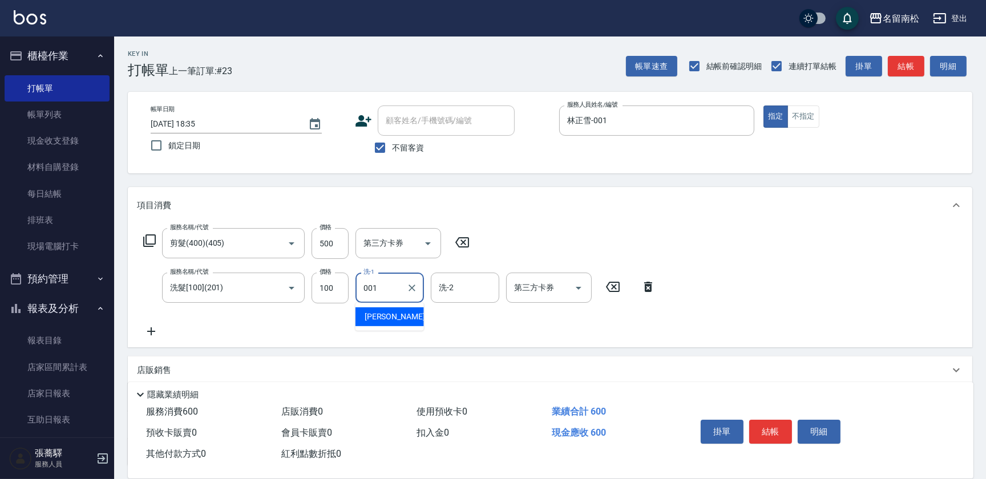
type input "林正雪-001"
click at [805, 423] on button "明細" at bounding box center [819, 432] width 43 height 24
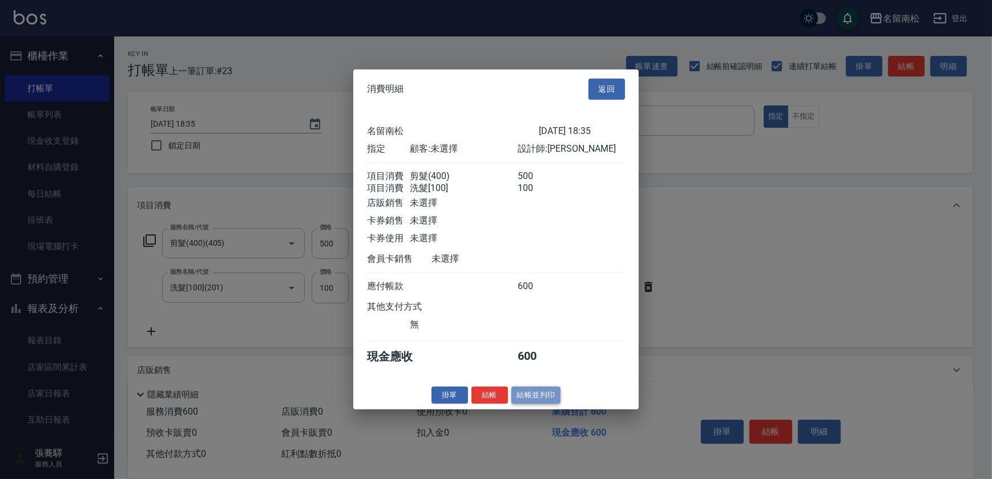
click at [531, 398] on button "結帳並列印" at bounding box center [536, 395] width 50 height 18
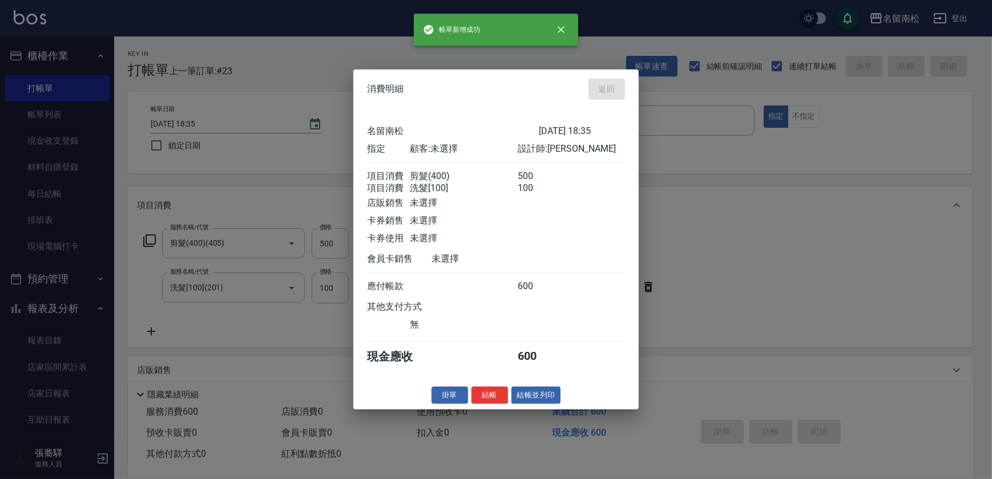
type input "[DATE] 18:36"
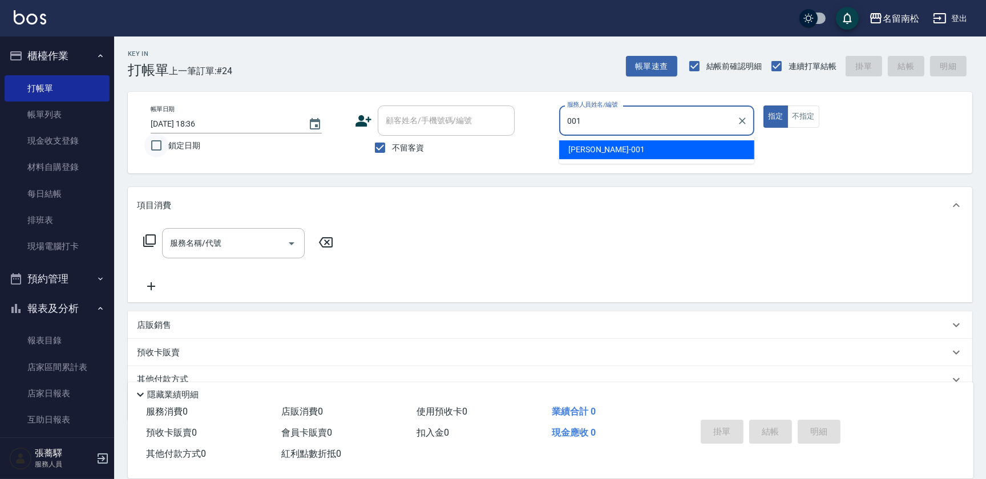
type input "林正雪-001"
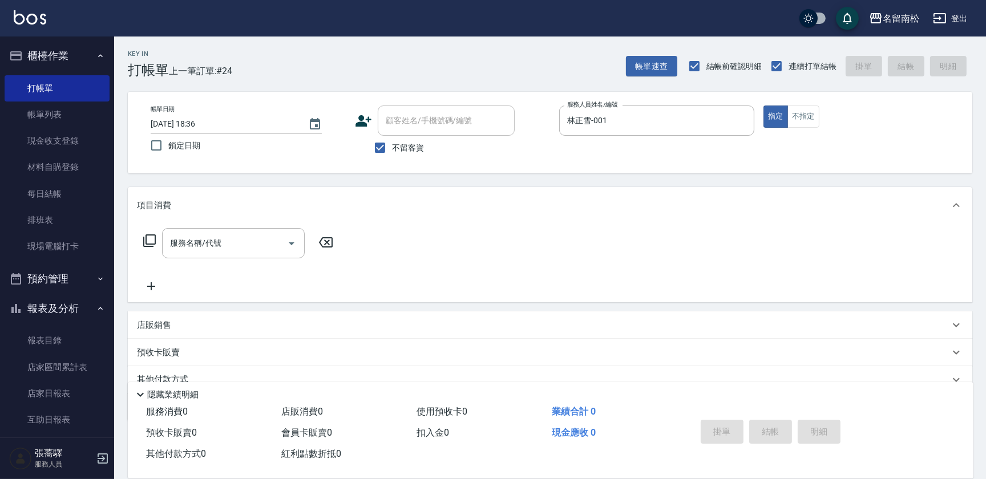
click at [150, 239] on icon at bounding box center [150, 241] width 14 height 14
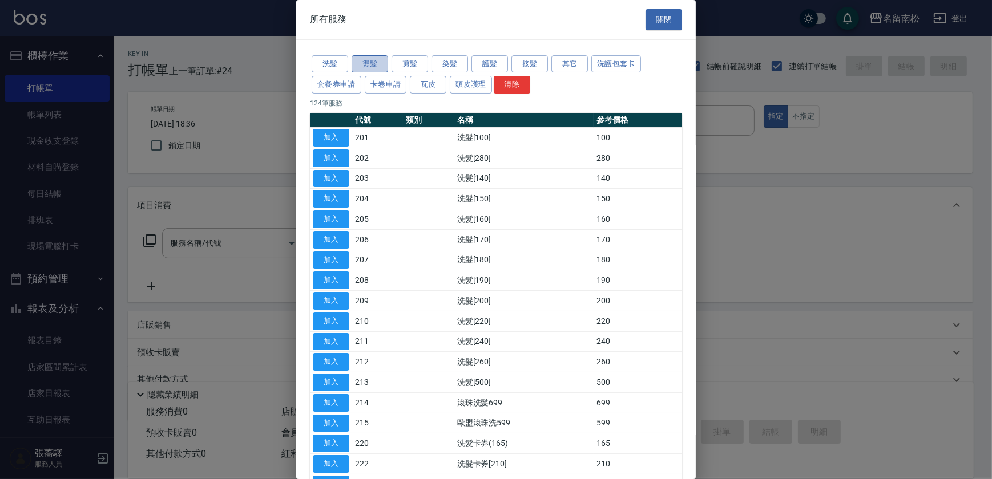
click at [359, 64] on button "燙髮" at bounding box center [370, 64] width 37 height 18
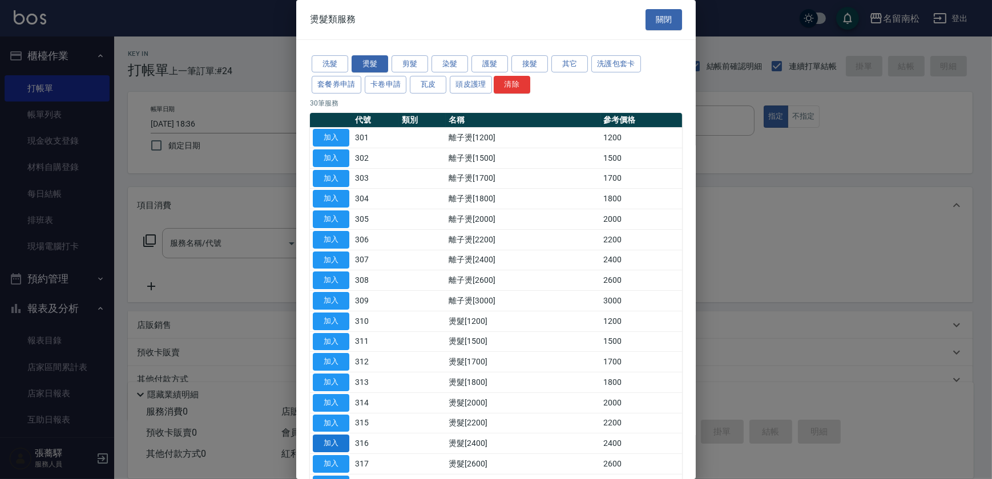
click at [330, 439] on button "加入" at bounding box center [331, 444] width 37 height 18
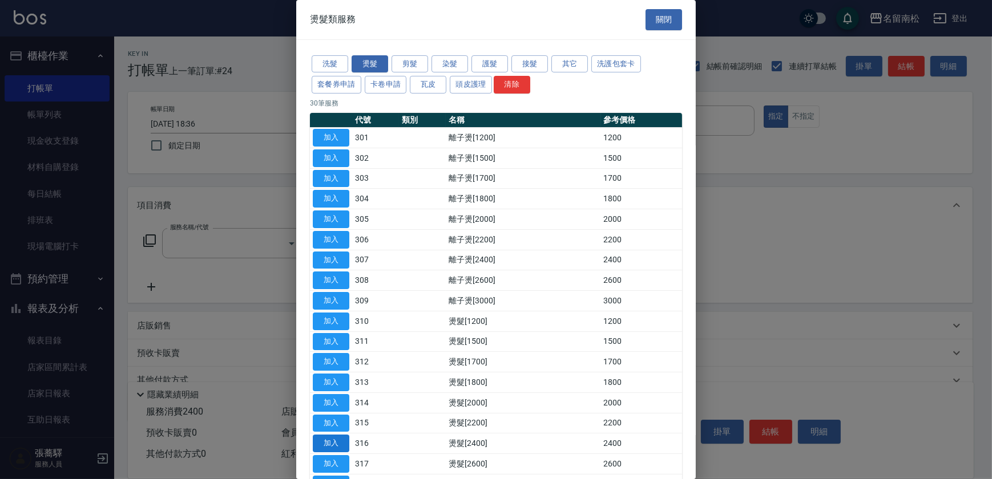
type input "燙髮[2400](316)"
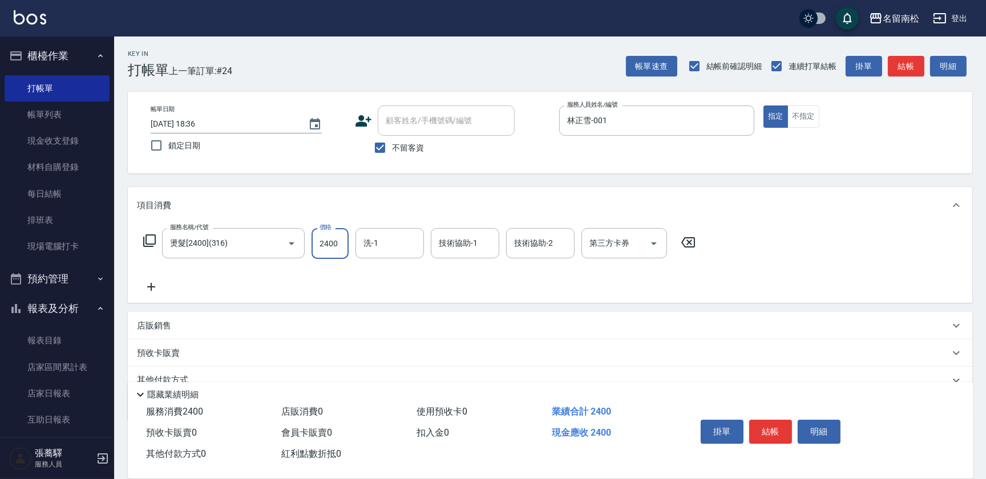
click at [336, 243] on input "2400" at bounding box center [330, 243] width 37 height 31
type input "2500"
type input "林正雪-001"
click at [833, 431] on button "明細" at bounding box center [819, 432] width 43 height 24
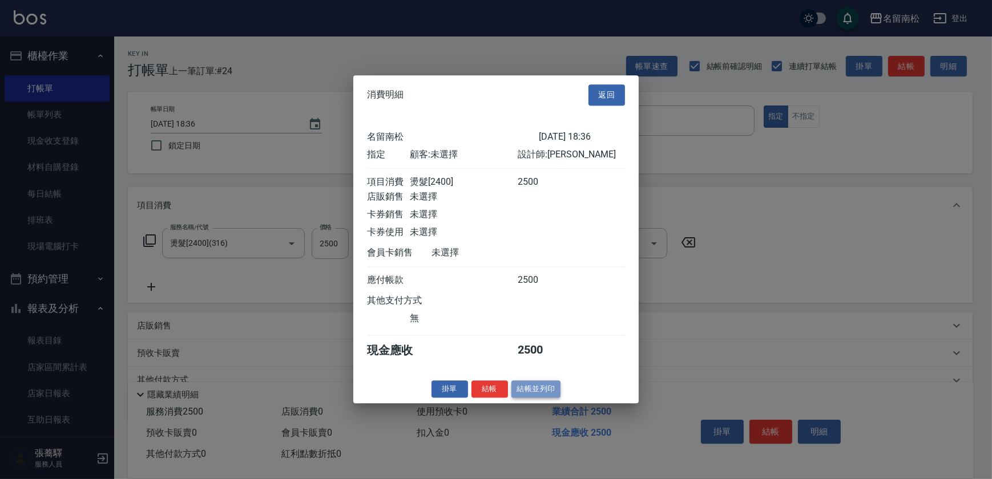
click at [534, 389] on button "結帳並列印" at bounding box center [536, 390] width 50 height 18
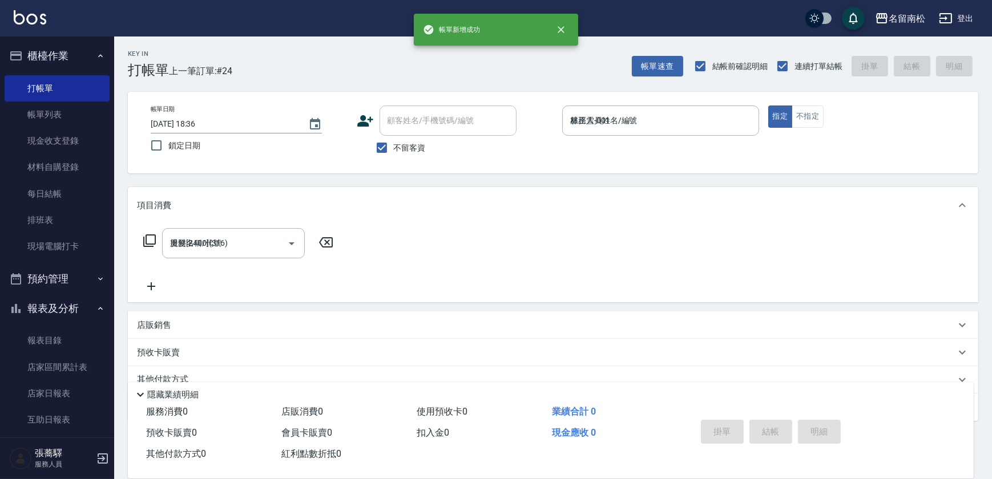
type input "[DATE] 18:37"
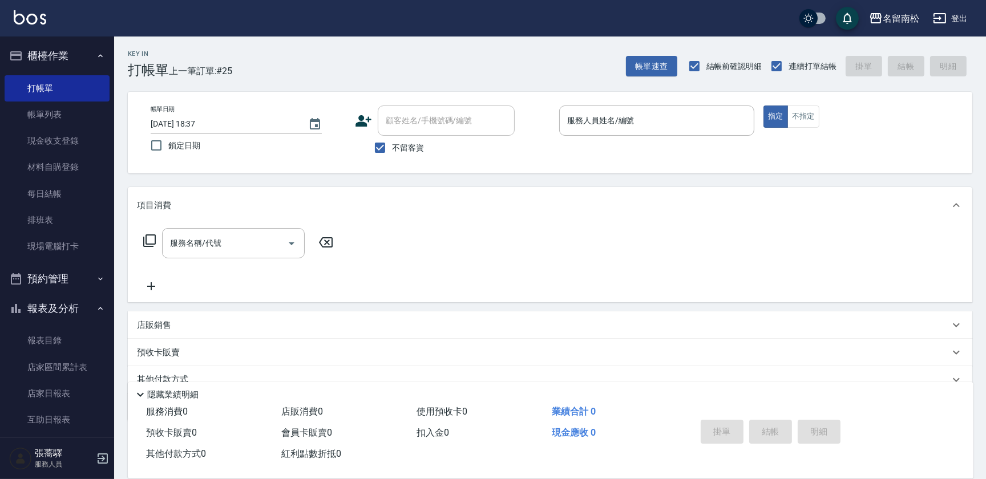
click at [597, 116] on div "服務人員姓名/編號 服務人員姓名/編號" at bounding box center [656, 121] width 195 height 30
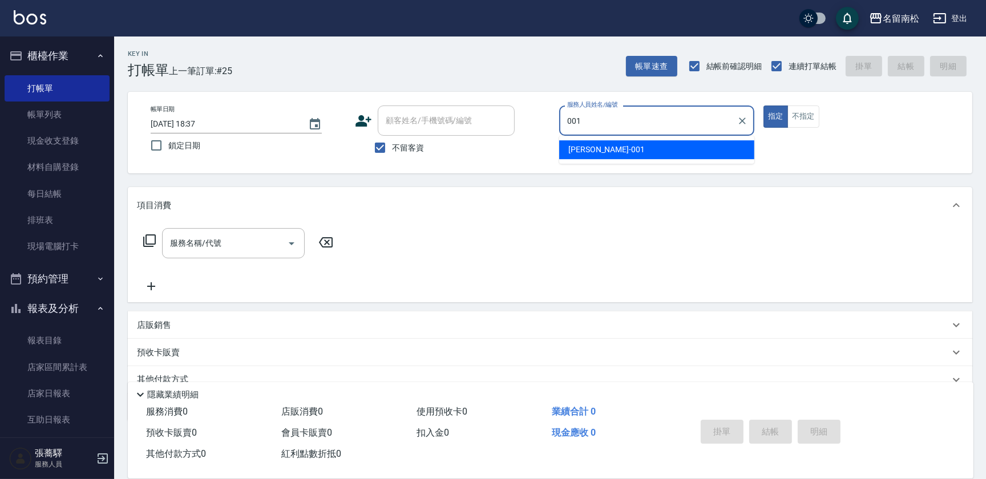
type input "林正雪-001"
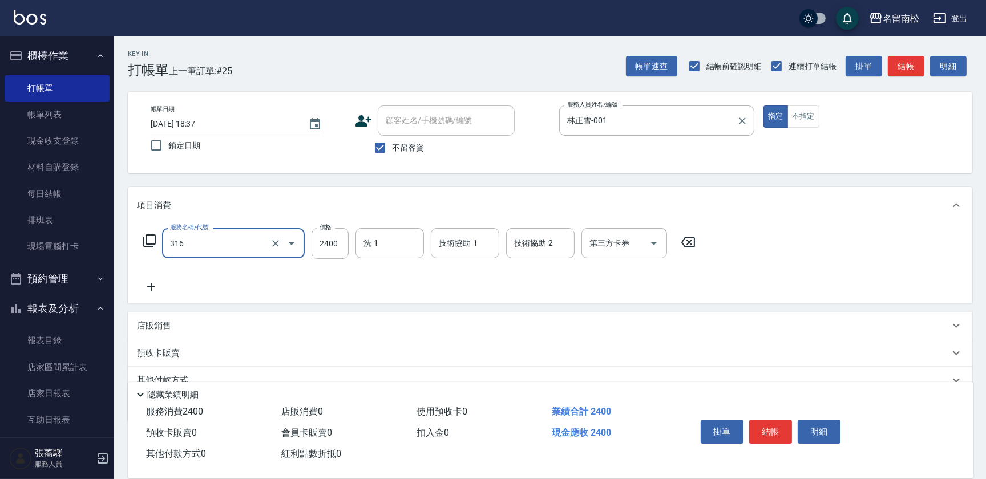
type input "燙髮[2400](316)"
type input "2500"
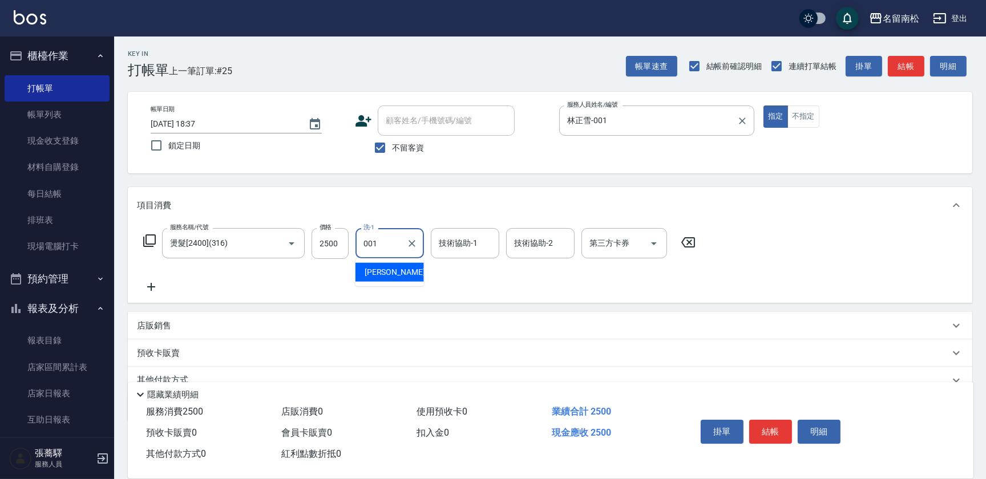
type input "林正雪-001"
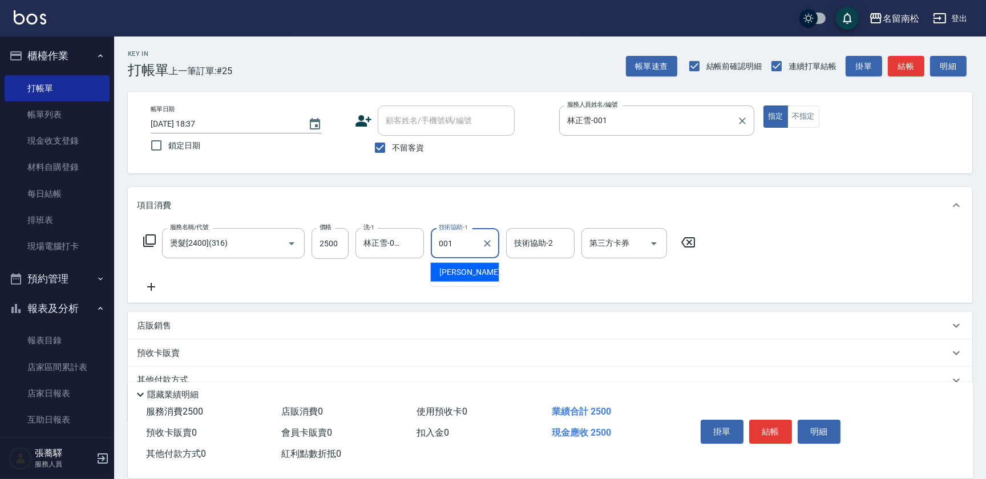
type input "林正雪-001"
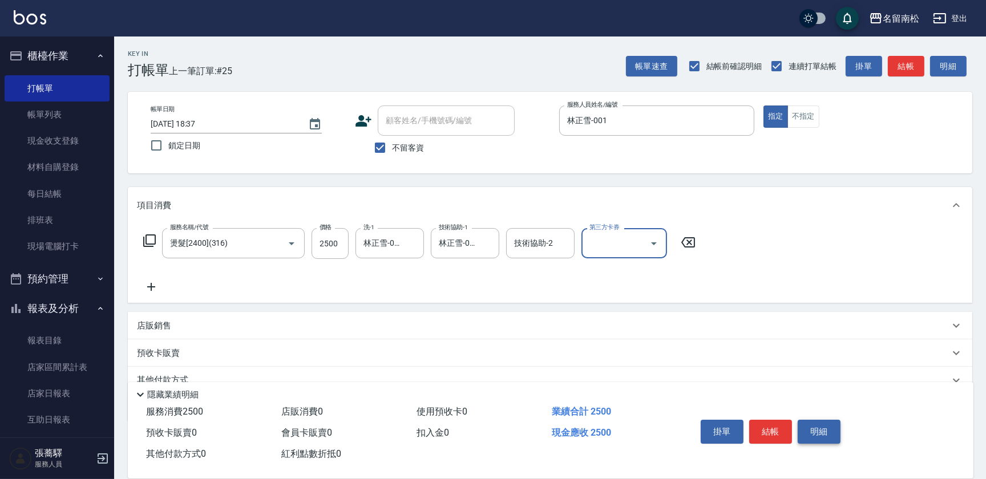
click at [811, 436] on button "明細" at bounding box center [819, 432] width 43 height 24
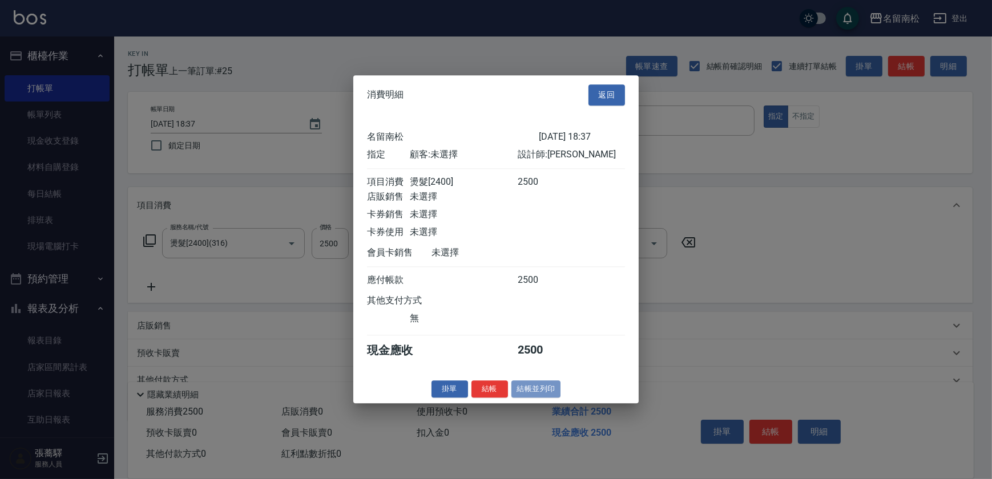
click at [527, 389] on button "結帳並列印" at bounding box center [536, 390] width 50 height 18
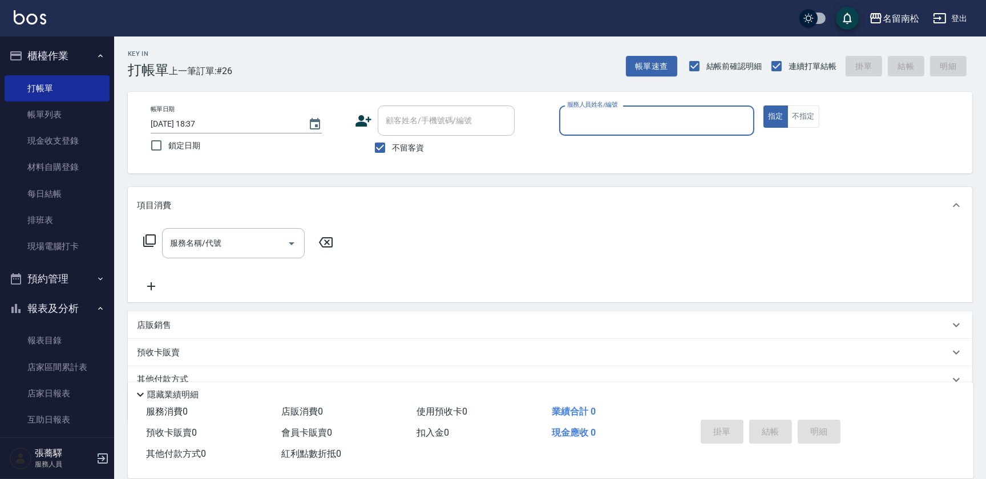
click at [663, 110] on div "服務人員姓名/編號" at bounding box center [656, 121] width 195 height 30
type input "林正雪-001"
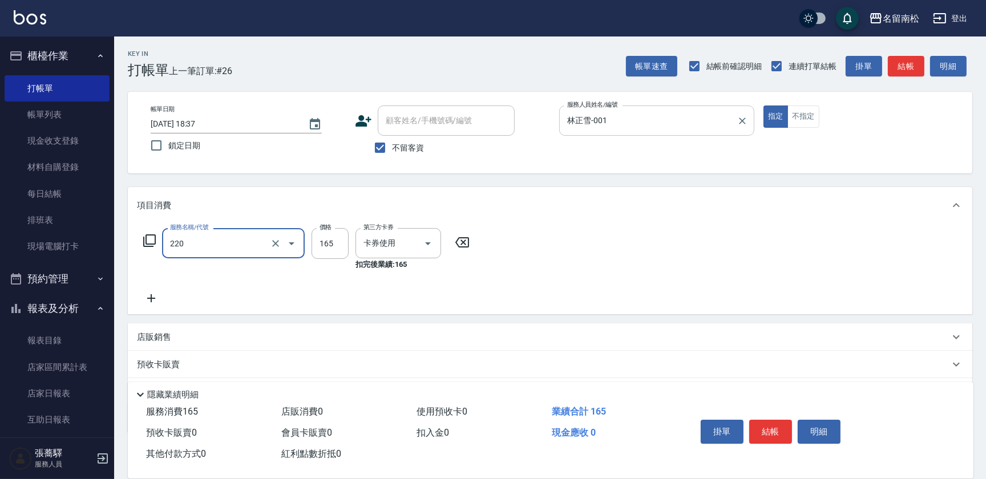
type input "洗髮卡券(165)(220)"
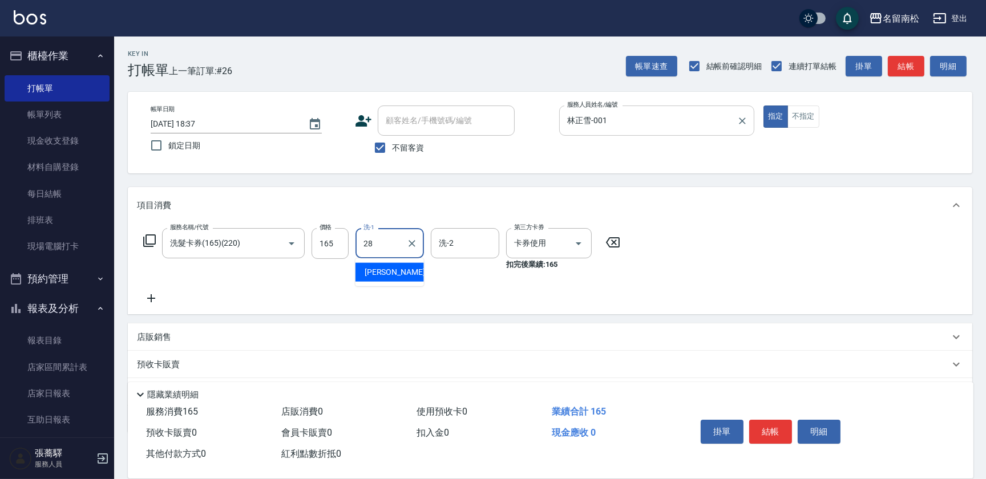
type input "[PERSON_NAME]-28"
click at [801, 431] on button "明細" at bounding box center [819, 432] width 43 height 24
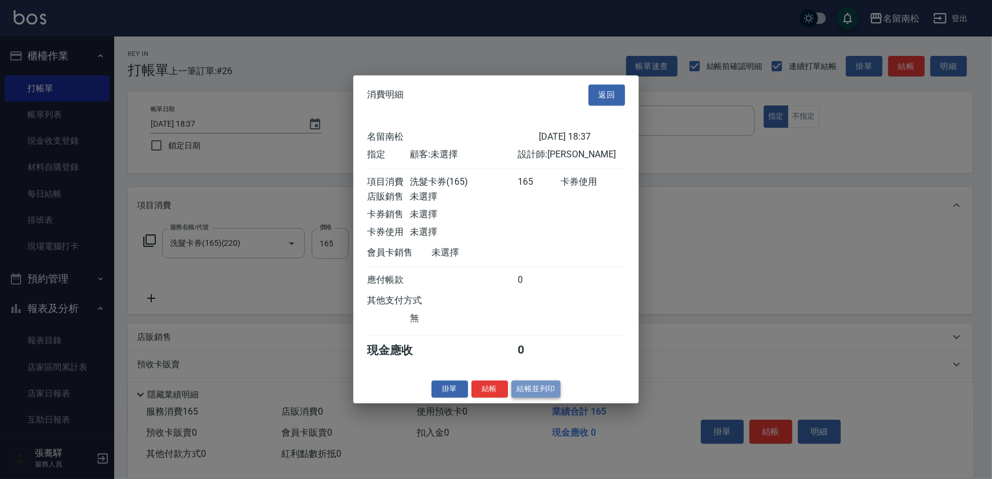
click at [542, 391] on button "結帳並列印" at bounding box center [536, 390] width 50 height 18
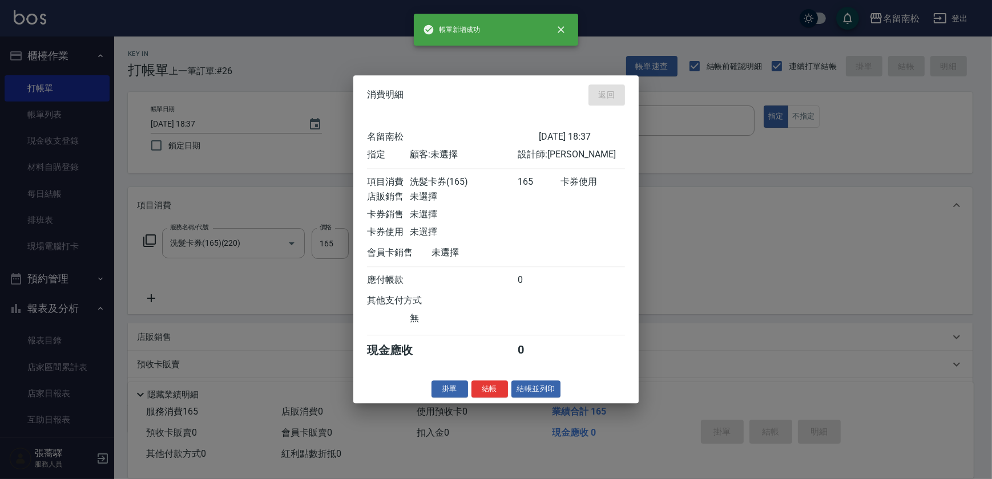
type input "[DATE] 18:38"
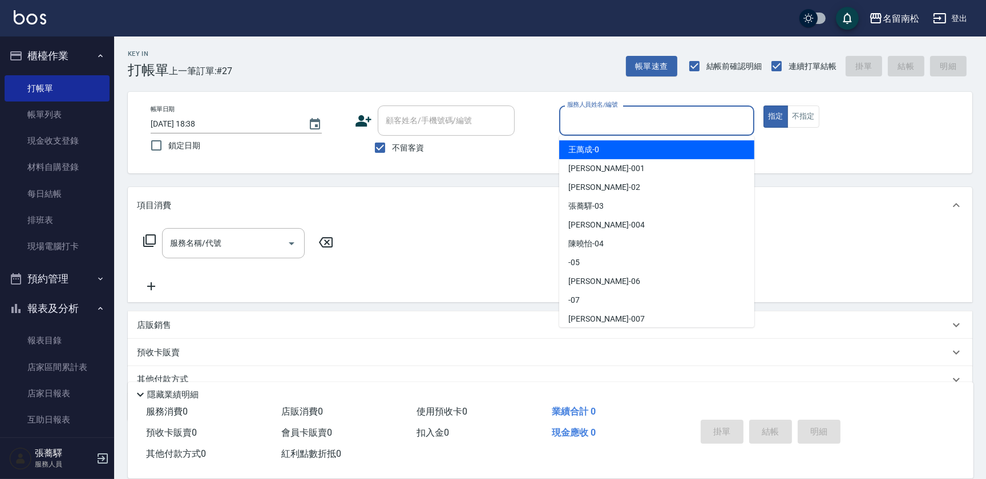
click at [686, 111] on input "服務人員姓名/編號" at bounding box center [656, 121] width 185 height 20
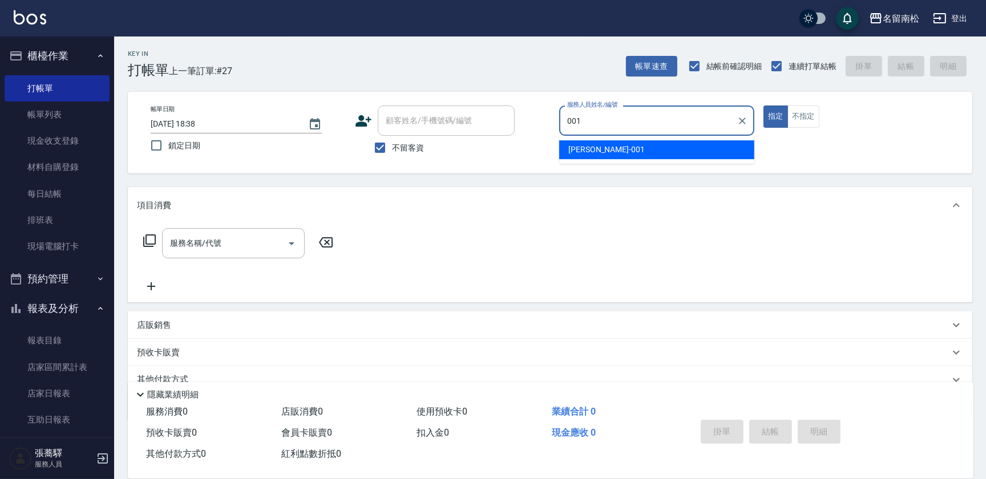
type input "林正雪-001"
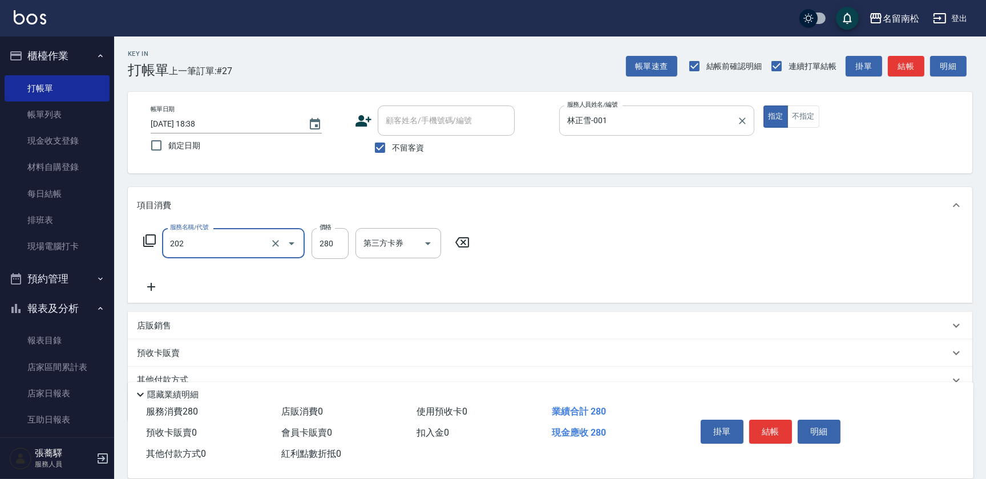
type input "洗髮[280](202)"
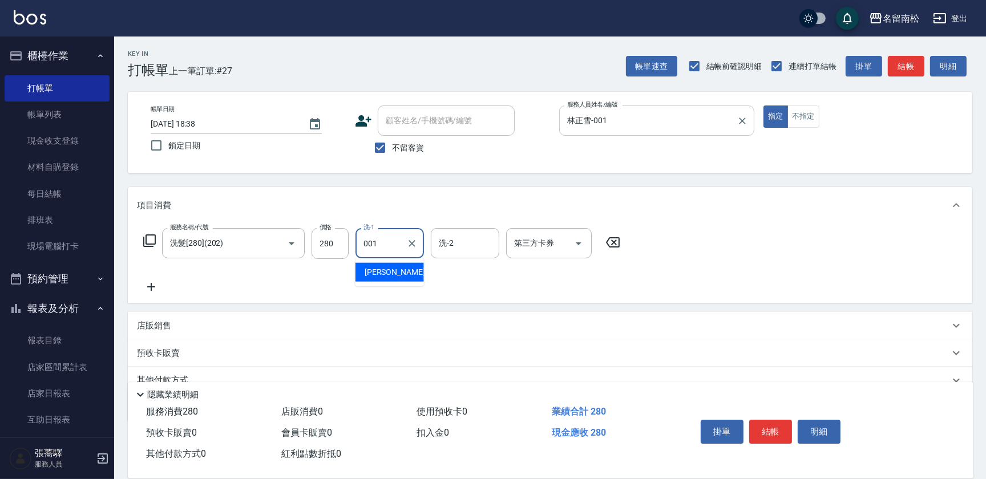
type input "林正雪-001"
click at [822, 437] on button "明細" at bounding box center [819, 432] width 43 height 24
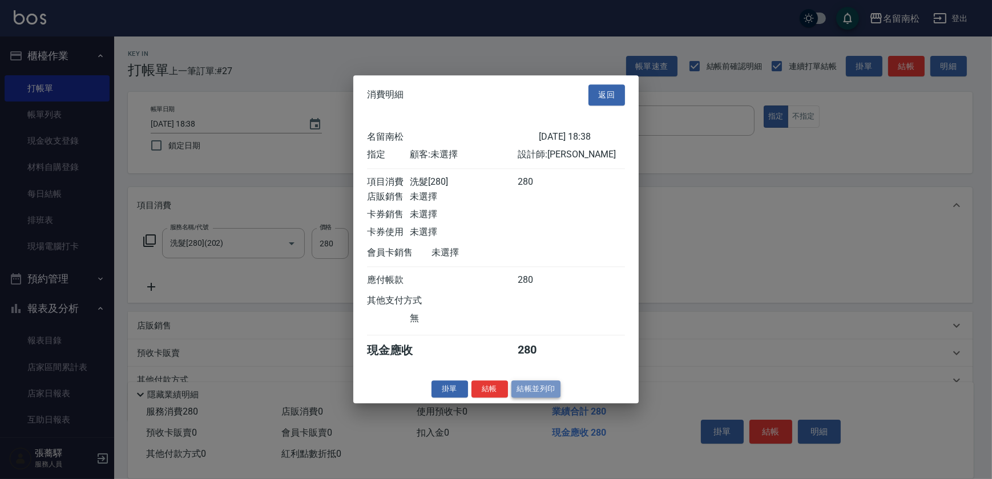
click at [540, 392] on button "結帳並列印" at bounding box center [536, 390] width 50 height 18
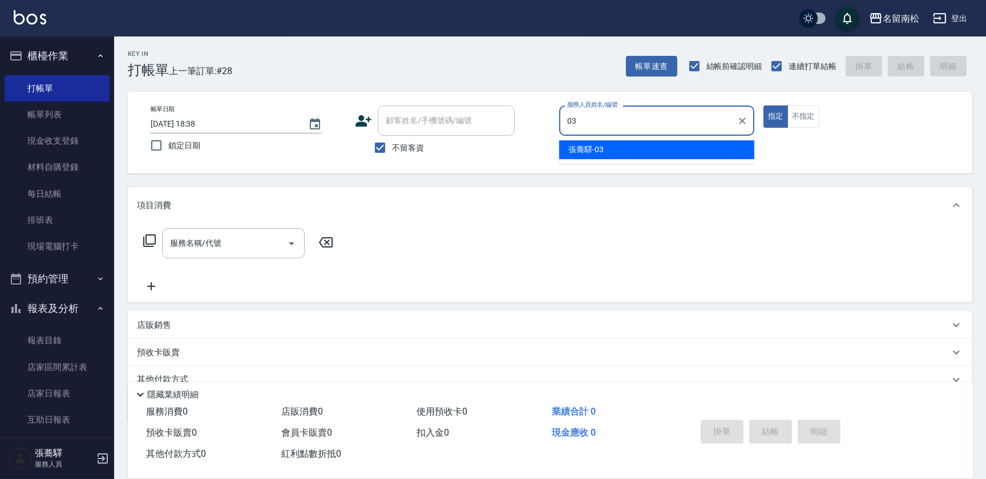
type input "[PERSON_NAME]-03"
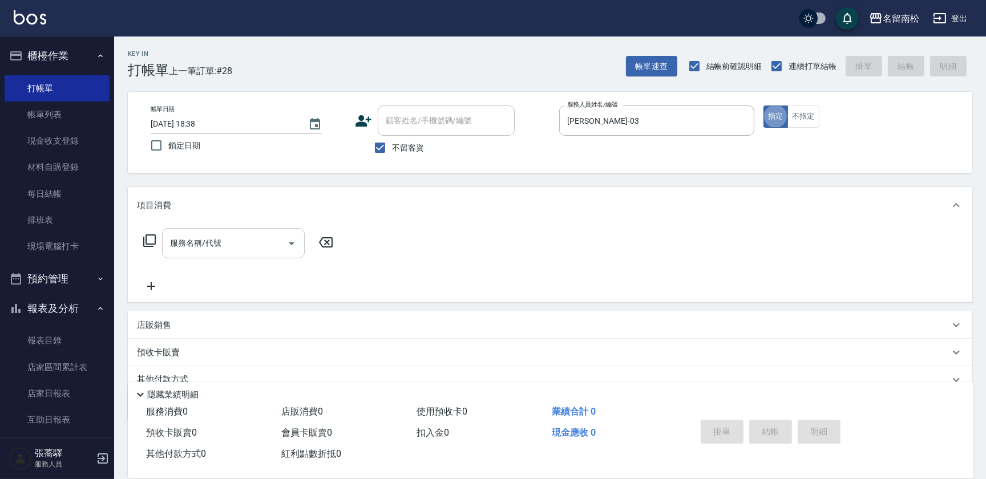
click at [224, 243] on input "服務名稱/代號" at bounding box center [224, 243] width 115 height 20
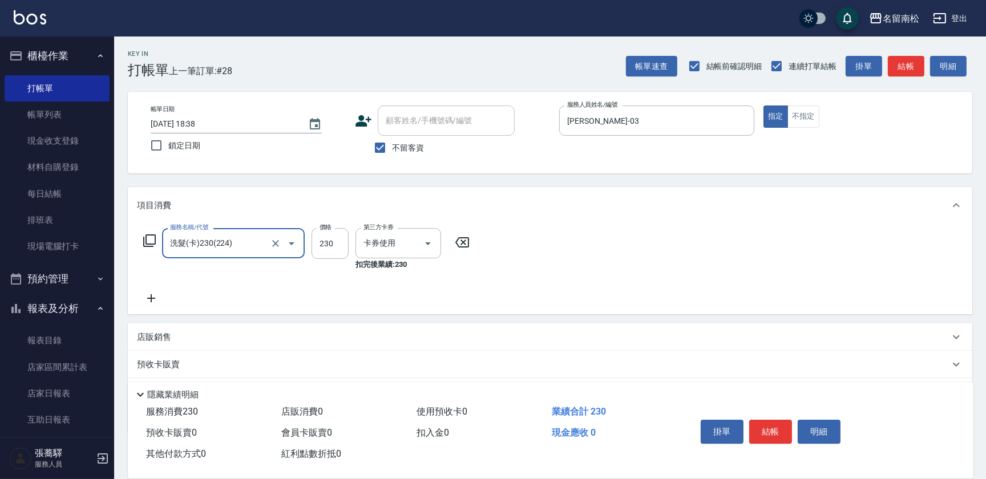
type input "洗髮(卡)230(224)"
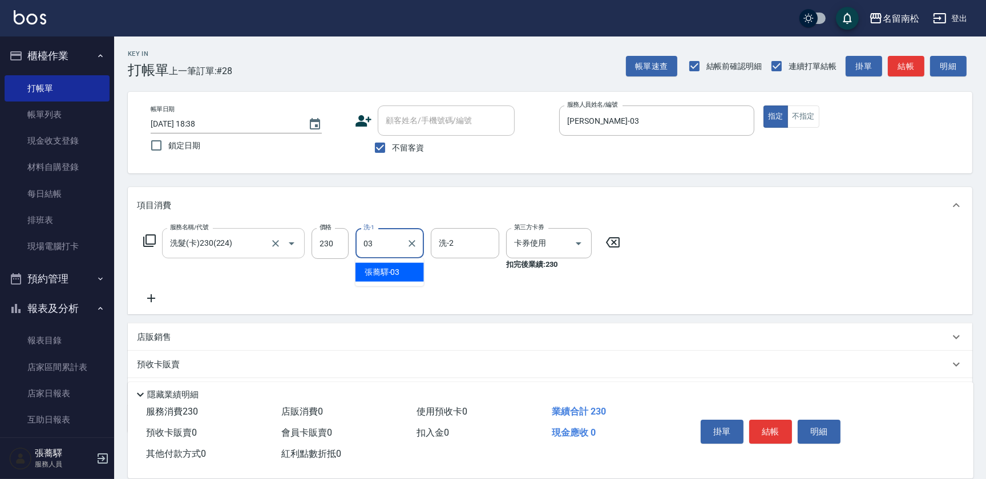
type input "[PERSON_NAME]-03"
click at [777, 428] on button "結帳" at bounding box center [770, 432] width 43 height 24
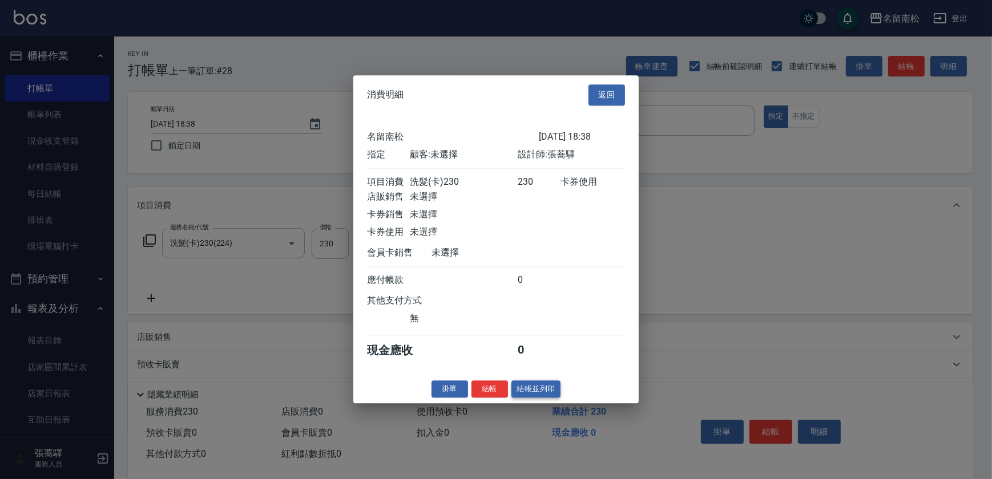
click at [530, 397] on button "結帳並列印" at bounding box center [536, 390] width 50 height 18
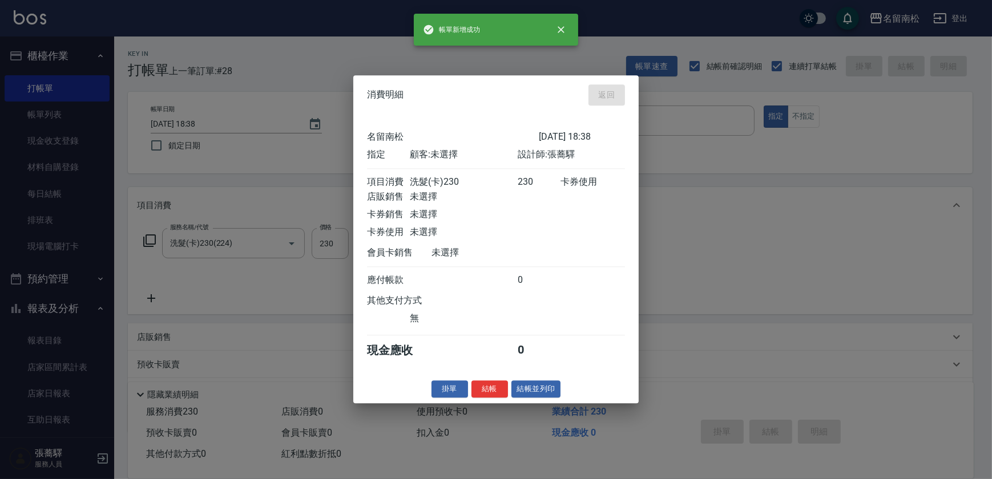
type input "[DATE] 18:48"
